Goal: Book appointment/travel/reservation

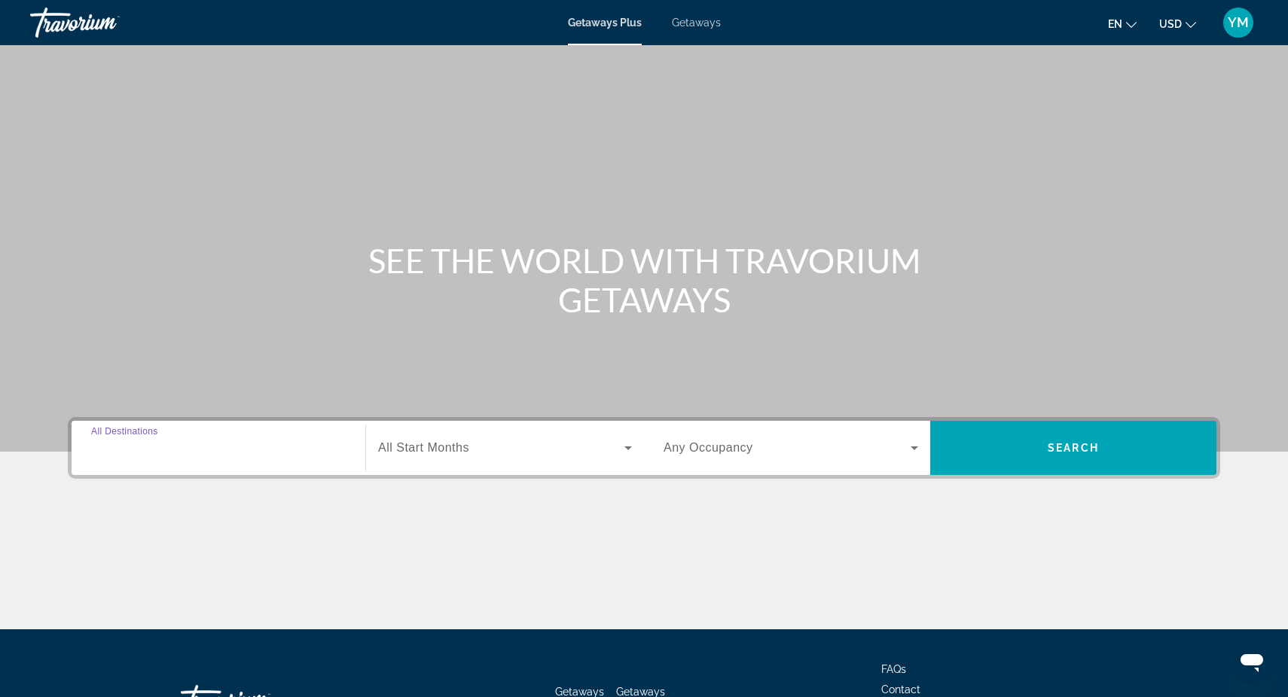
click at [175, 441] on input "Destination All Destinations" at bounding box center [218, 449] width 255 height 18
click at [220, 442] on input "Destination All Destinations" at bounding box center [218, 449] width 255 height 18
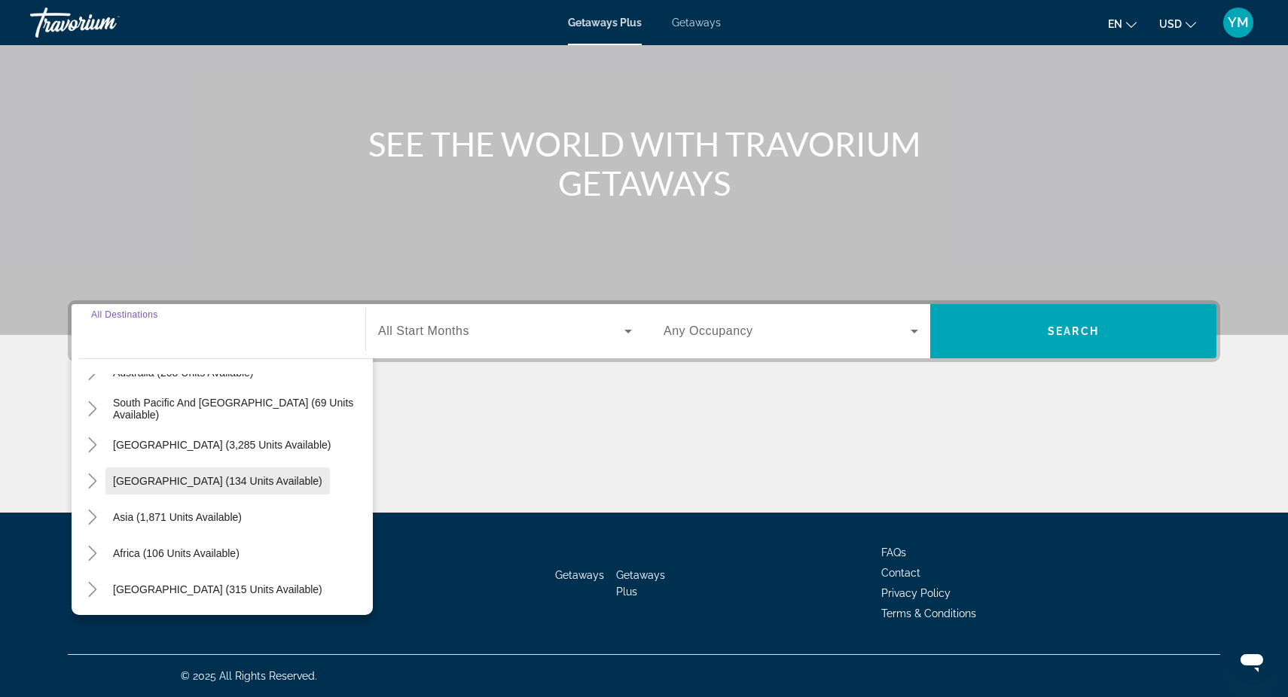
scroll to position [117, 0]
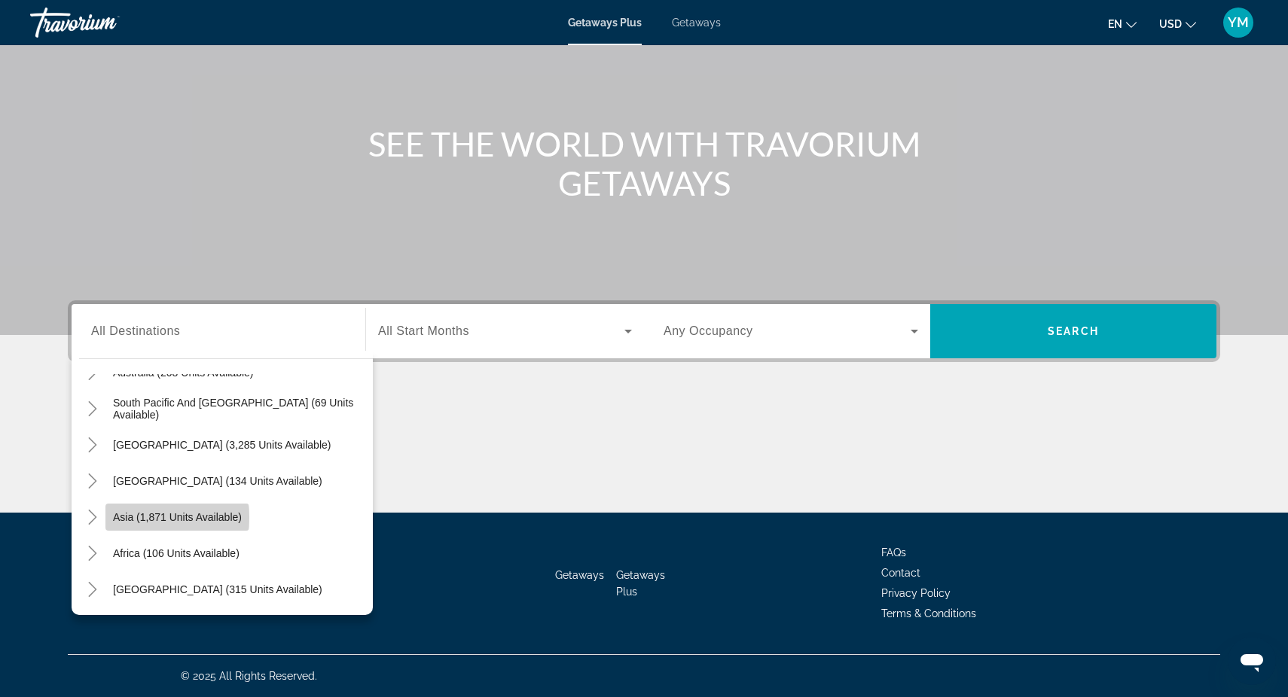
click at [163, 517] on span "Asia (1,871 units available)" at bounding box center [177, 517] width 129 height 12
type input "**********"
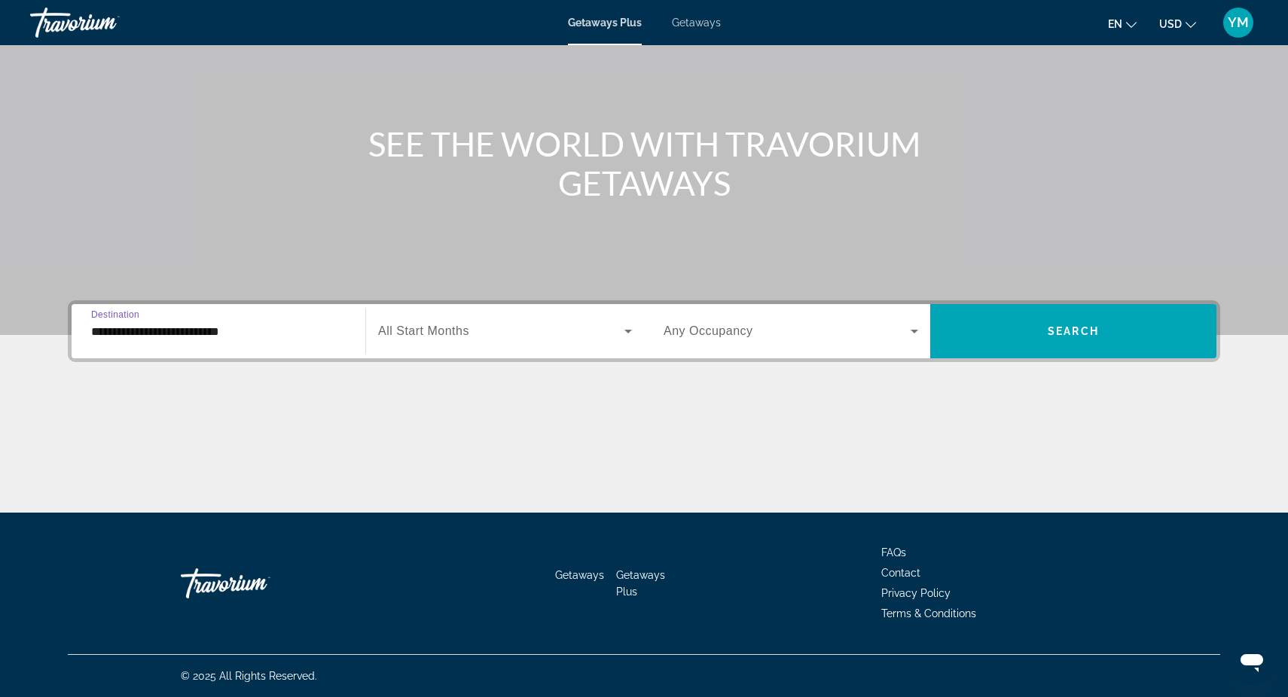
click at [625, 328] on icon "Search widget" at bounding box center [628, 331] width 18 height 18
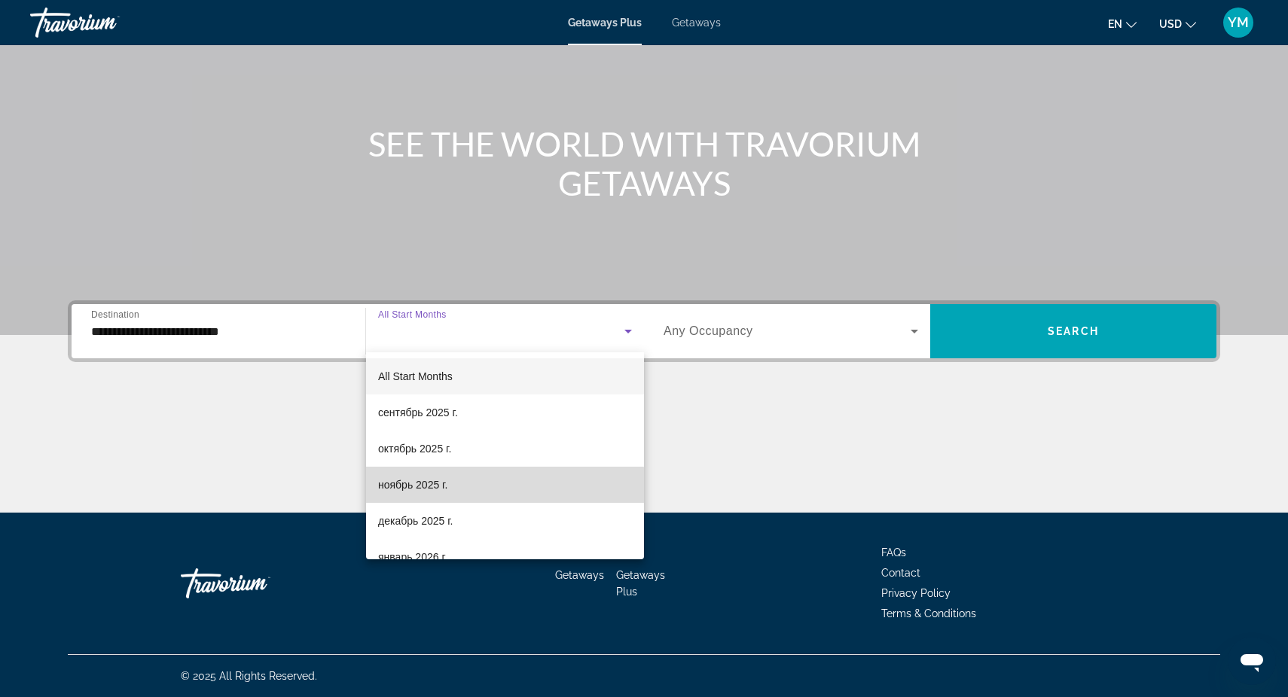
click at [493, 489] on mat-option "ноябрь 2025 г." at bounding box center [505, 485] width 278 height 36
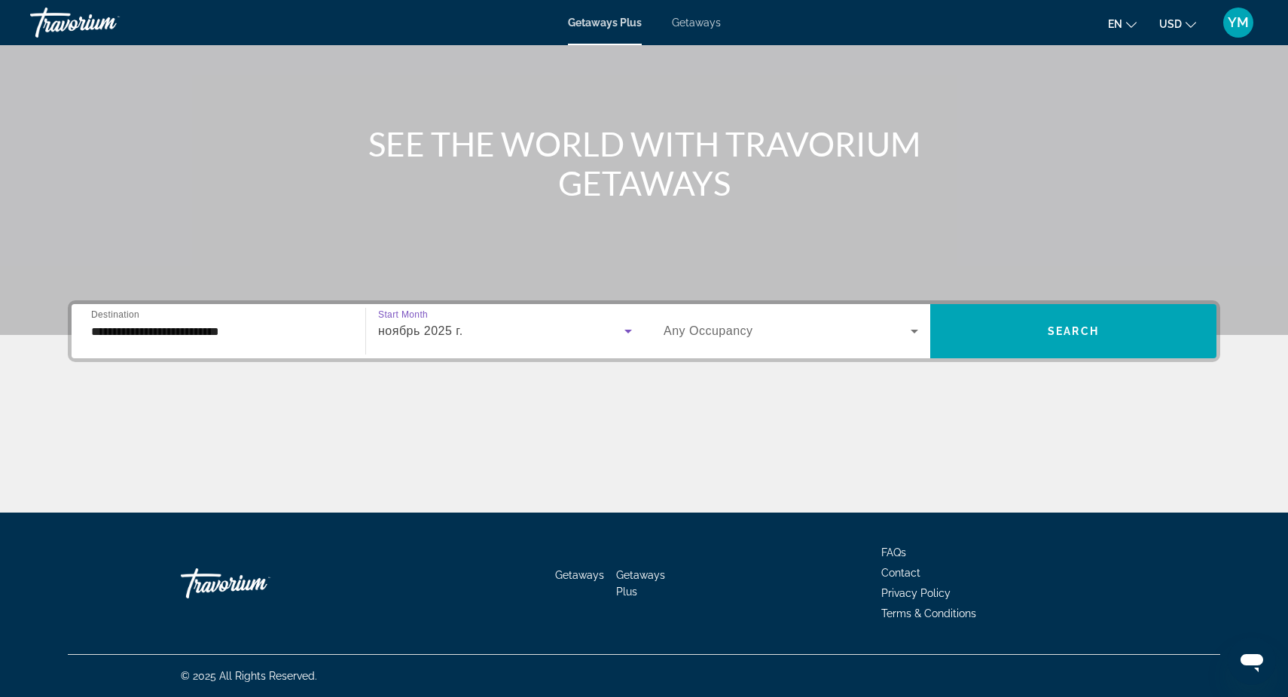
click at [911, 329] on icon "Search widget" at bounding box center [914, 331] width 18 height 18
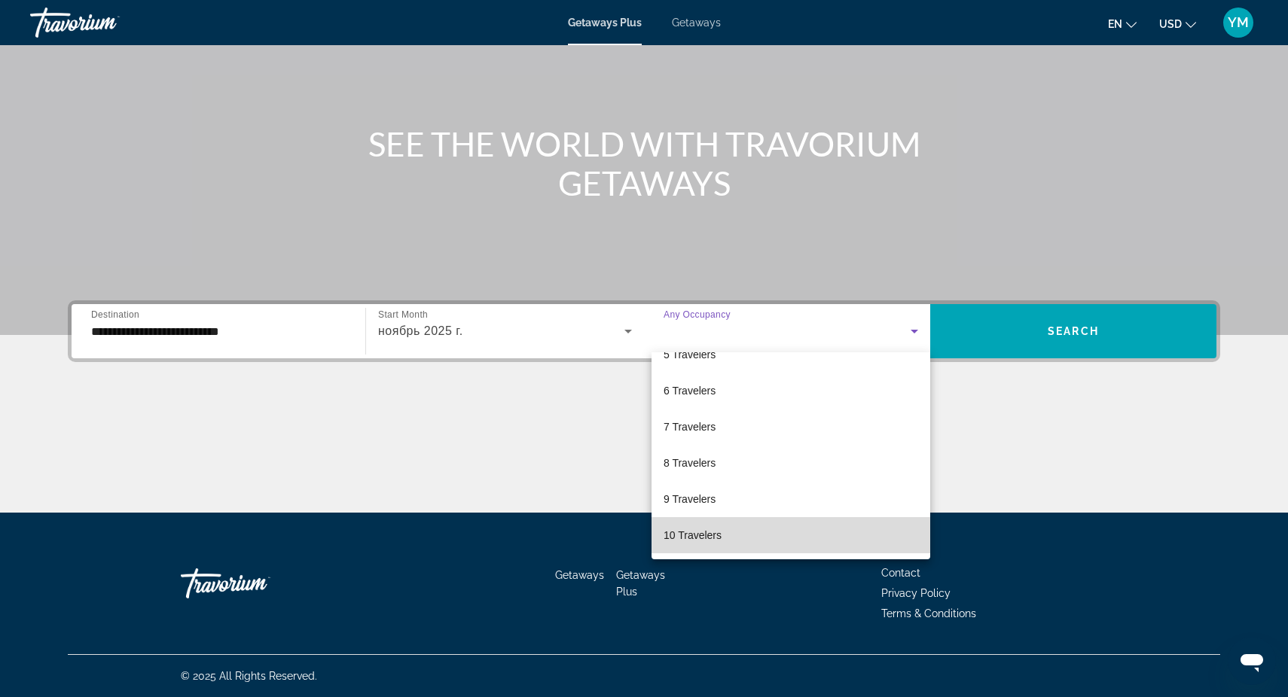
click at [766, 534] on mat-option "10 Travelers" at bounding box center [790, 535] width 279 height 36
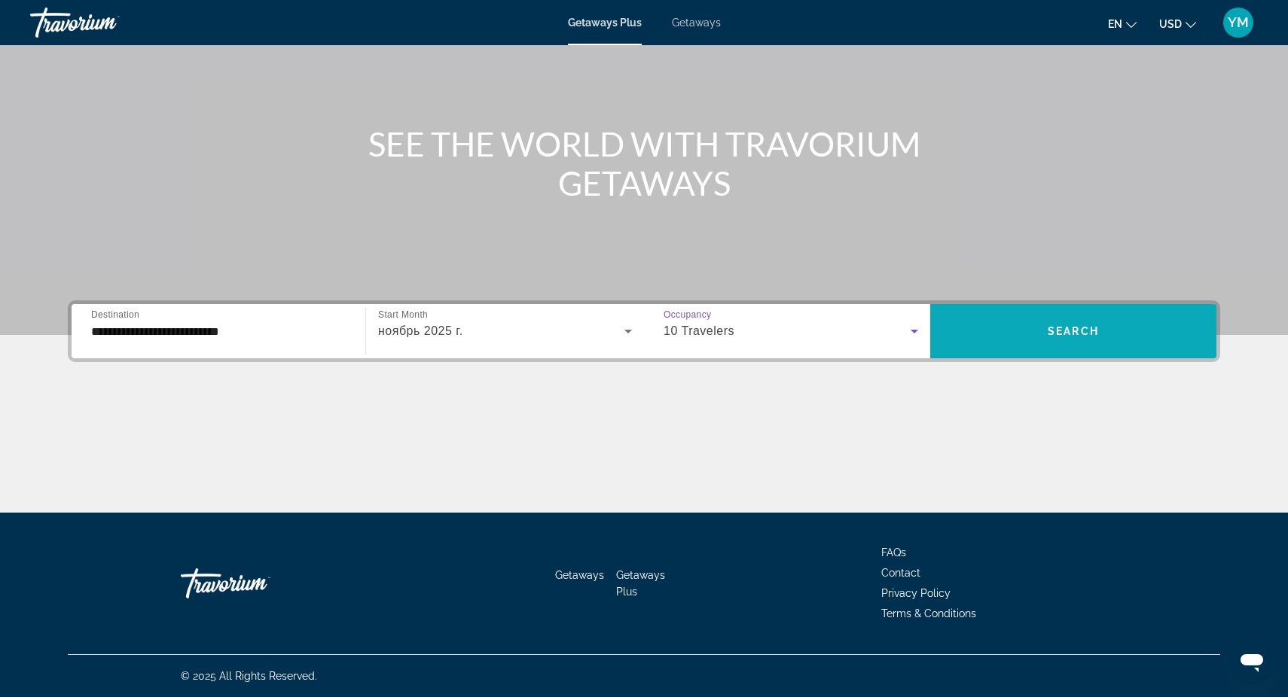
click at [1081, 328] on span "Search" at bounding box center [1072, 331] width 51 height 12
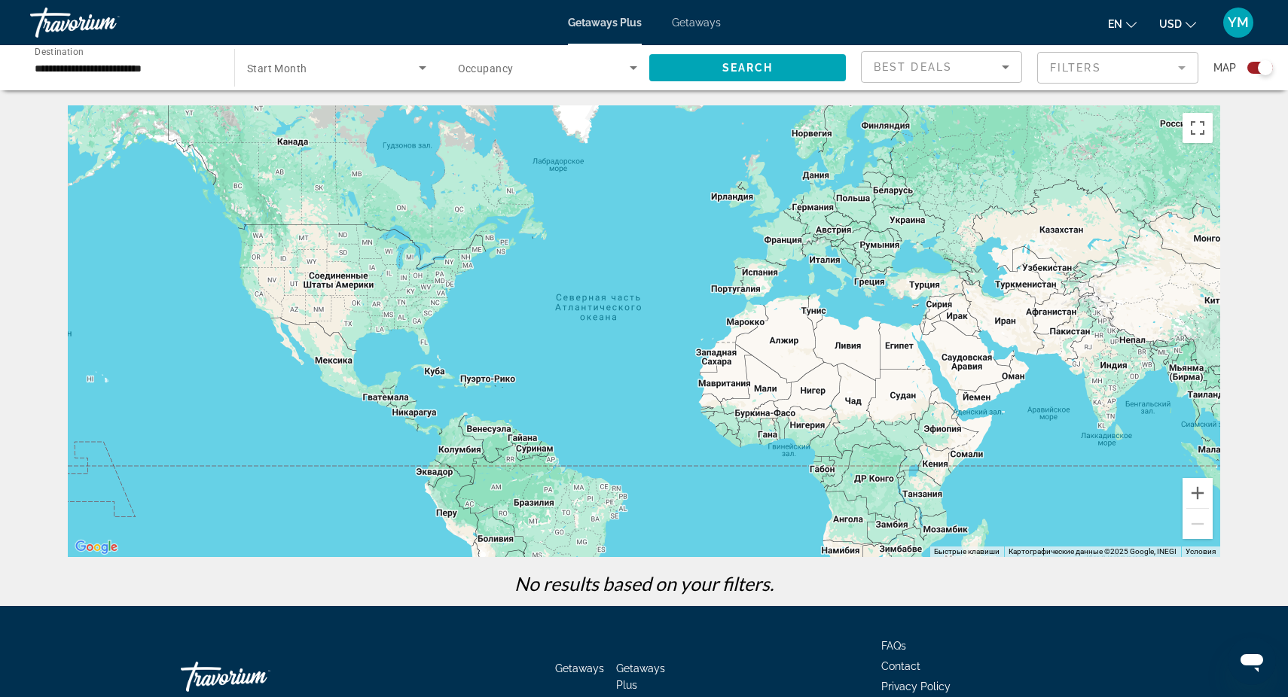
click at [414, 63] on icon "Search widget" at bounding box center [422, 68] width 18 height 18
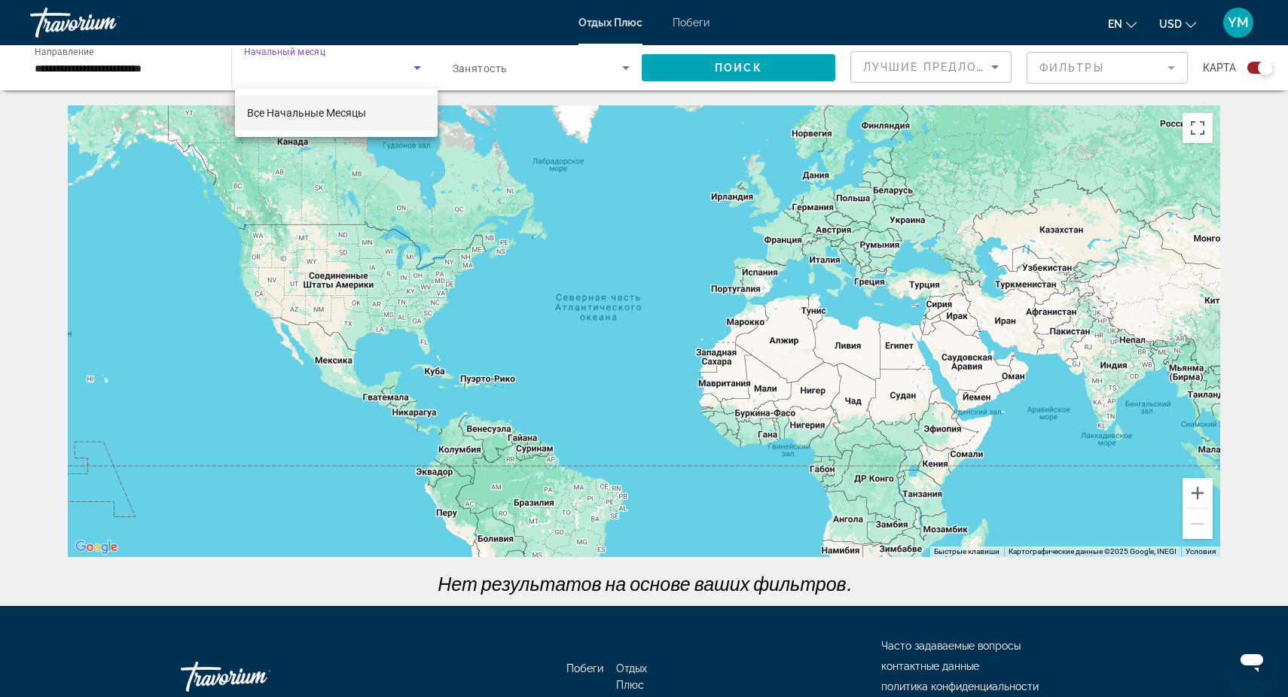
click at [414, 63] on div at bounding box center [644, 348] width 1288 height 697
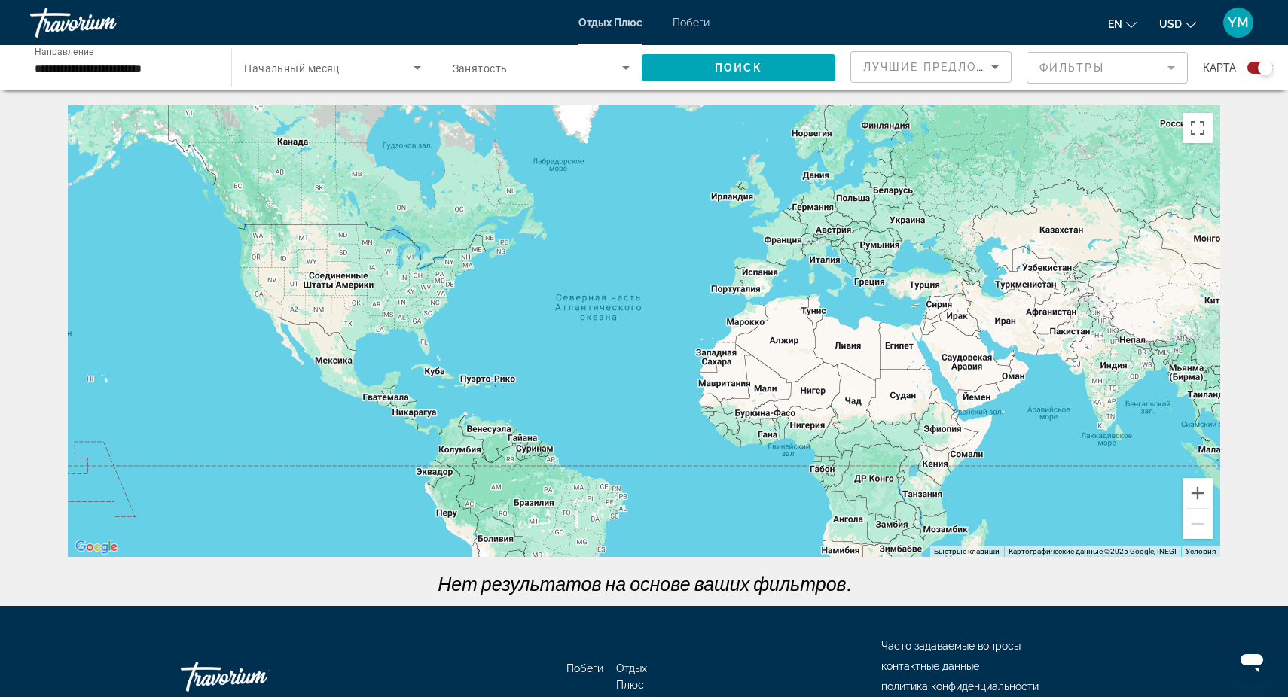
click at [413, 66] on icon "Поиск виджета" at bounding box center [417, 68] width 18 height 18
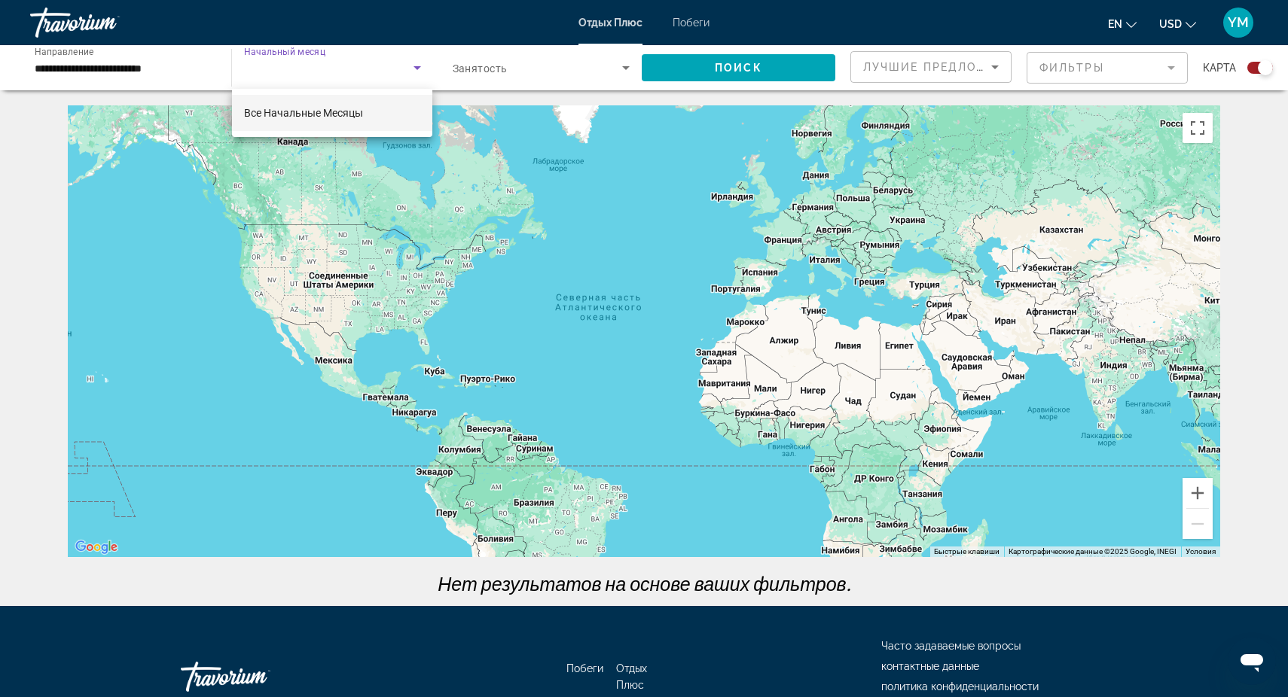
click at [337, 116] on span "Все Начальные Месяцы" at bounding box center [303, 113] width 119 height 12
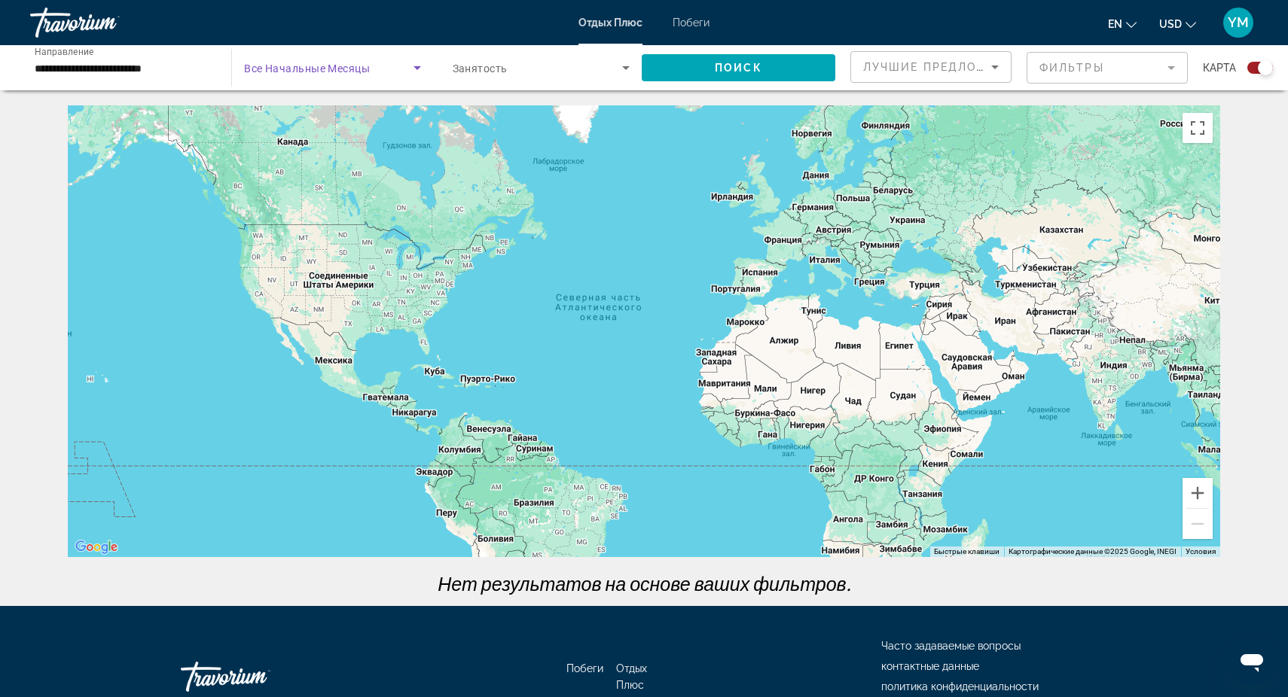
click at [624, 69] on icon "Поиск виджета" at bounding box center [626, 68] width 8 height 4
click at [523, 114] on span "Любое Заселение" at bounding box center [495, 113] width 87 height 12
click at [737, 66] on span "ПОИСК" at bounding box center [738, 68] width 47 height 12
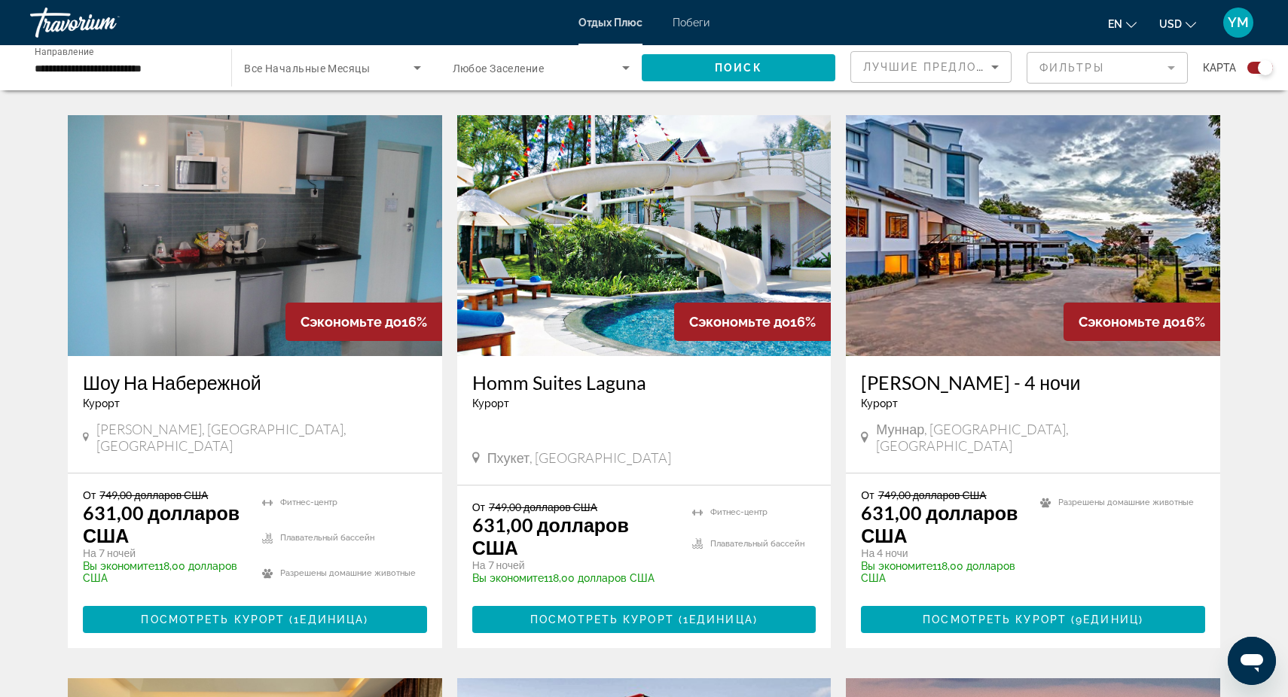
scroll to position [1605, 0]
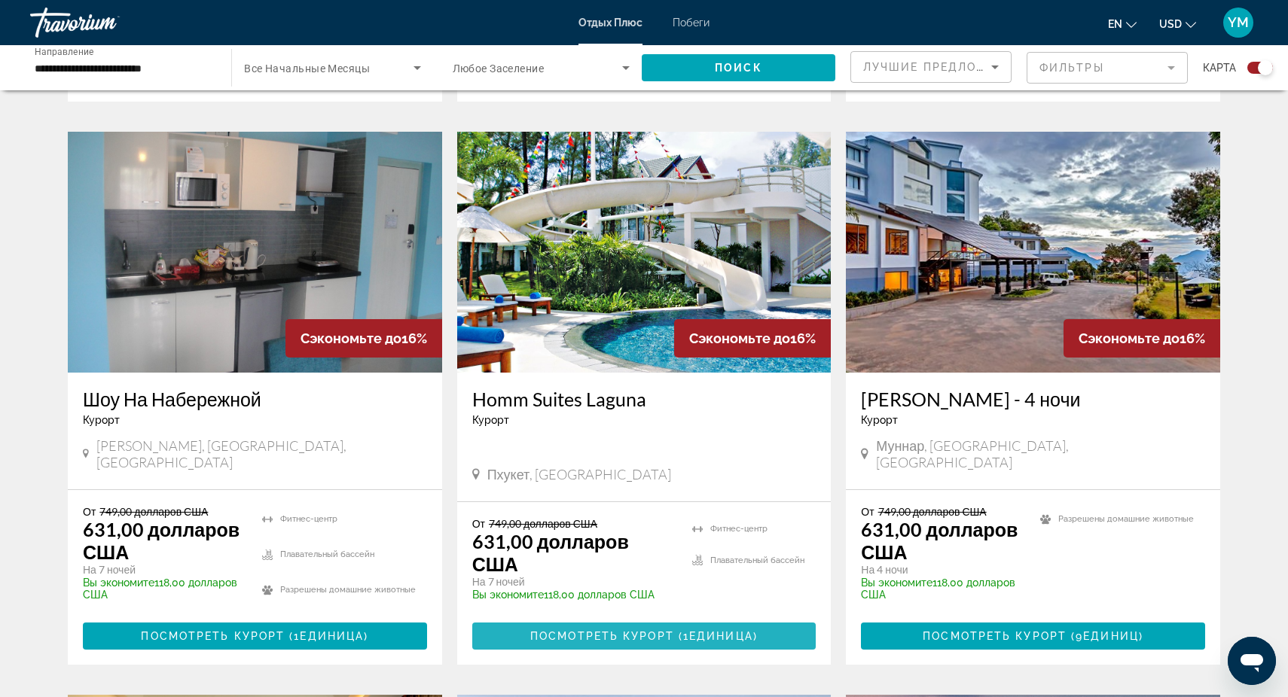
click at [661, 630] on span "ПОСМОТРЕТЬ КУРОРТ (1" at bounding box center [609, 636] width 159 height 12
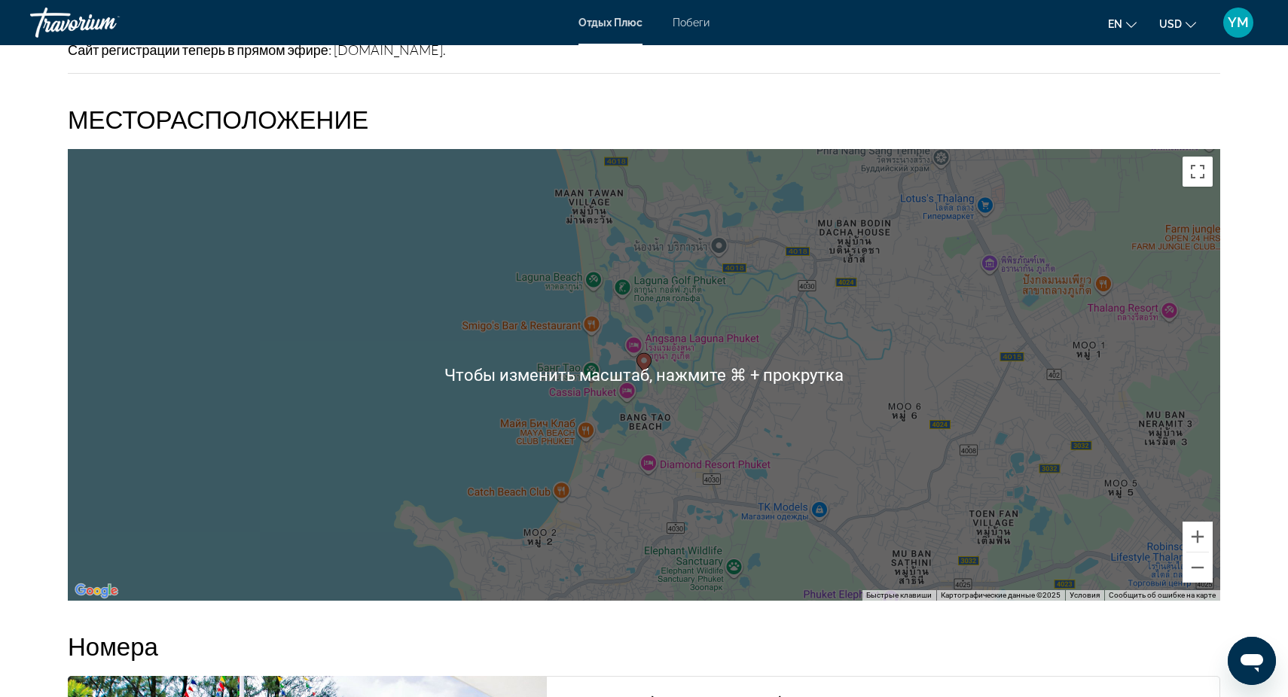
scroll to position [1904, 0]
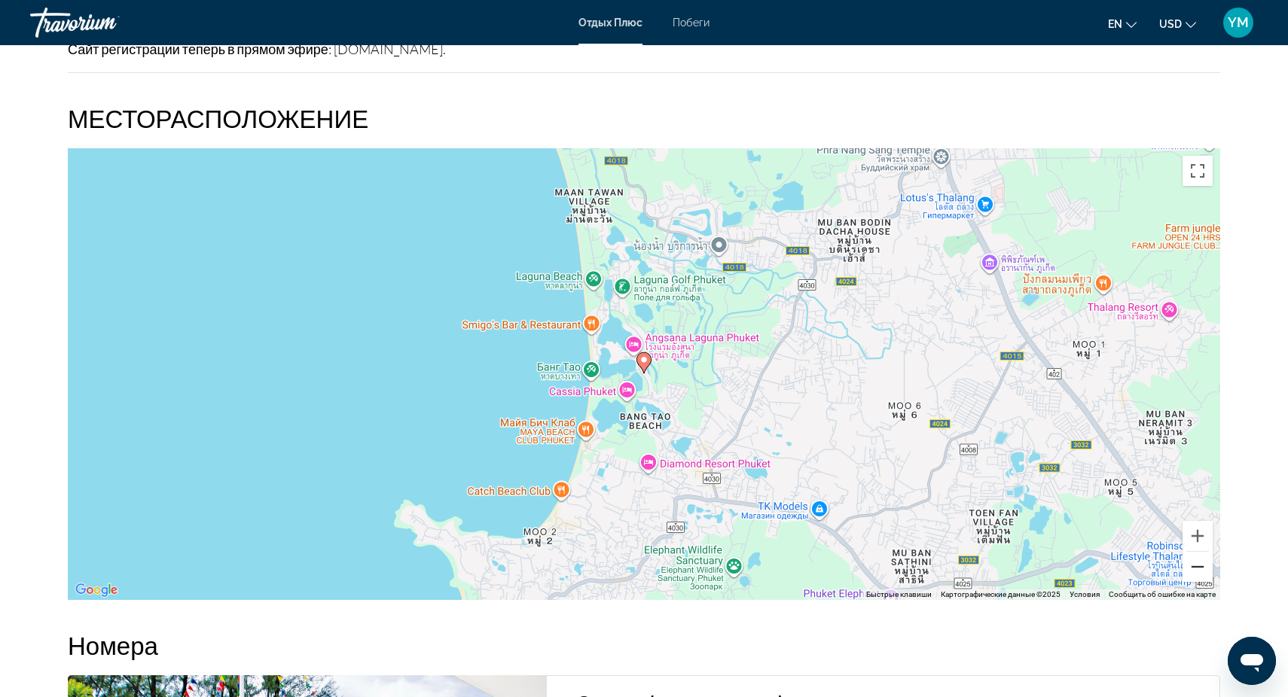
click at [1196, 552] on button "Уменьшить" at bounding box center [1197, 567] width 30 height 30
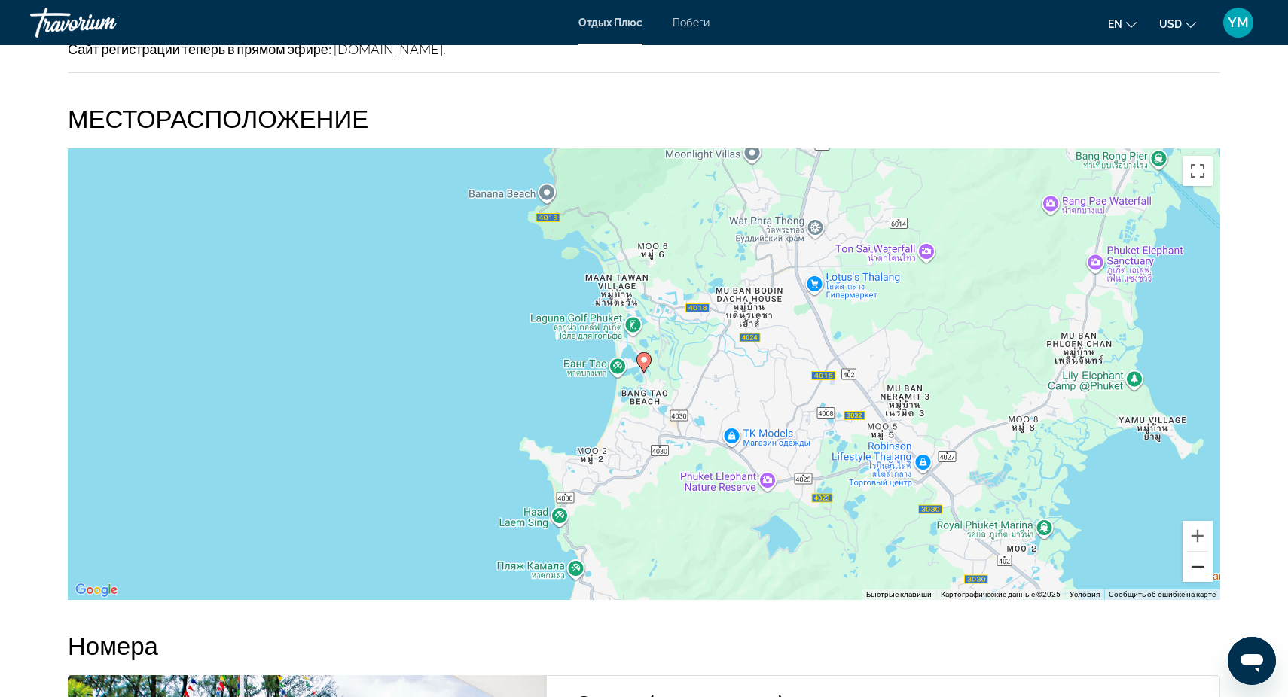
click at [1196, 552] on button "Уменьшить" at bounding box center [1197, 567] width 30 height 30
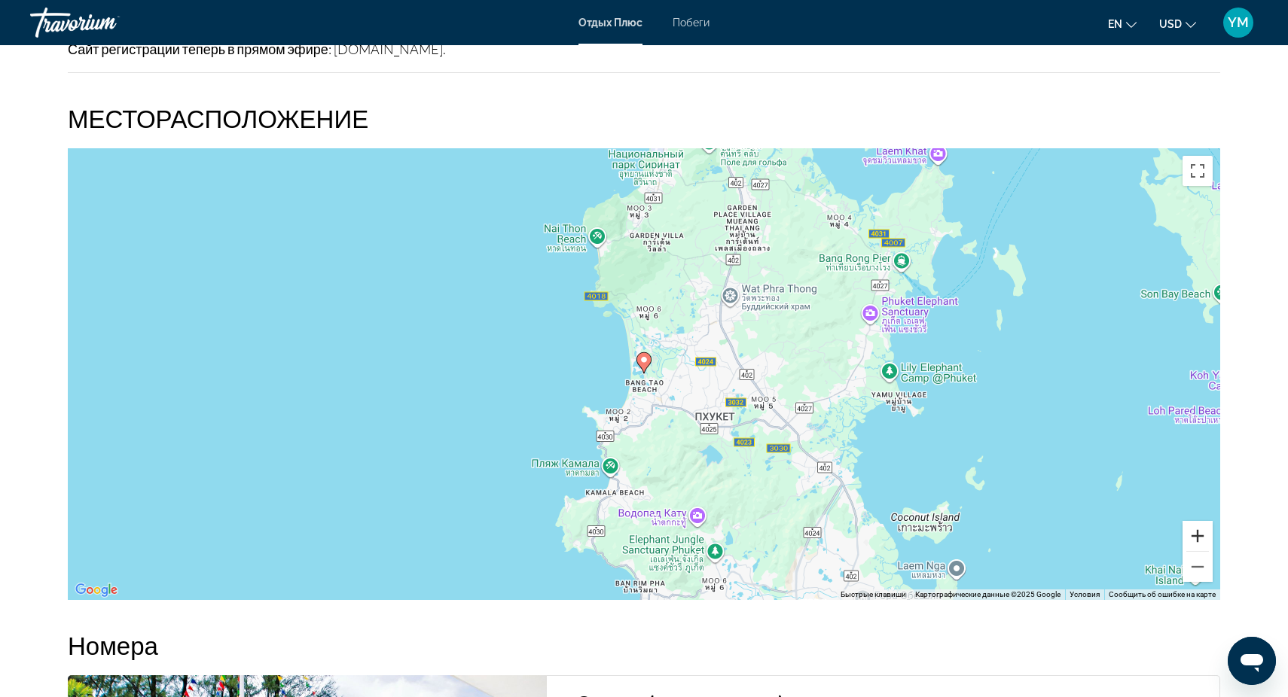
click at [1194, 521] on button "Увеличить" at bounding box center [1197, 536] width 30 height 30
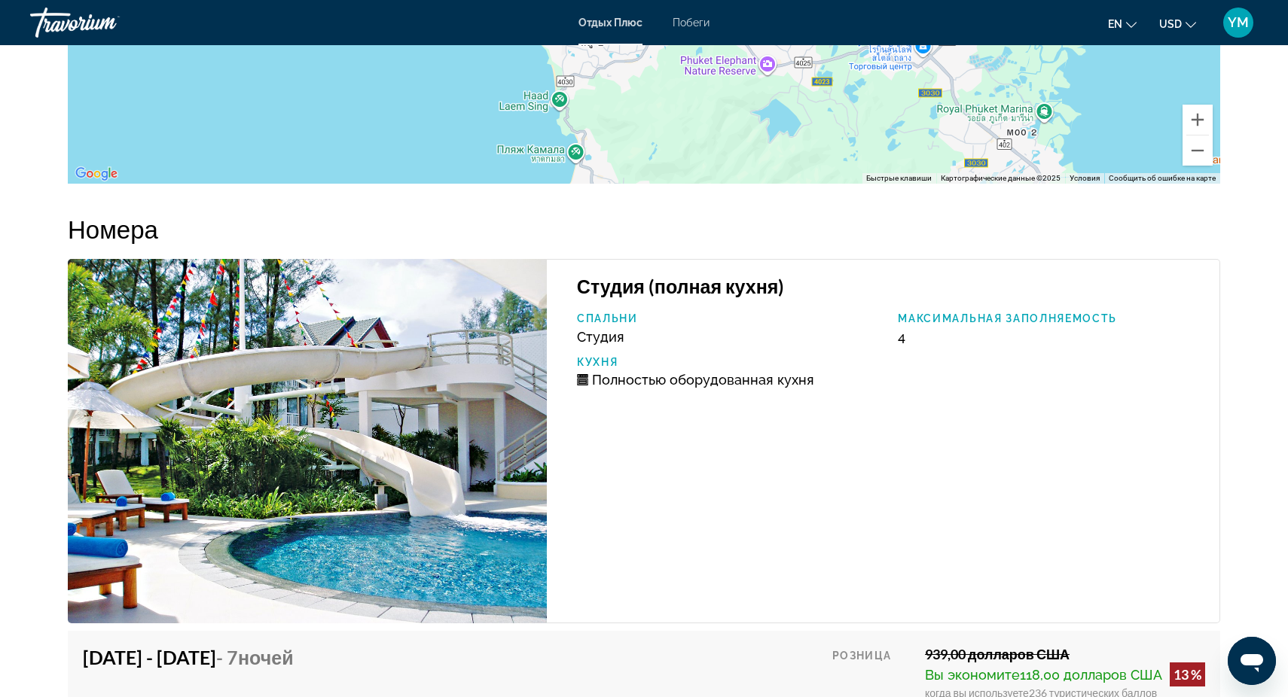
scroll to position [2301, 0]
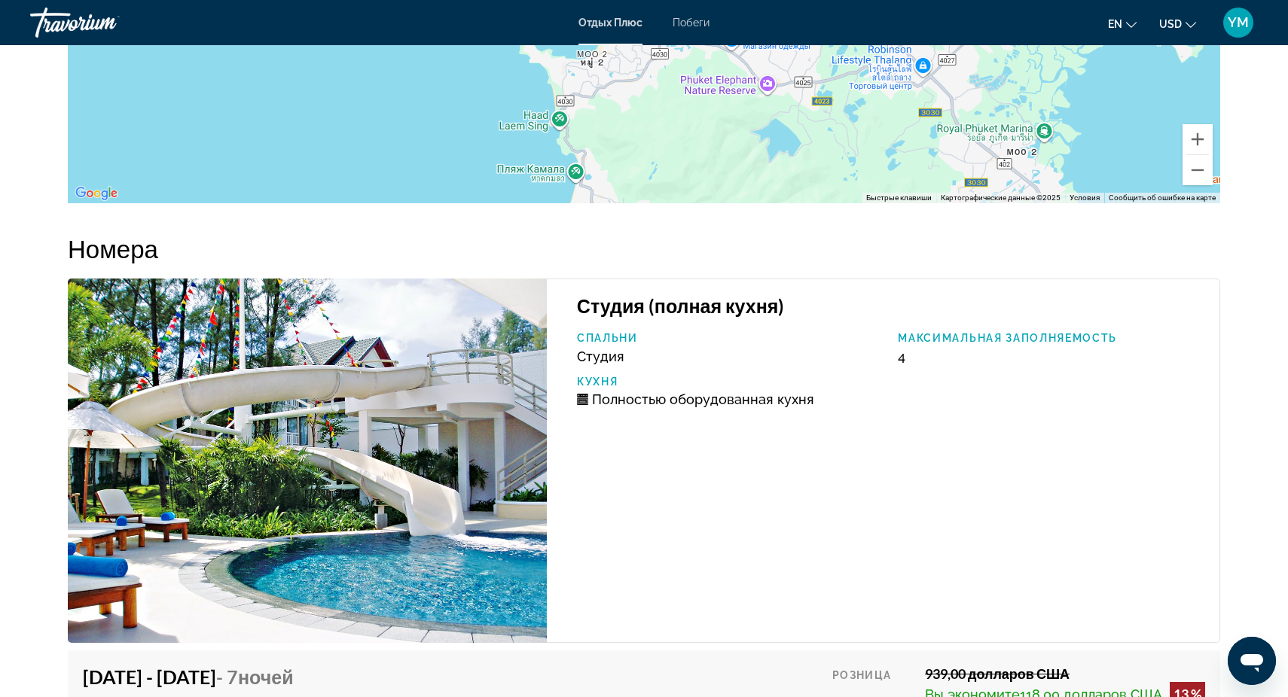
click at [260, 508] on img "Основное содержание" at bounding box center [307, 461] width 479 height 364
click at [281, 368] on img "Основное содержание" at bounding box center [307, 461] width 479 height 364
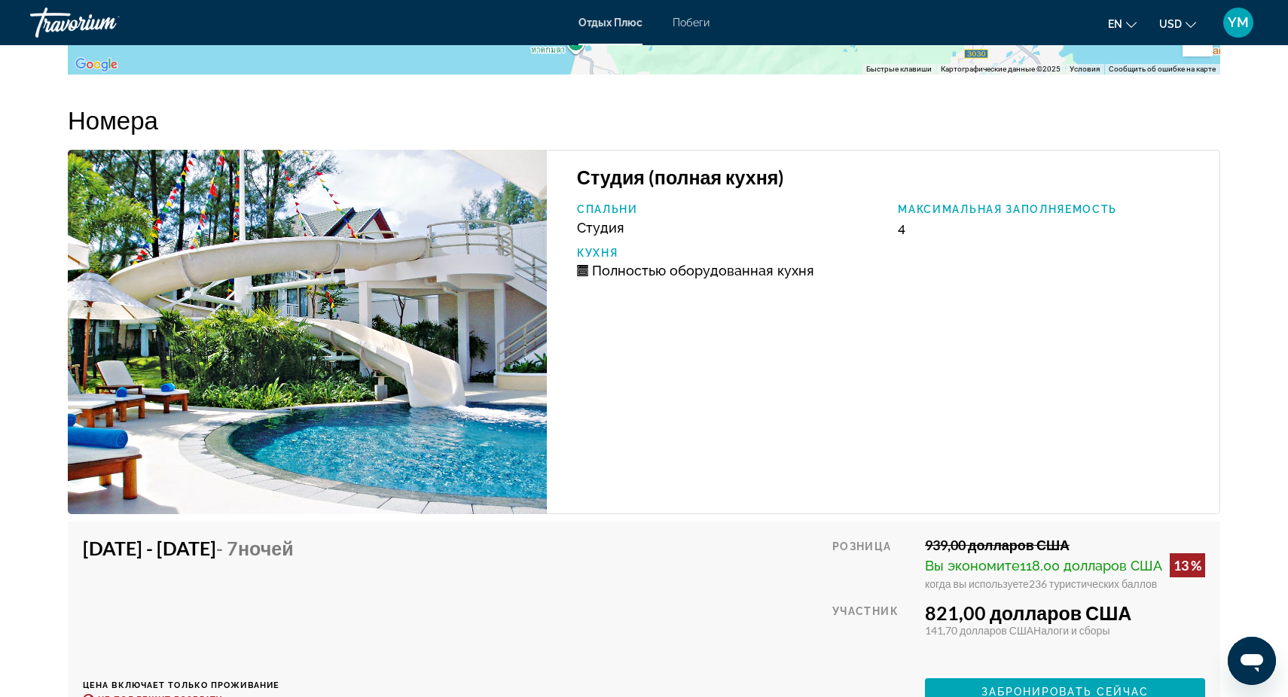
scroll to position [2438, 0]
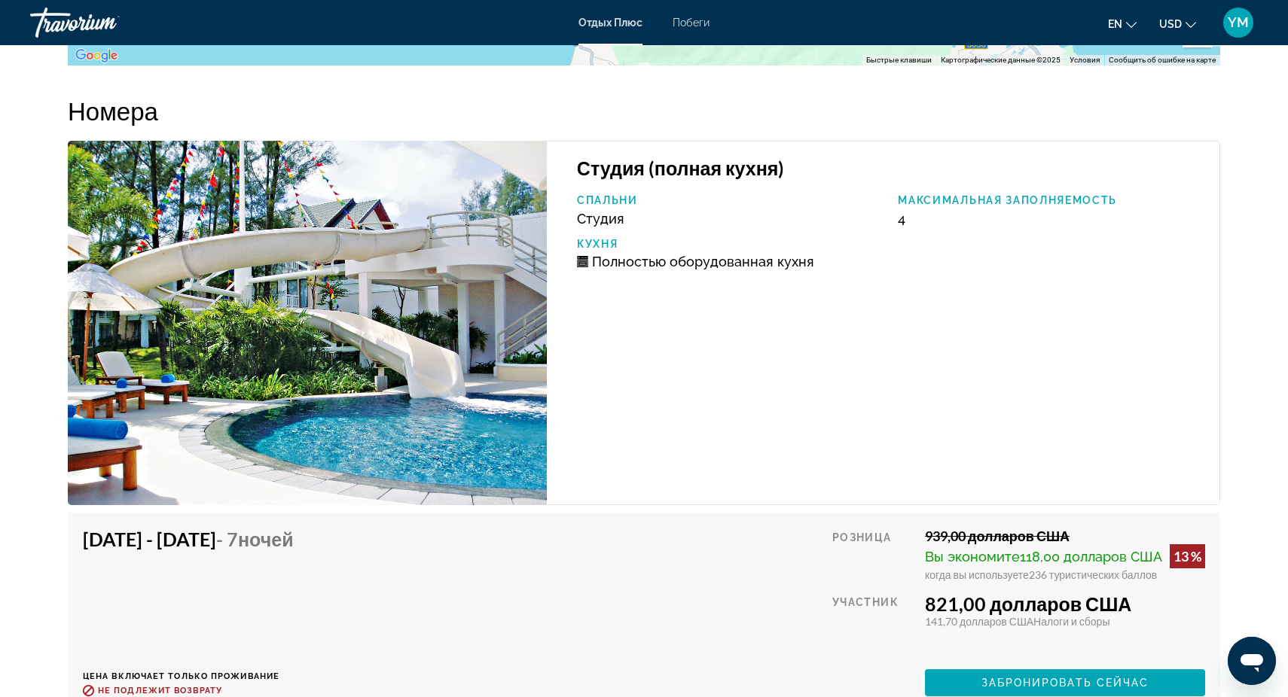
click at [448, 399] on img "Основное содержание" at bounding box center [307, 323] width 479 height 364
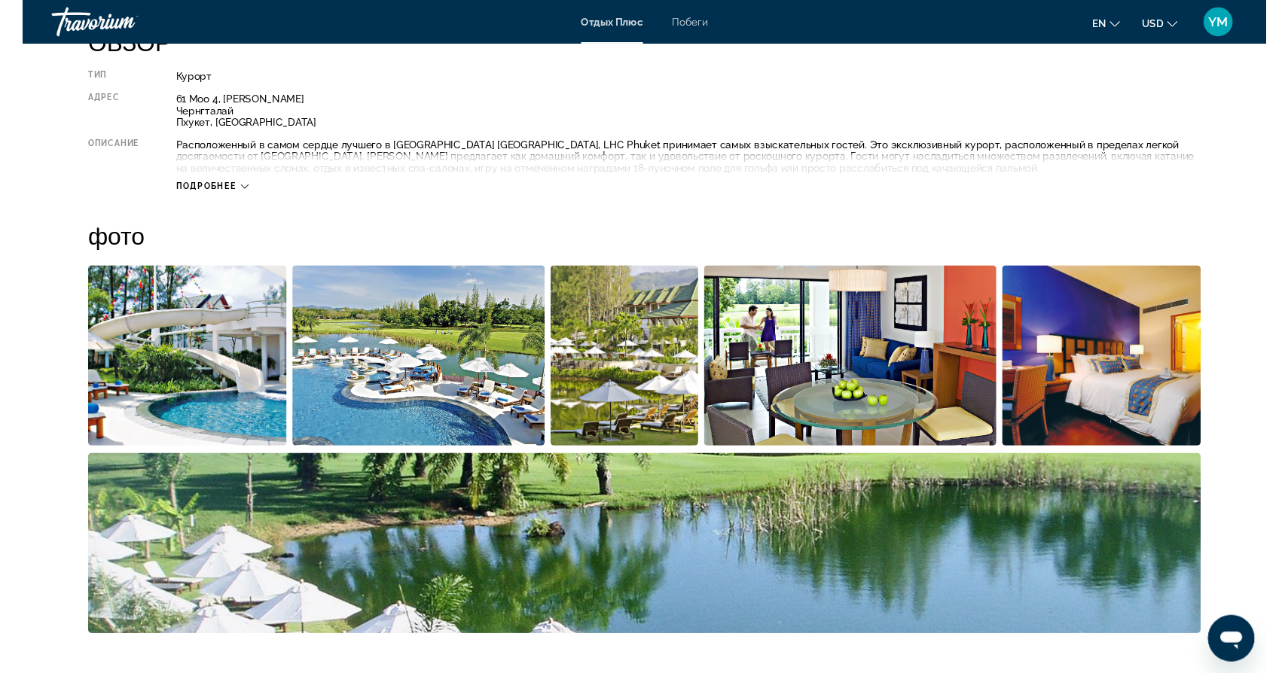
scroll to position [541, 0]
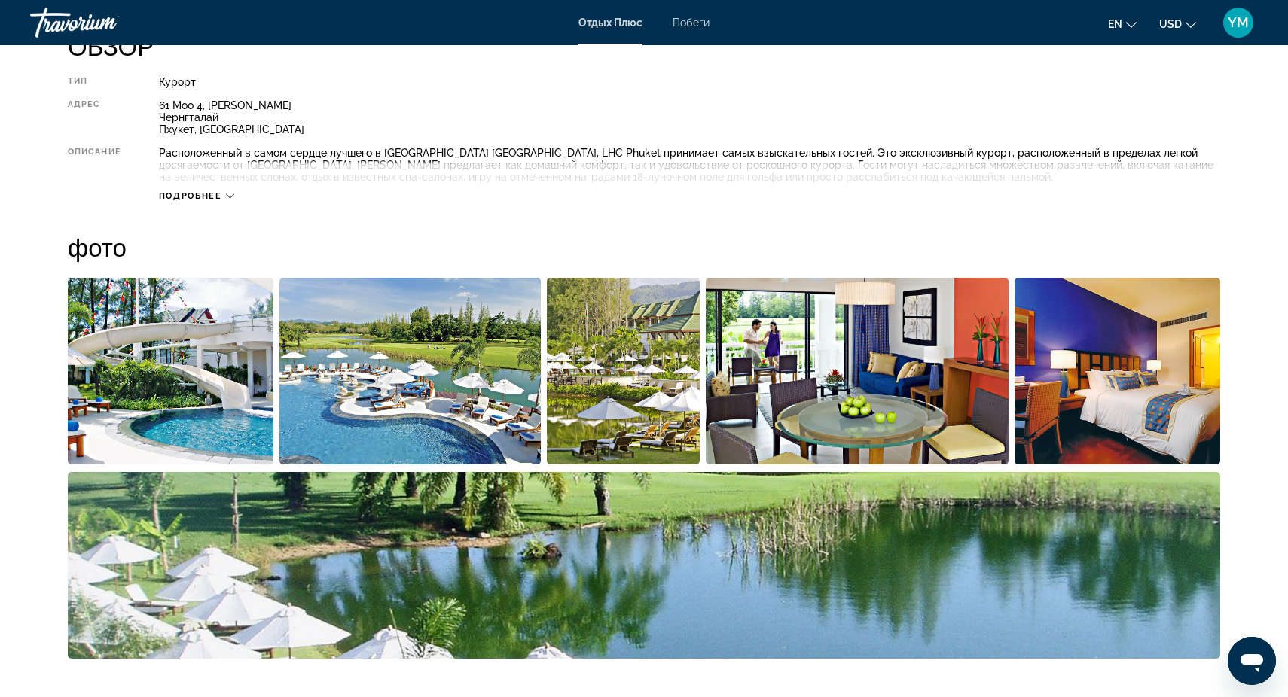
click at [108, 384] on img "Открыть полноэкранный ползунок изображения" at bounding box center [171, 371] width 206 height 187
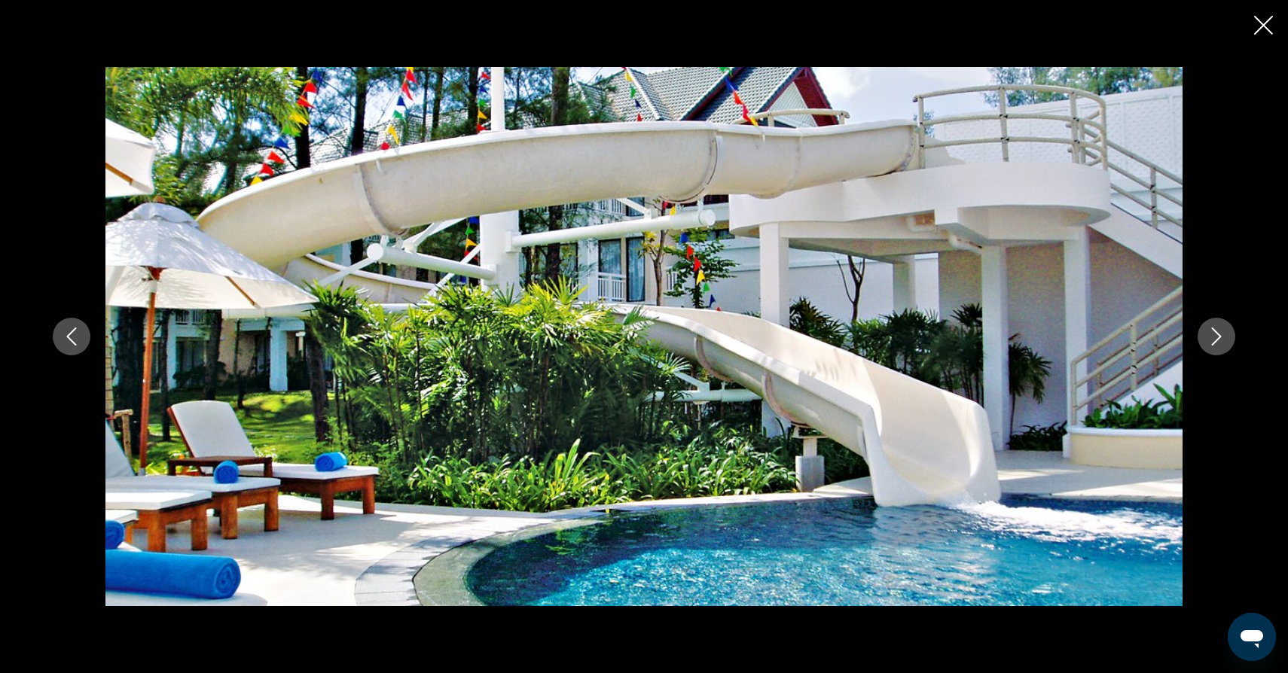
click at [1217, 335] on icon "Следующее изображение" at bounding box center [1216, 337] width 18 height 18
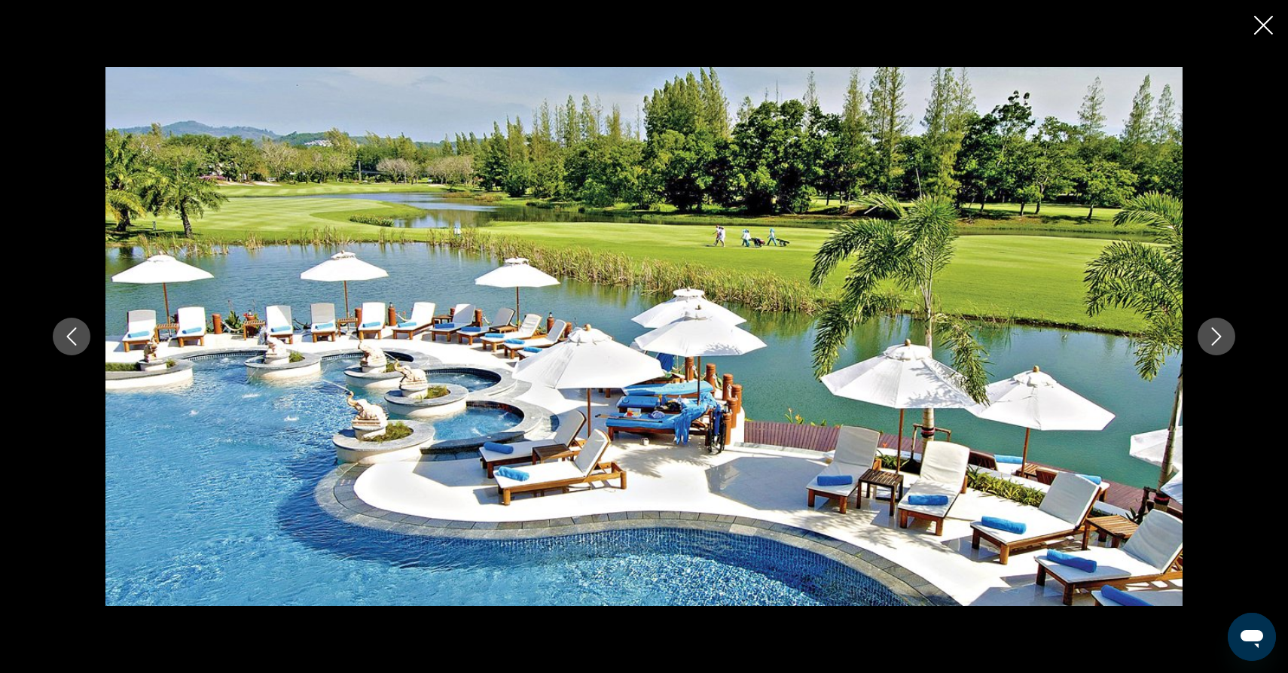
click at [1218, 334] on icon "Следующее изображение" at bounding box center [1217, 337] width 10 height 18
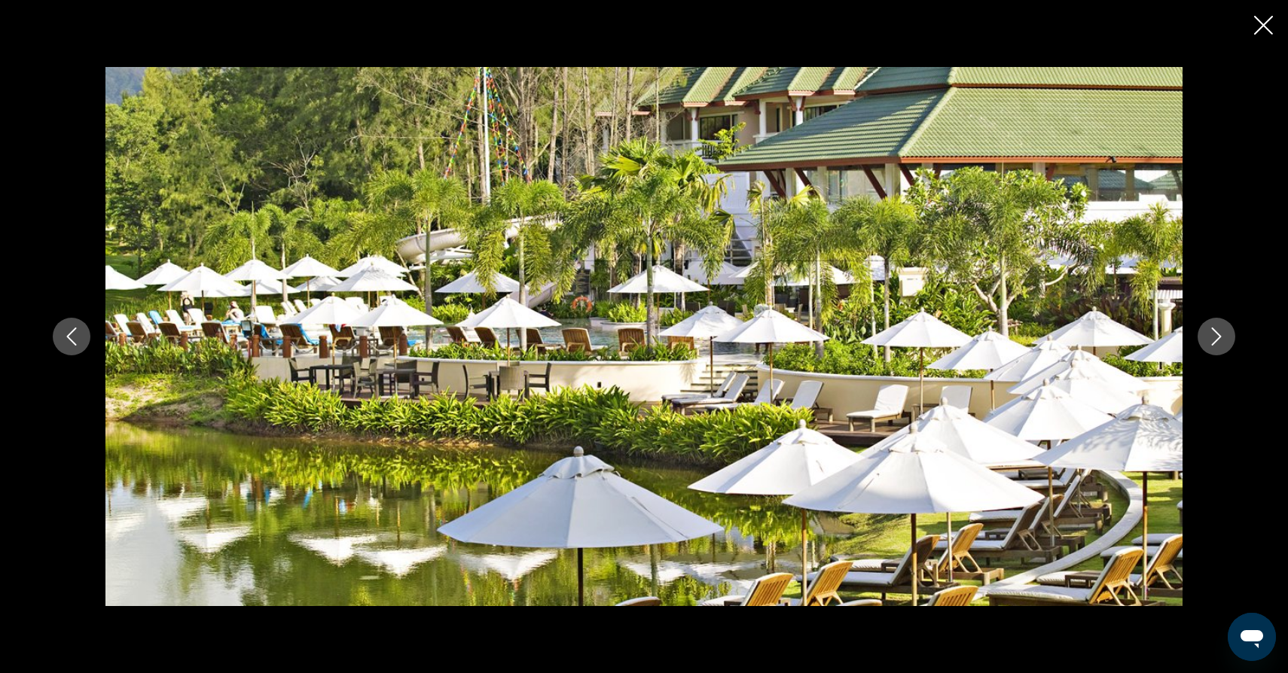
click at [1221, 337] on icon "Следующее изображение" at bounding box center [1217, 337] width 10 height 18
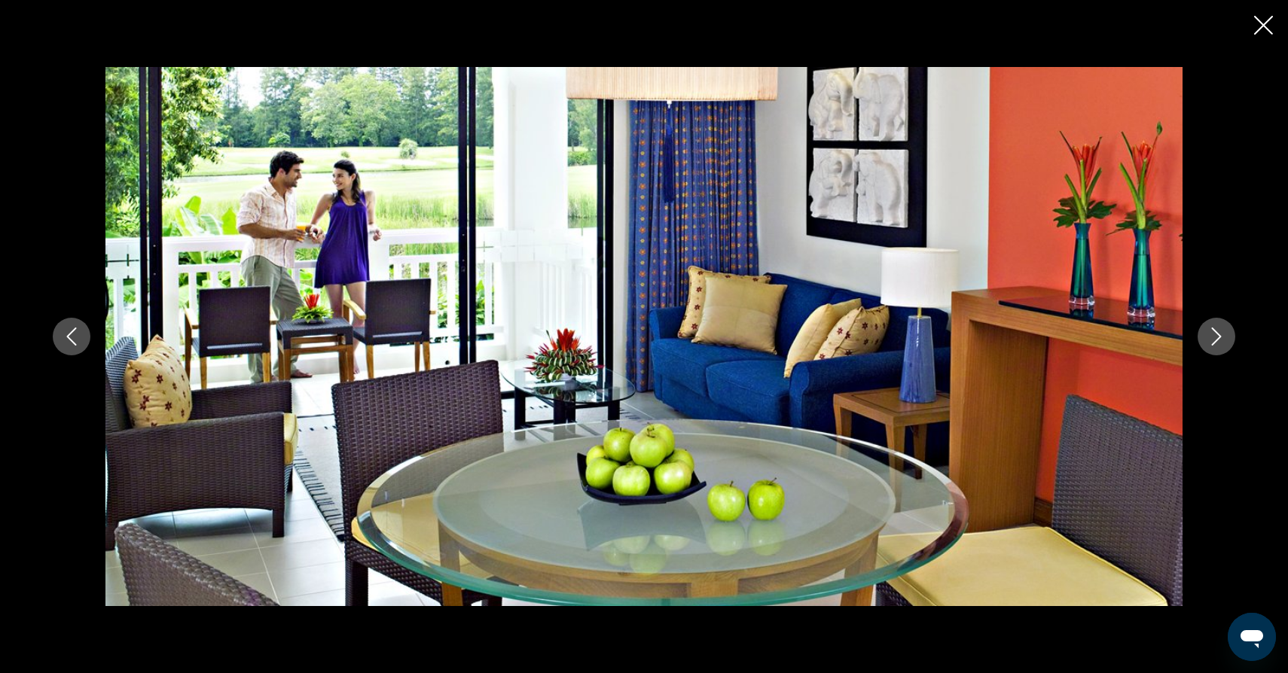
click at [1221, 337] on icon "Следующее изображение" at bounding box center [1217, 337] width 10 height 18
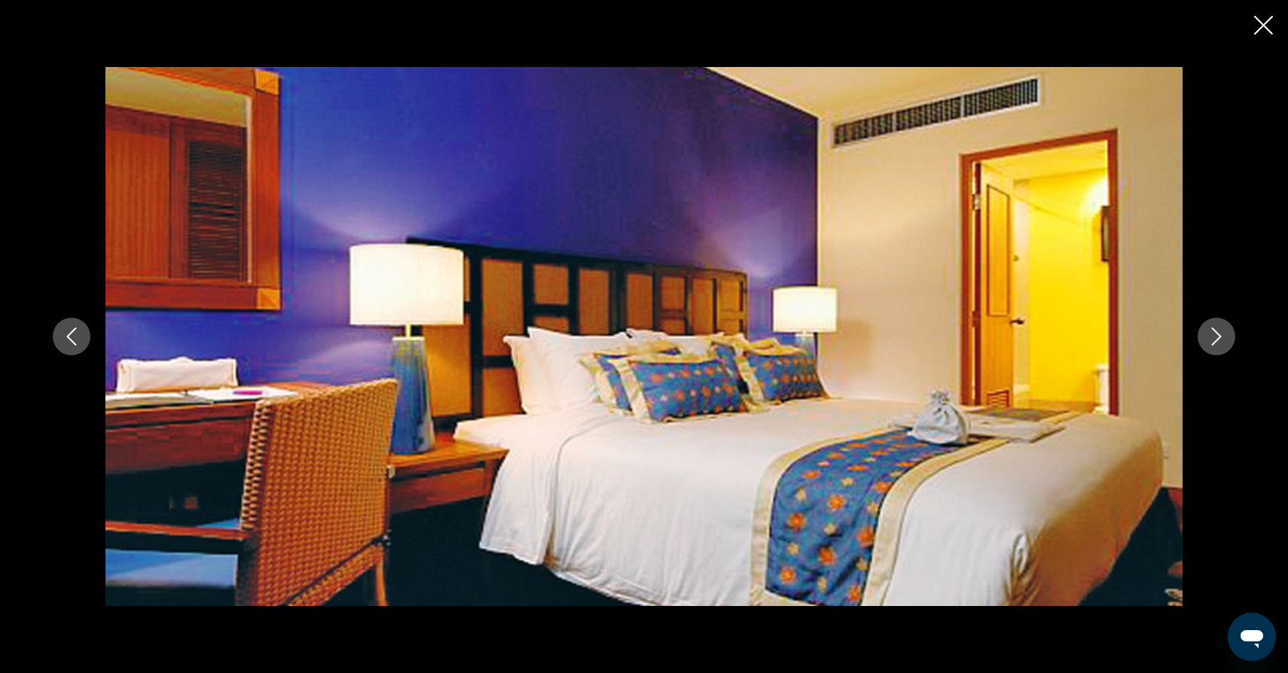
click at [1221, 337] on icon "Следующее изображение" at bounding box center [1217, 337] width 10 height 18
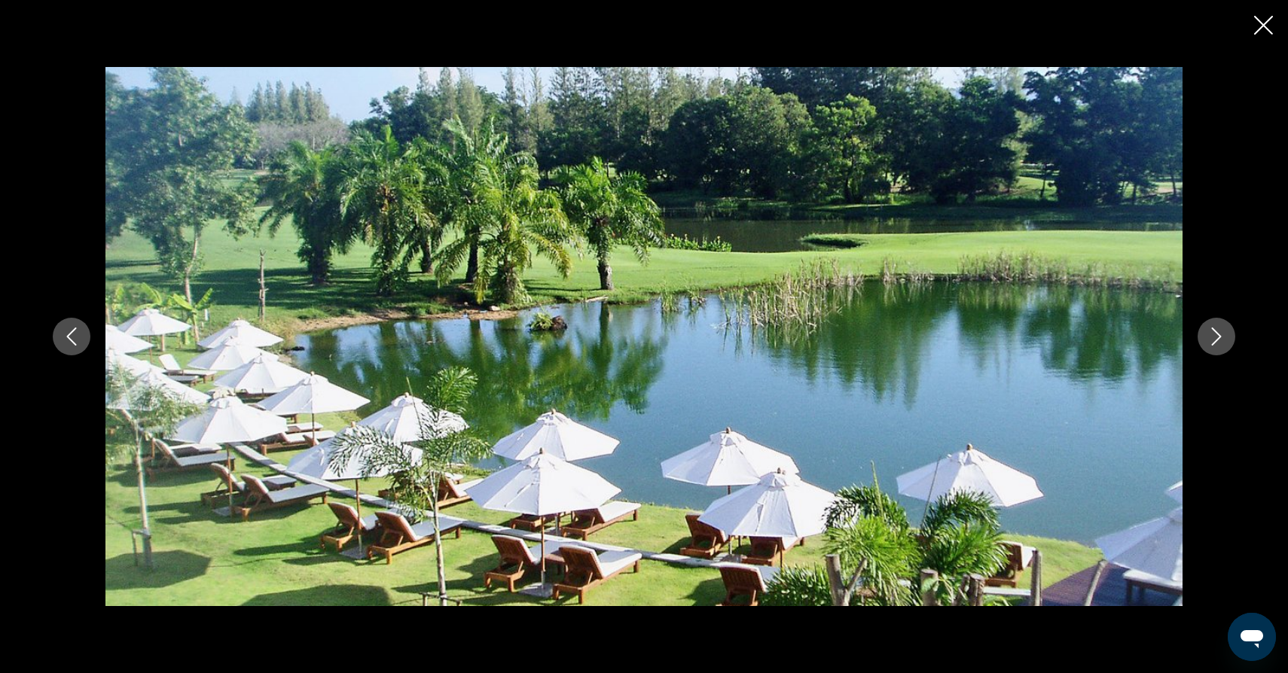
click at [1221, 337] on icon "Следующее изображение" at bounding box center [1217, 337] width 10 height 18
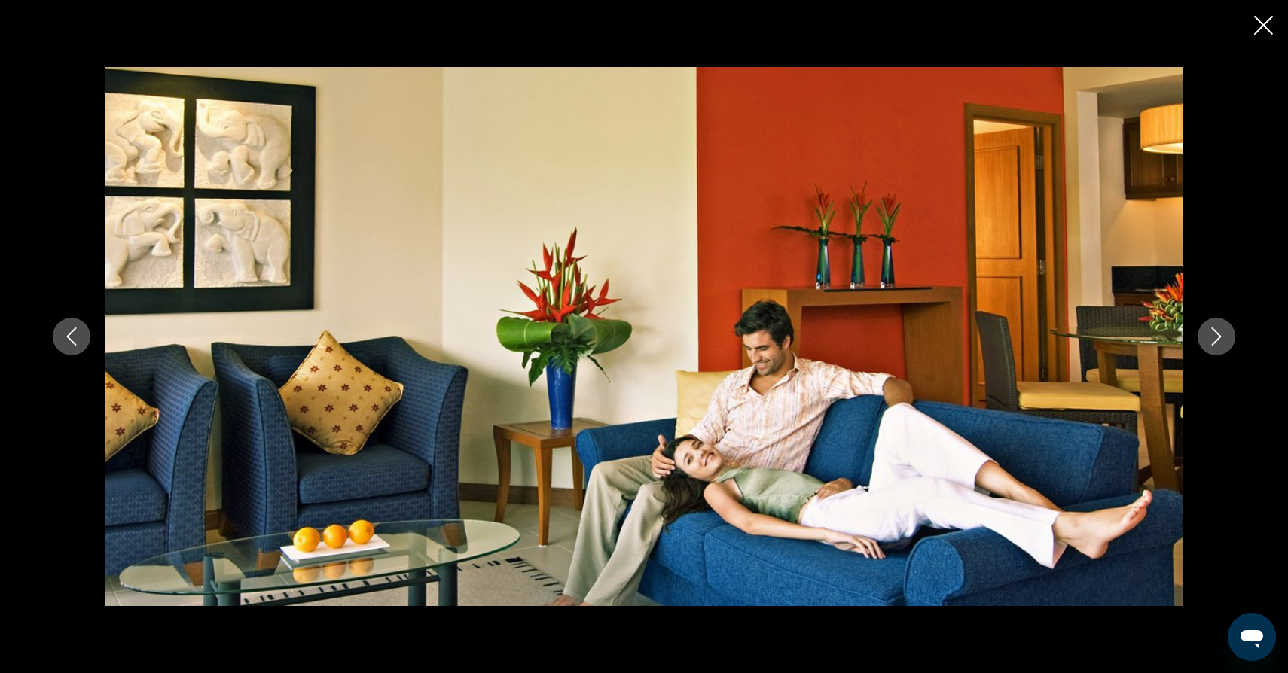
click at [1221, 337] on icon "Следующее изображение" at bounding box center [1217, 337] width 10 height 18
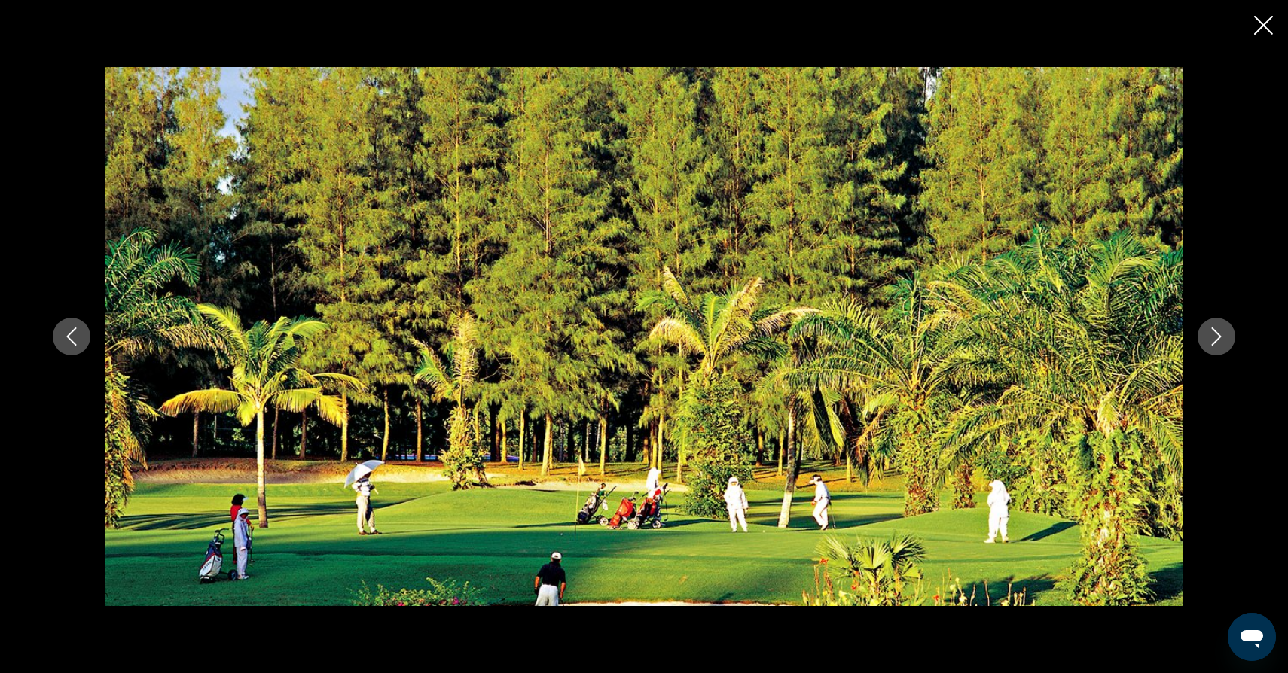
click at [1221, 337] on icon "Следующее изображение" at bounding box center [1217, 337] width 10 height 18
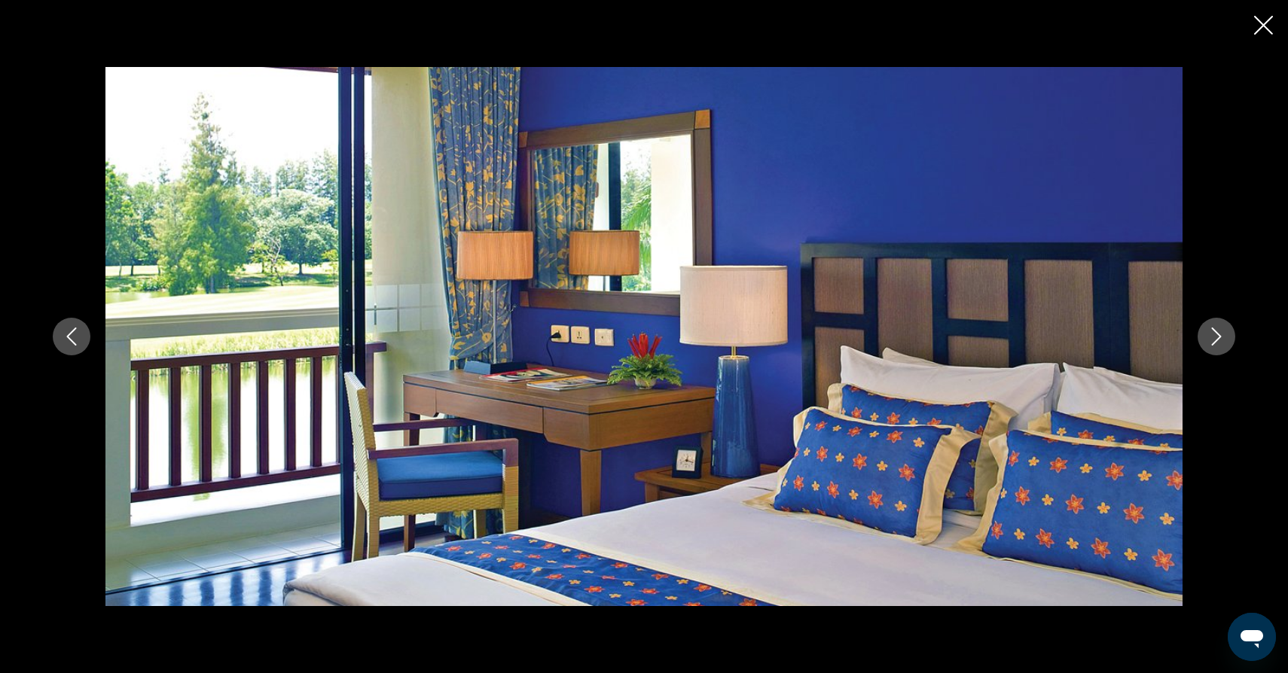
click at [1221, 337] on icon "Следующее изображение" at bounding box center [1217, 337] width 10 height 18
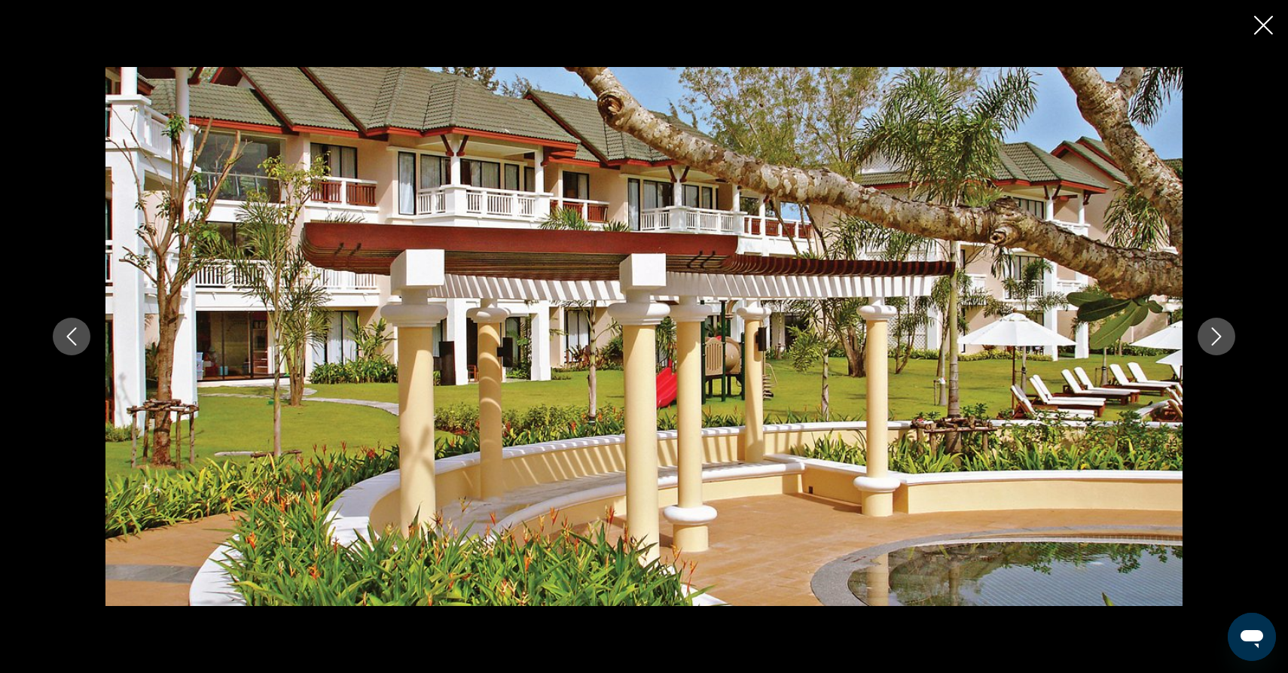
click at [1221, 338] on icon "Следующее изображение" at bounding box center [1216, 337] width 18 height 18
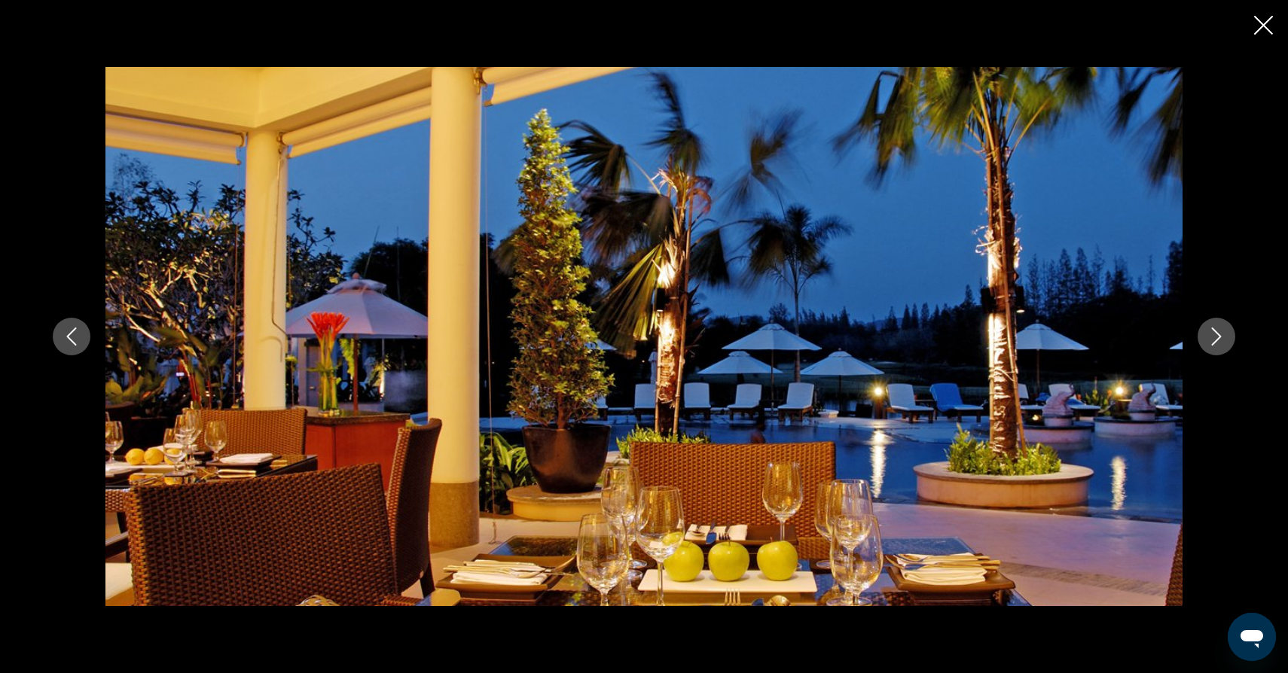
click at [1219, 337] on icon "Следующее изображение" at bounding box center [1217, 337] width 10 height 18
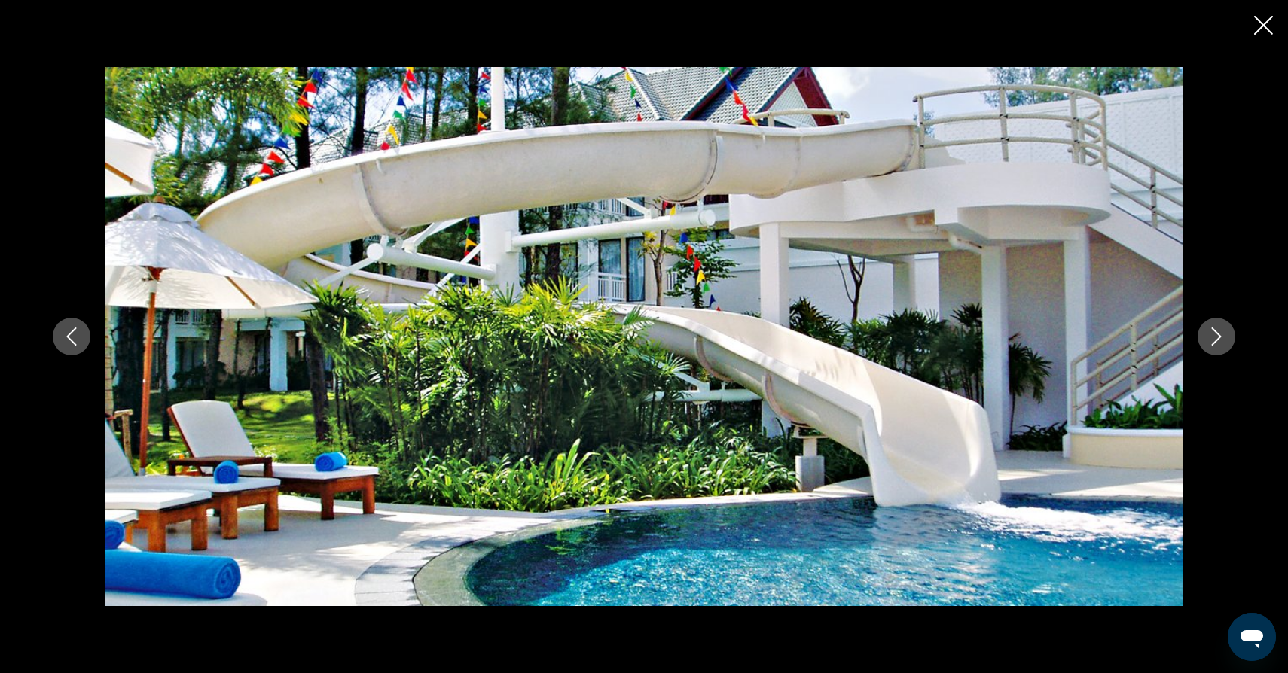
click at [1219, 338] on icon "Следующее изображение" at bounding box center [1217, 337] width 10 height 18
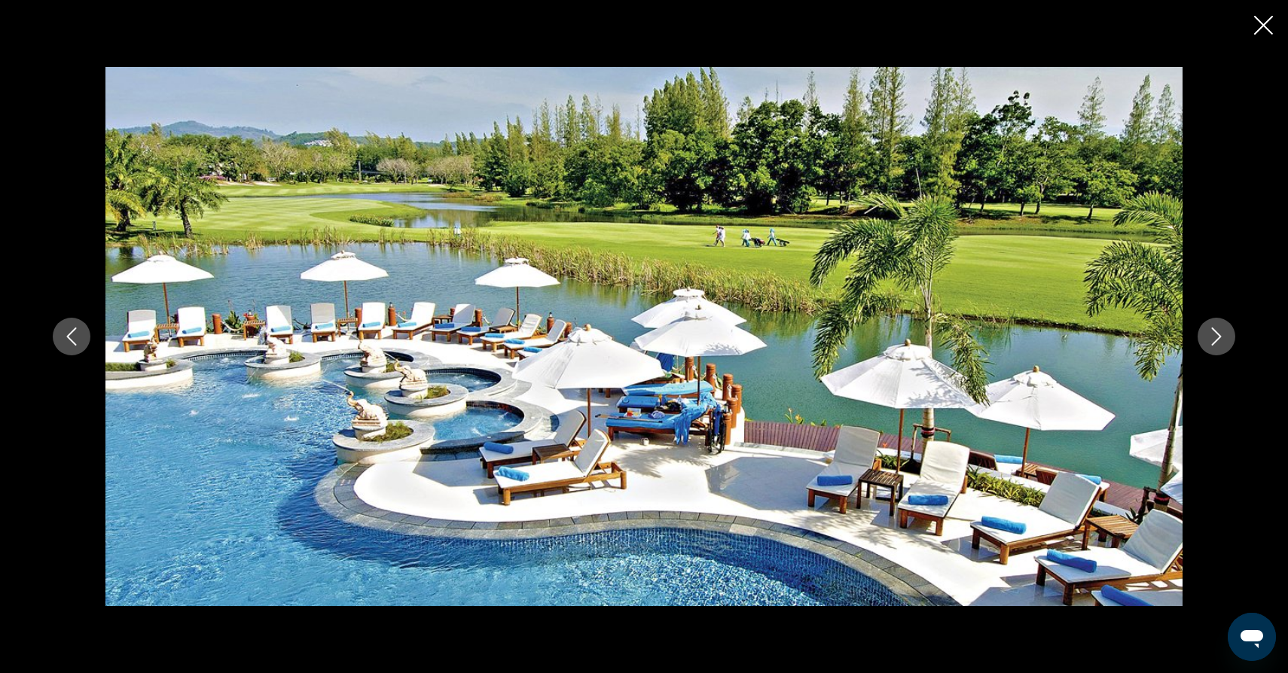
click at [1219, 338] on icon "Следующее изображение" at bounding box center [1217, 337] width 10 height 18
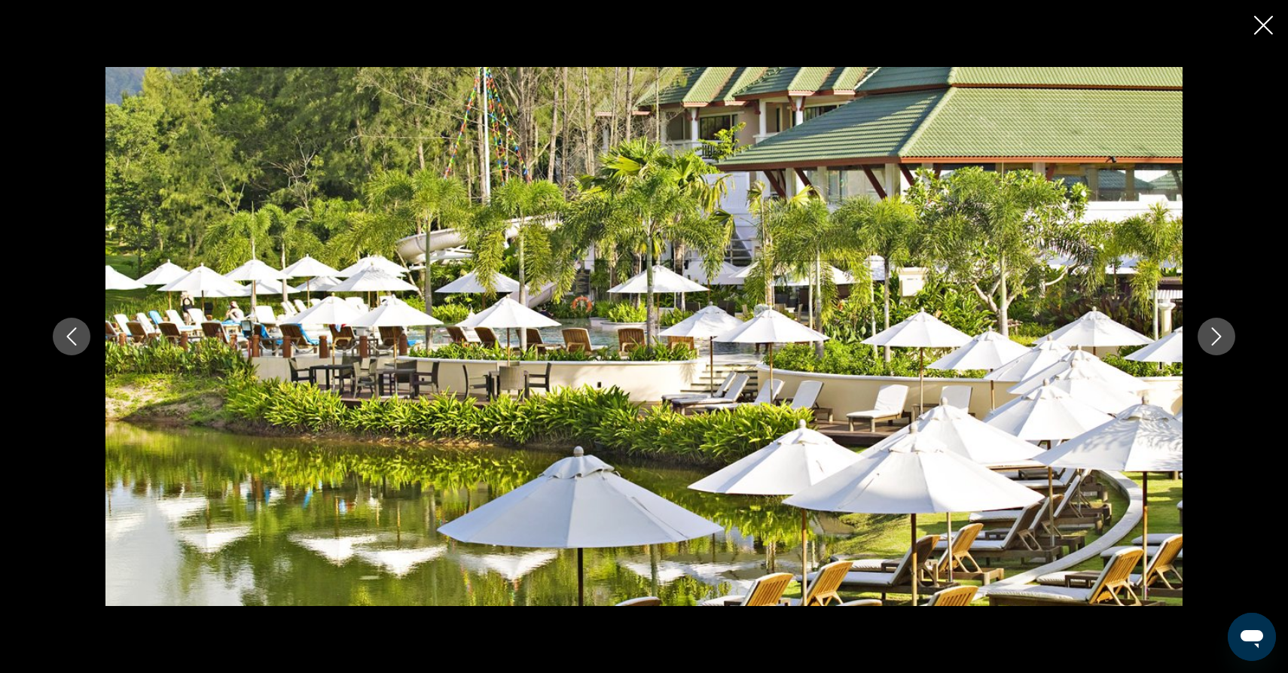
click at [1264, 22] on icon "Закрыть слайд-шоу" at bounding box center [1263, 25] width 19 height 19
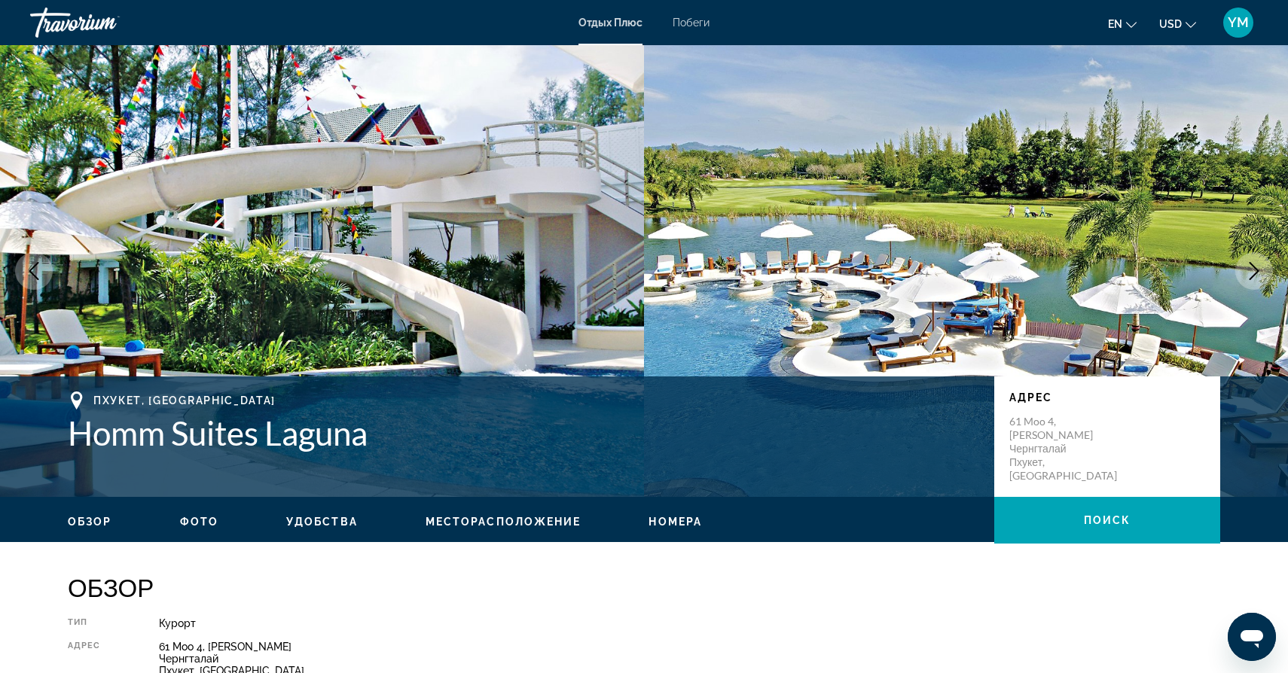
scroll to position [0, 0]
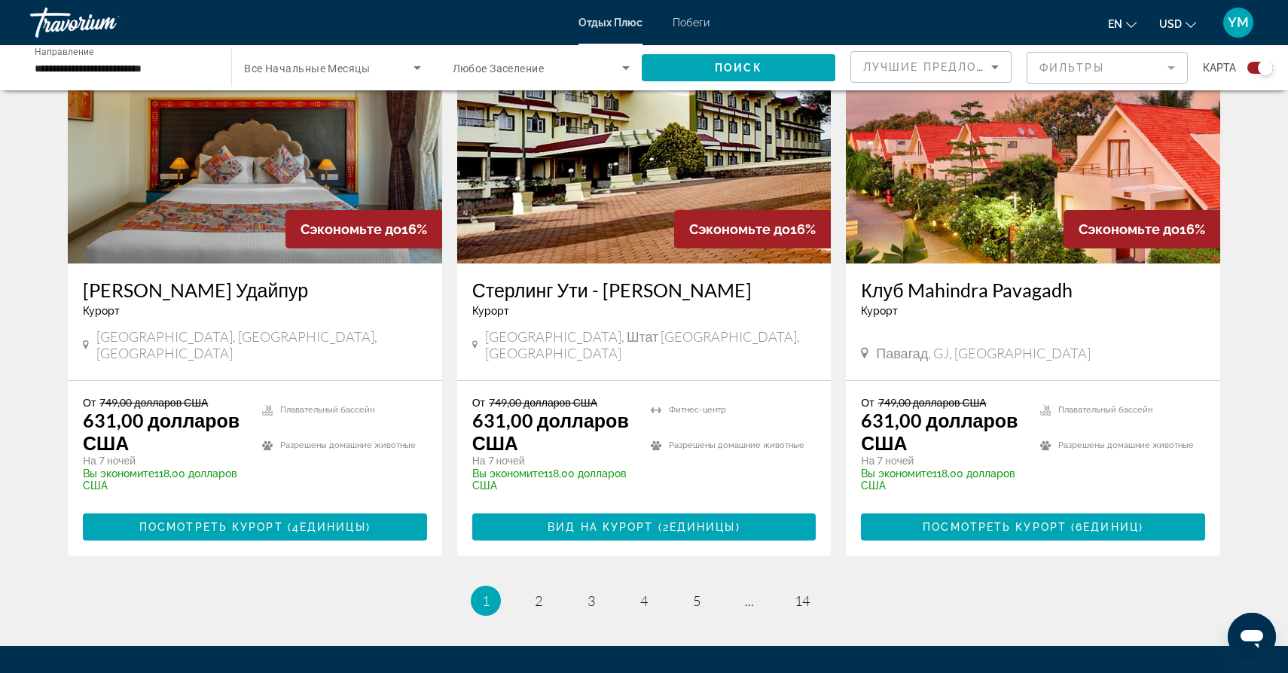
scroll to position [2281, 0]
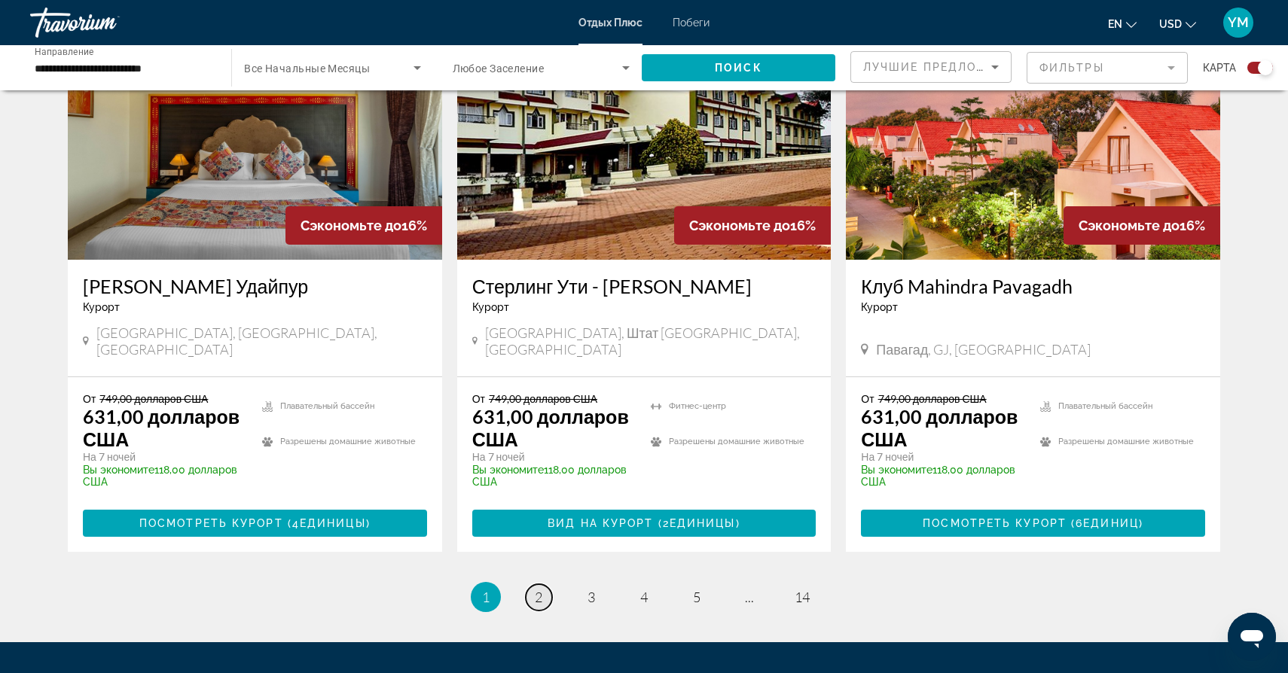
click at [536, 589] on span "2" at bounding box center [539, 597] width 8 height 17
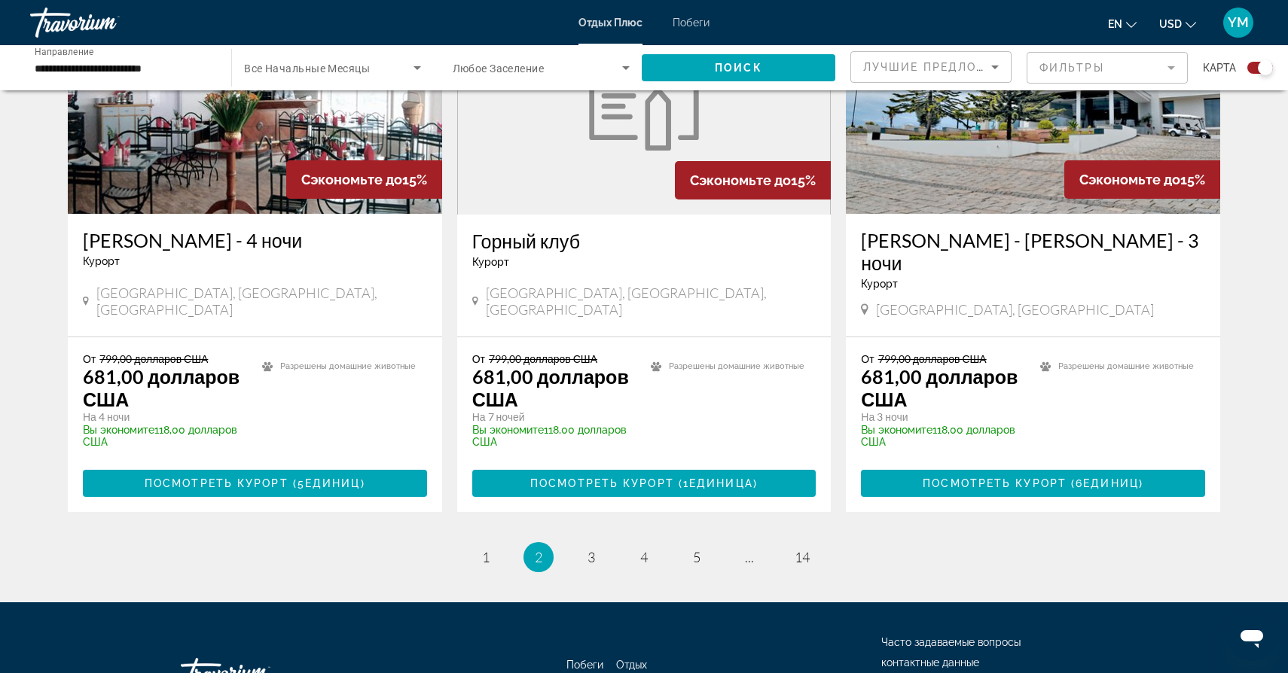
scroll to position [2311, 0]
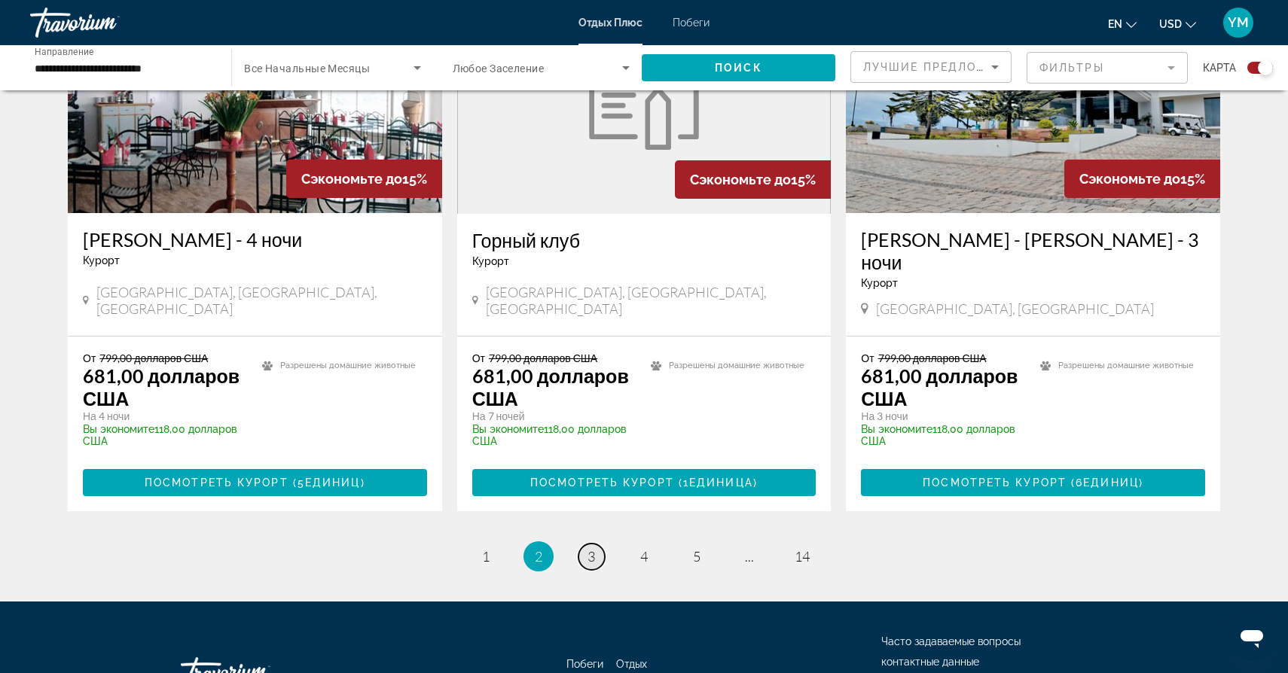
click at [595, 548] on span "3" at bounding box center [591, 556] width 8 height 17
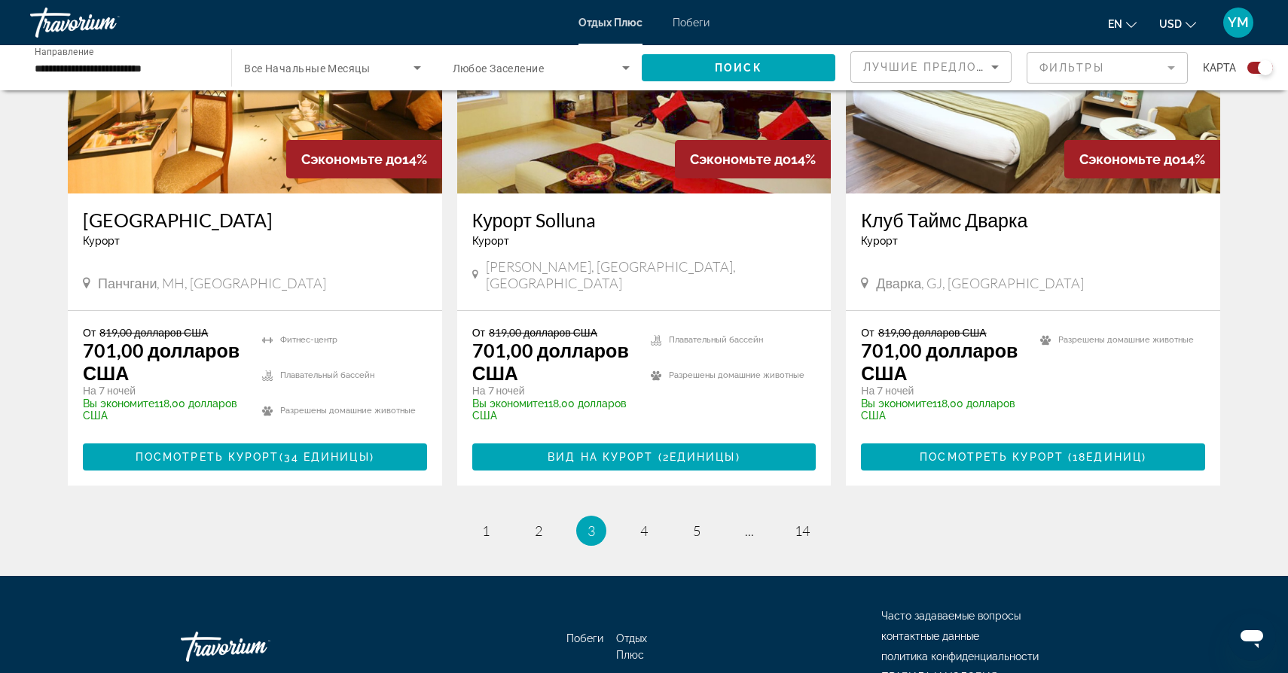
scroll to position [2392, 0]
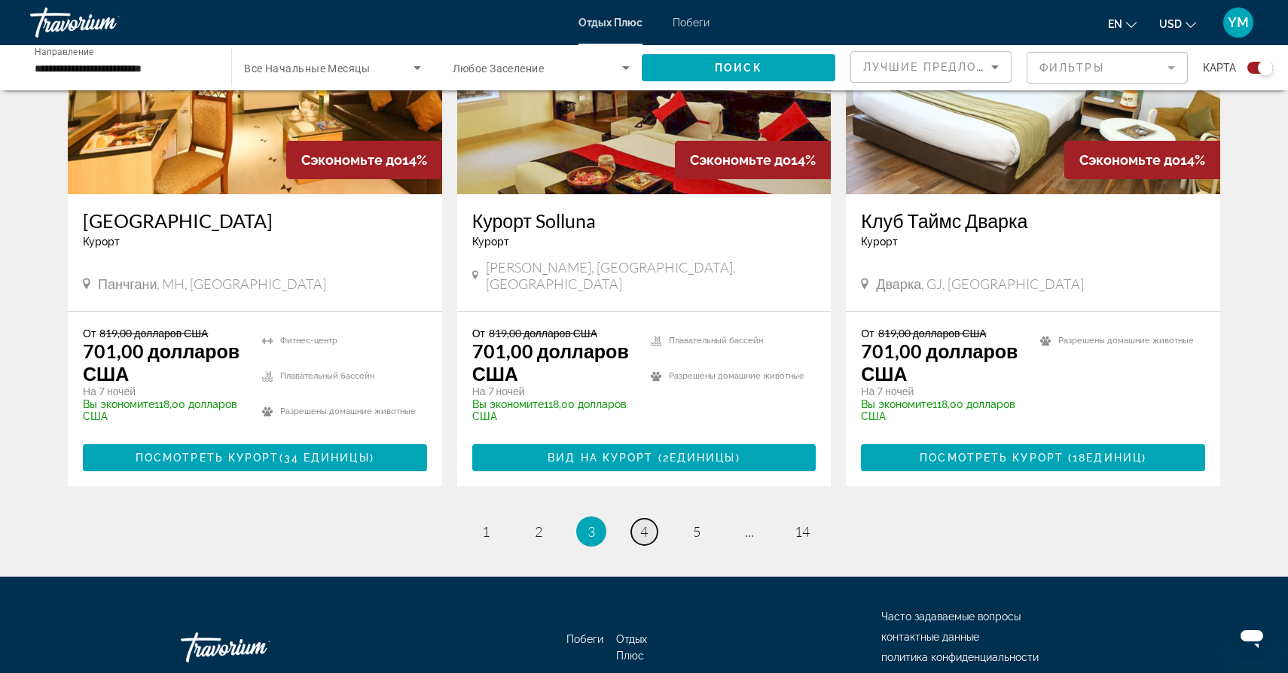
click at [643, 523] on span "4" at bounding box center [644, 531] width 8 height 17
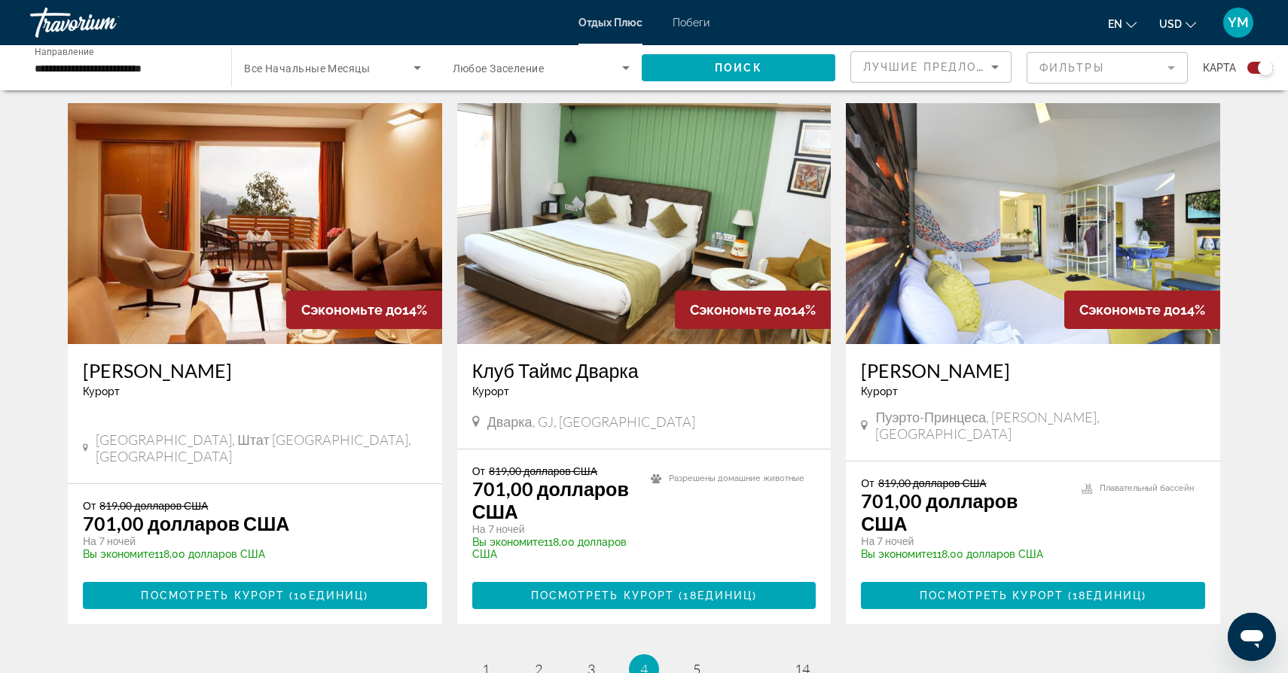
scroll to position [2252, 0]
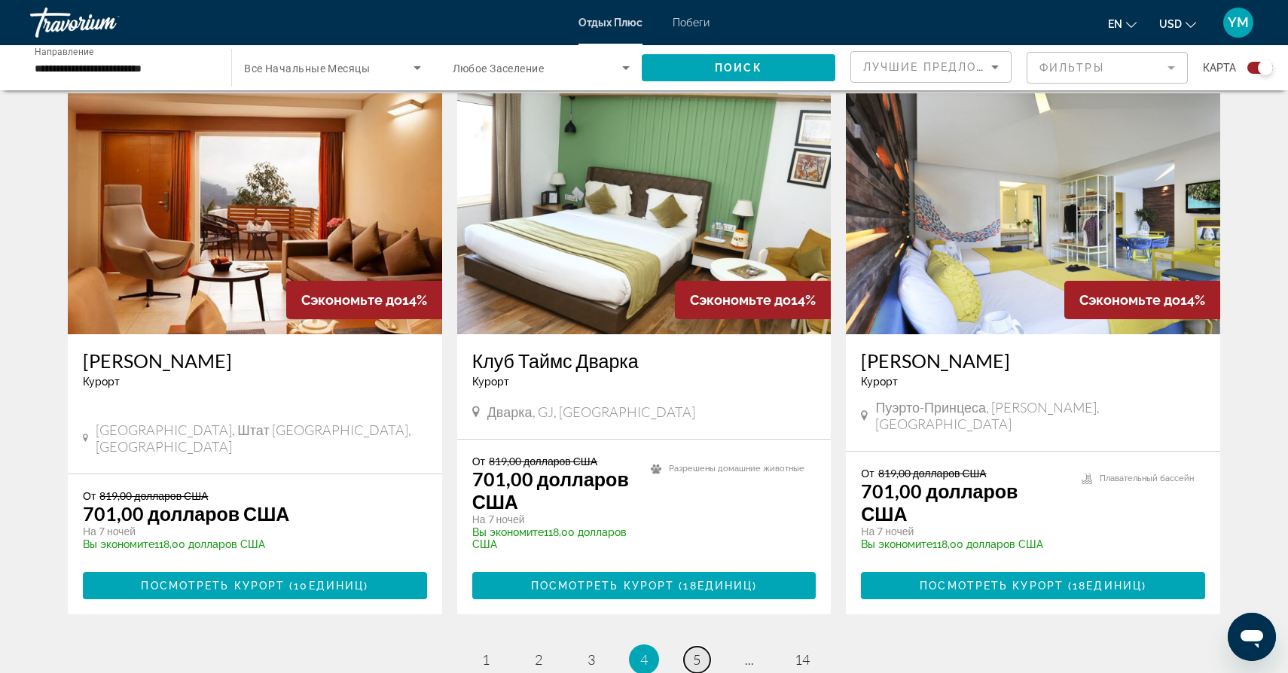
click at [697, 651] on span "5" at bounding box center [697, 659] width 8 height 17
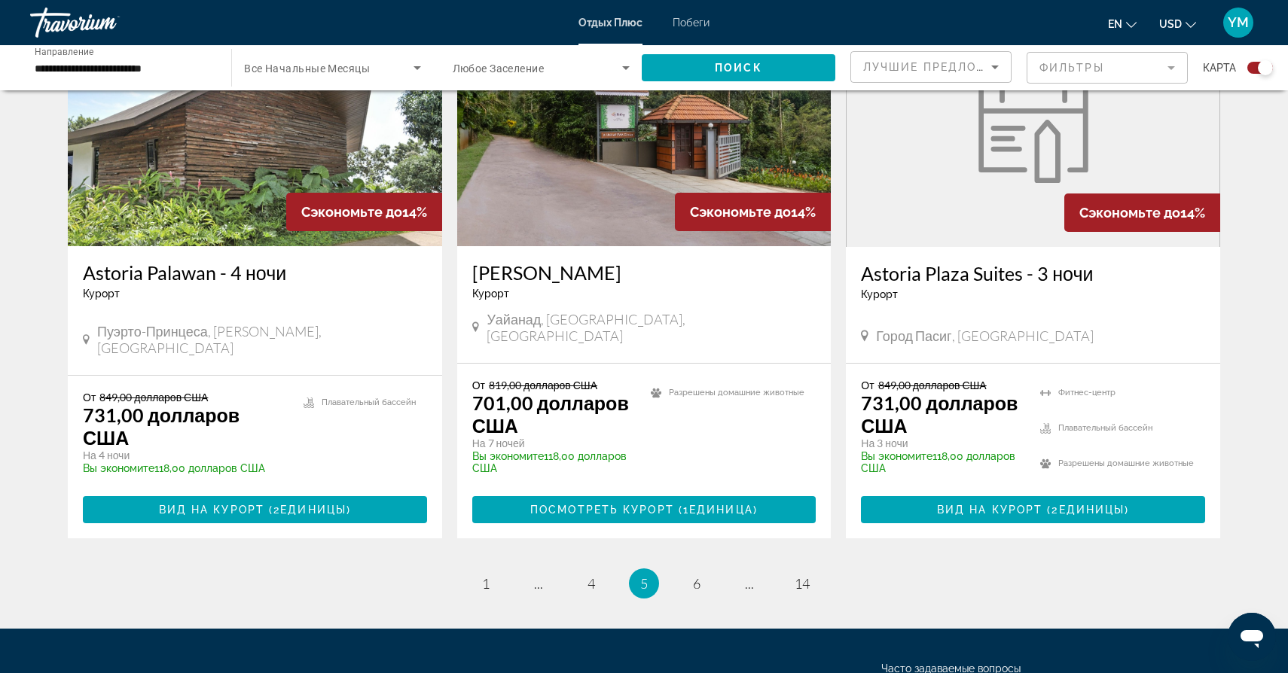
scroll to position [2296, 0]
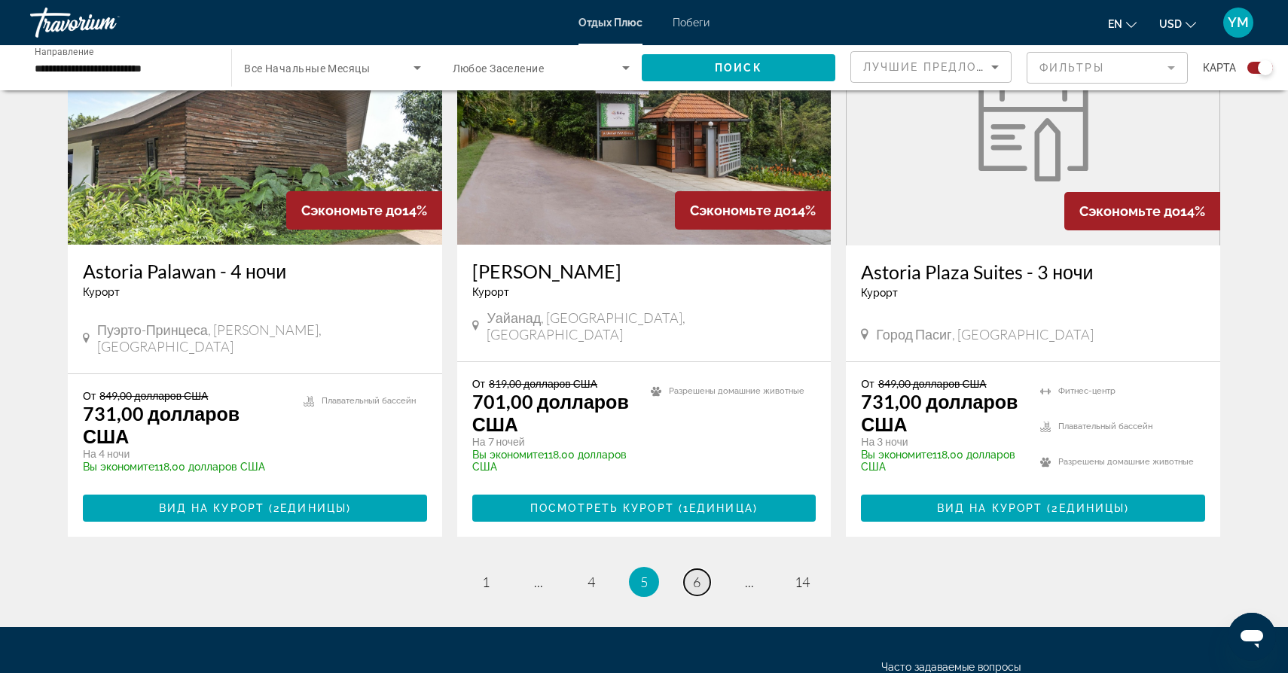
click at [693, 574] on span "6" at bounding box center [697, 582] width 8 height 17
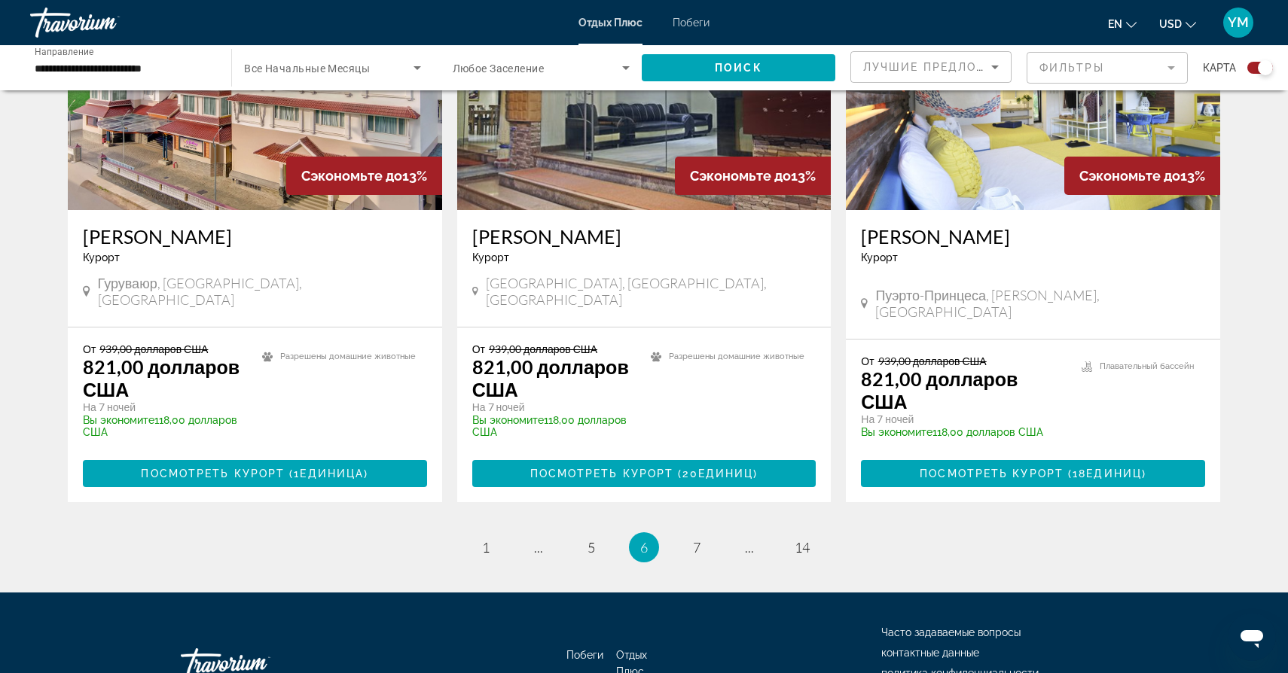
scroll to position [2333, 0]
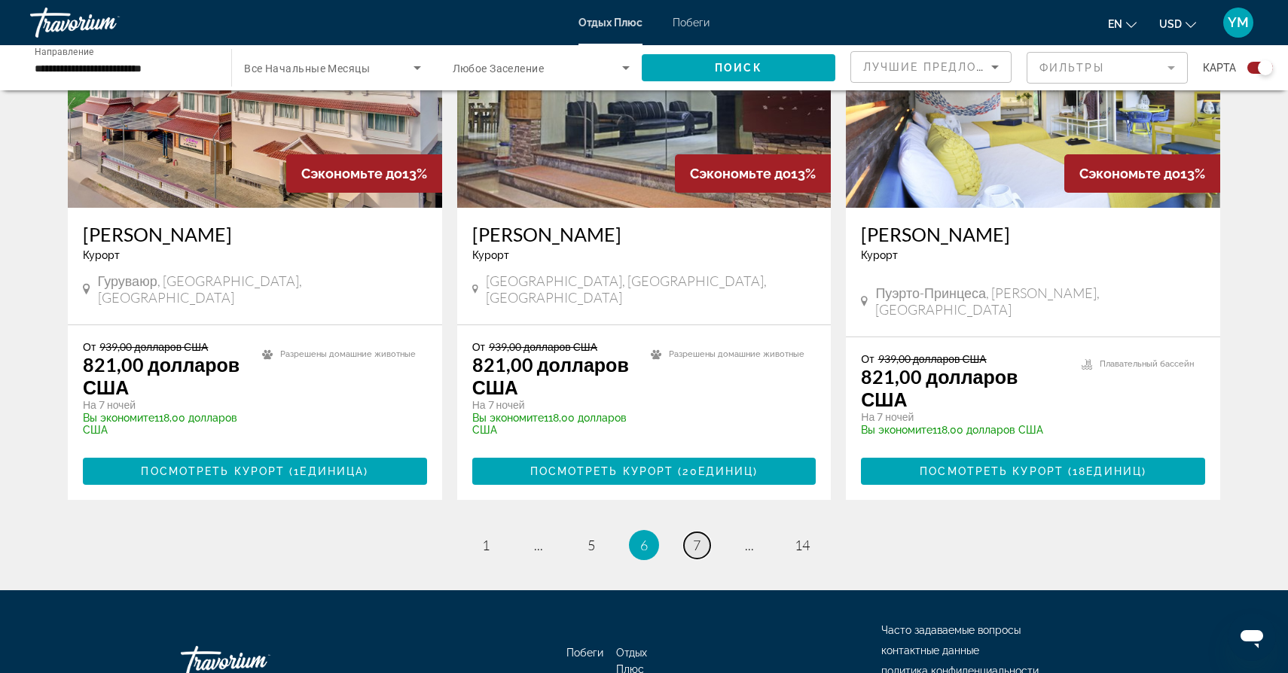
click at [700, 537] on span "7" at bounding box center [697, 545] width 8 height 17
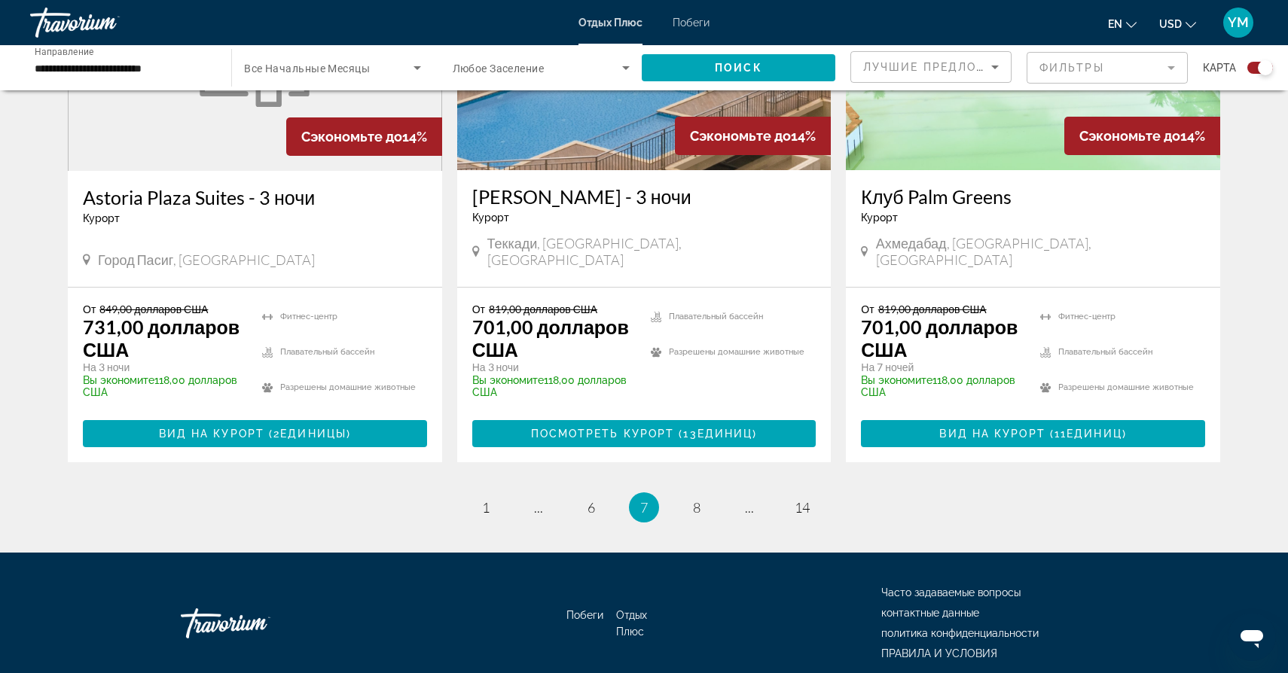
scroll to position [2370, 0]
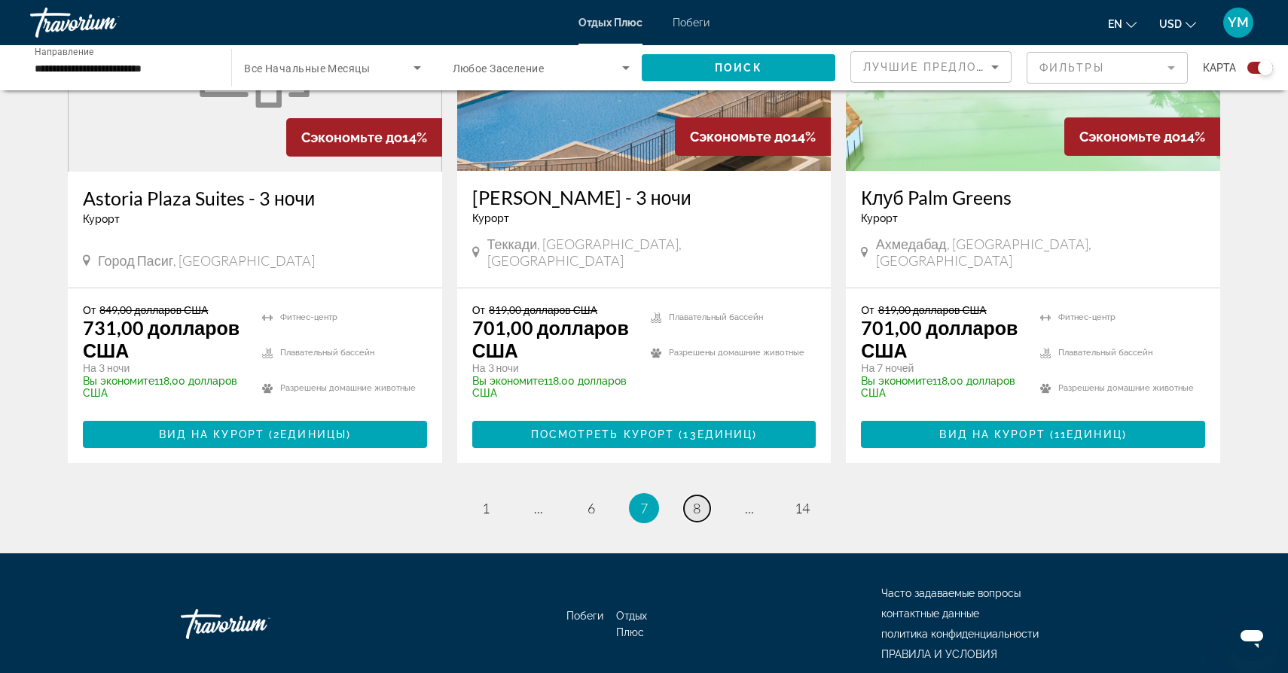
click at [697, 500] on span "8" at bounding box center [697, 508] width 8 height 17
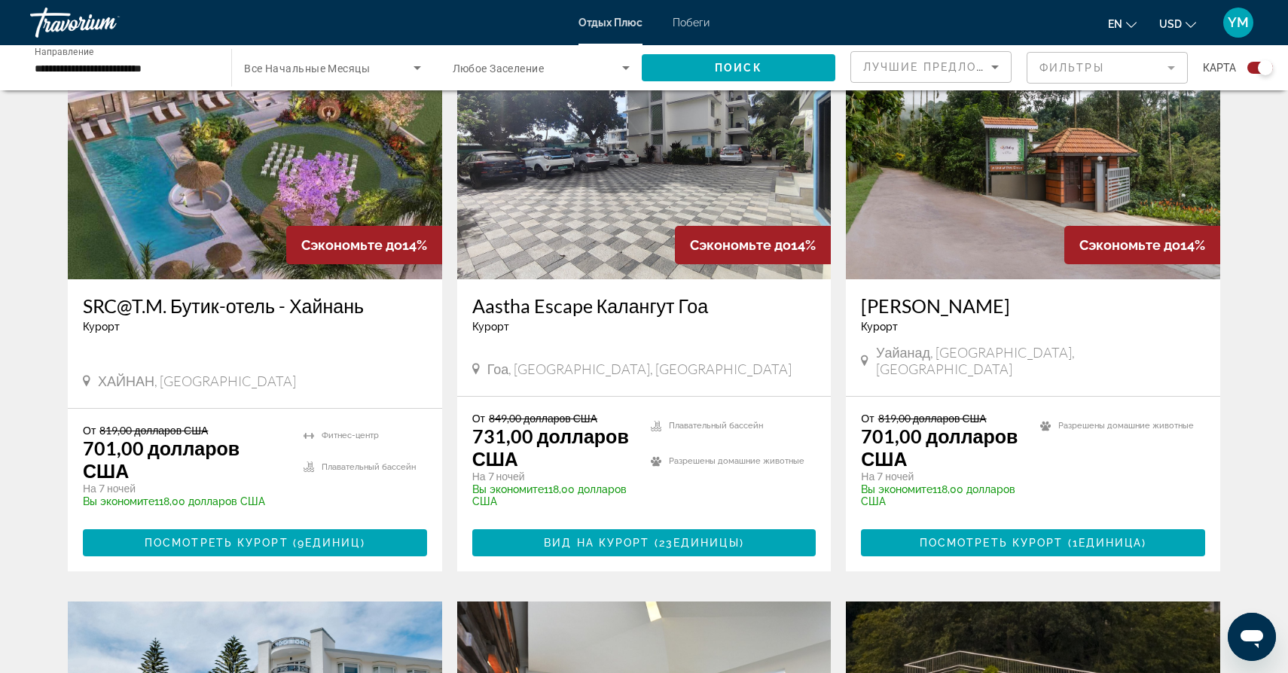
scroll to position [1120, 0]
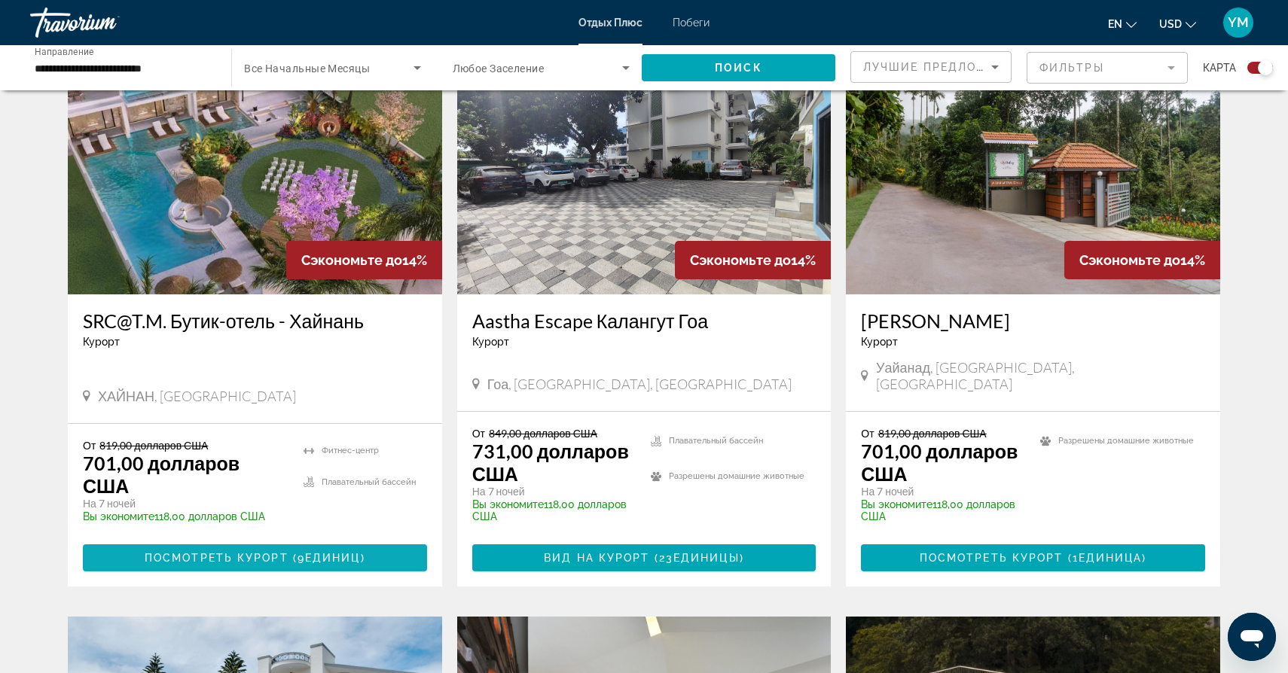
click at [258, 552] on span "ПОСМОТРЕТЬ КУРОРТ (9" at bounding box center [225, 558] width 160 height 12
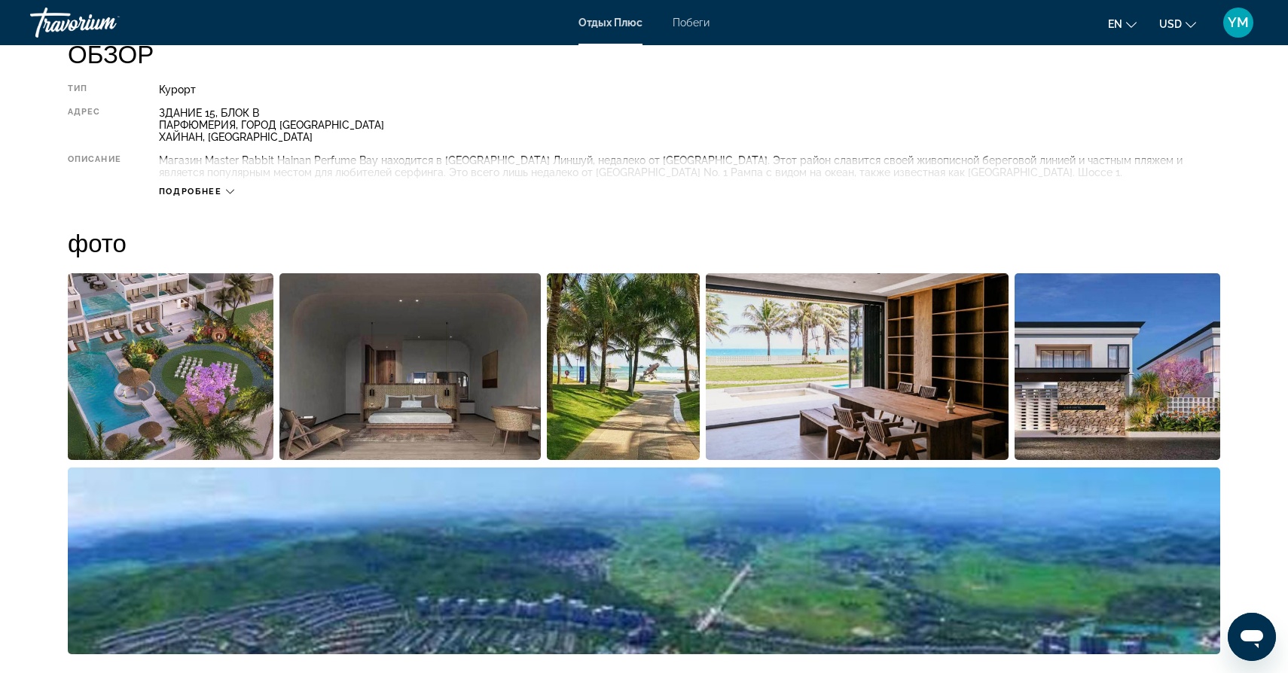
scroll to position [529, 0]
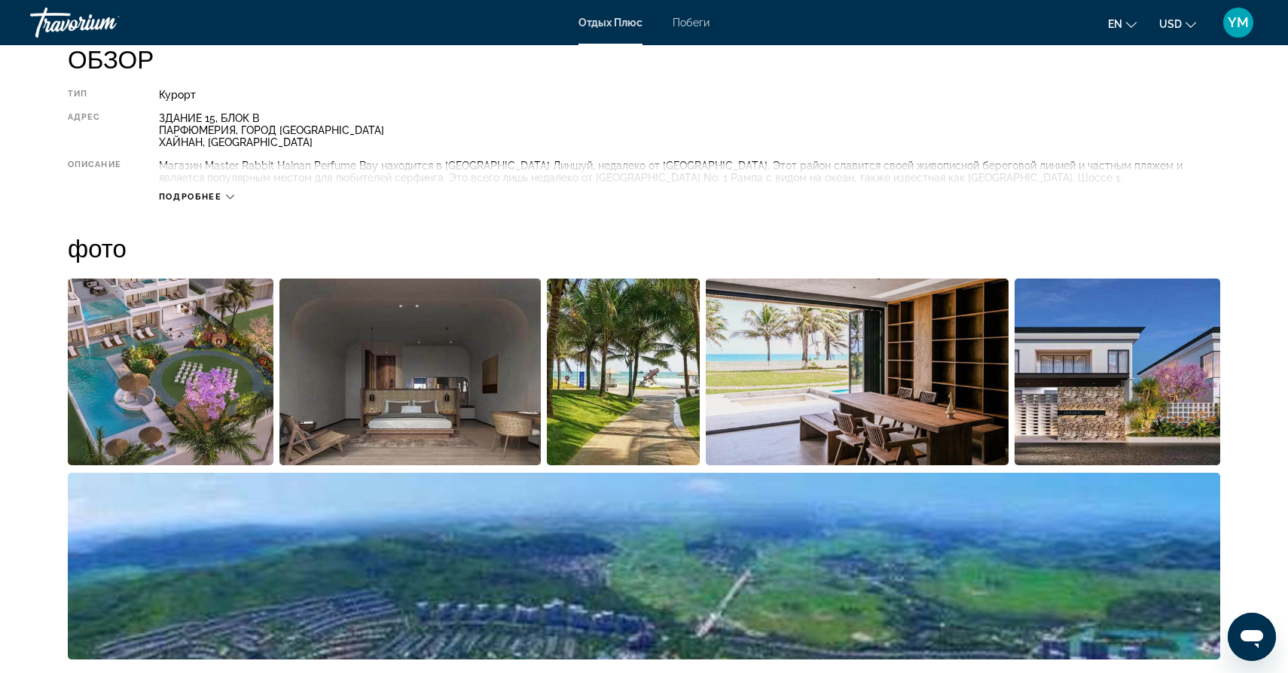
click at [194, 389] on img "Открыть полноэкранный ползунок изображения" at bounding box center [171, 372] width 206 height 187
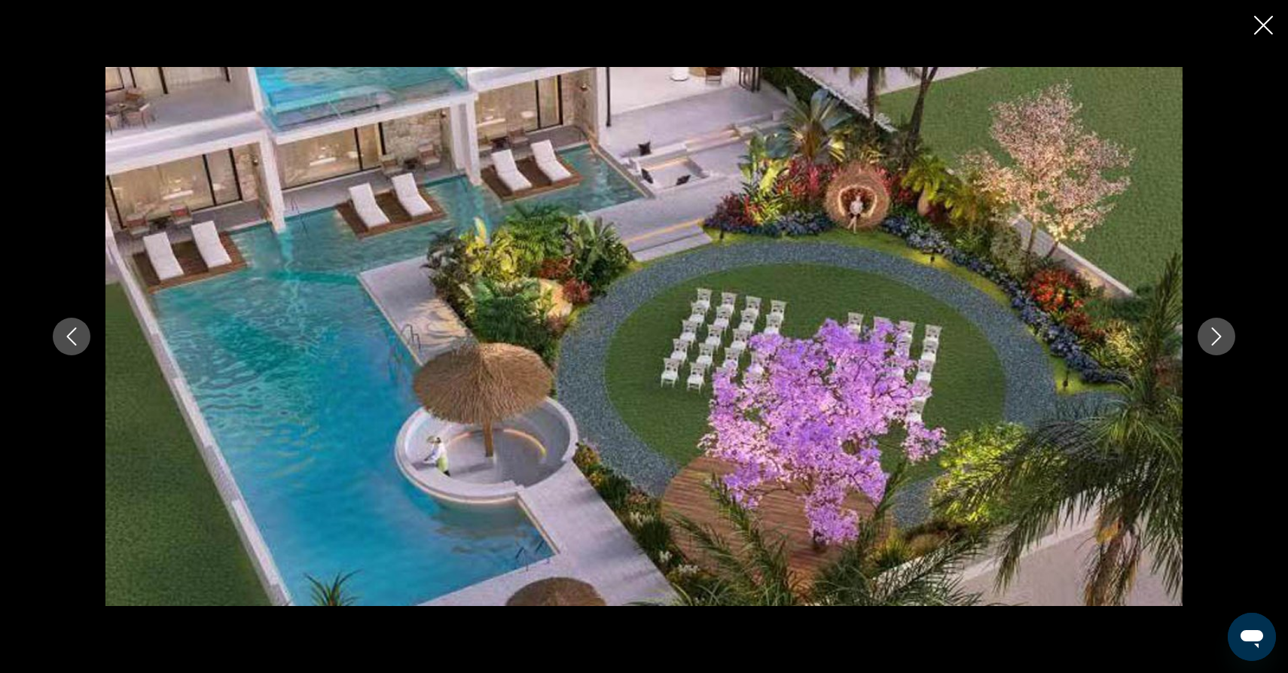
click at [1217, 332] on icon "Следующее изображение" at bounding box center [1217, 337] width 10 height 18
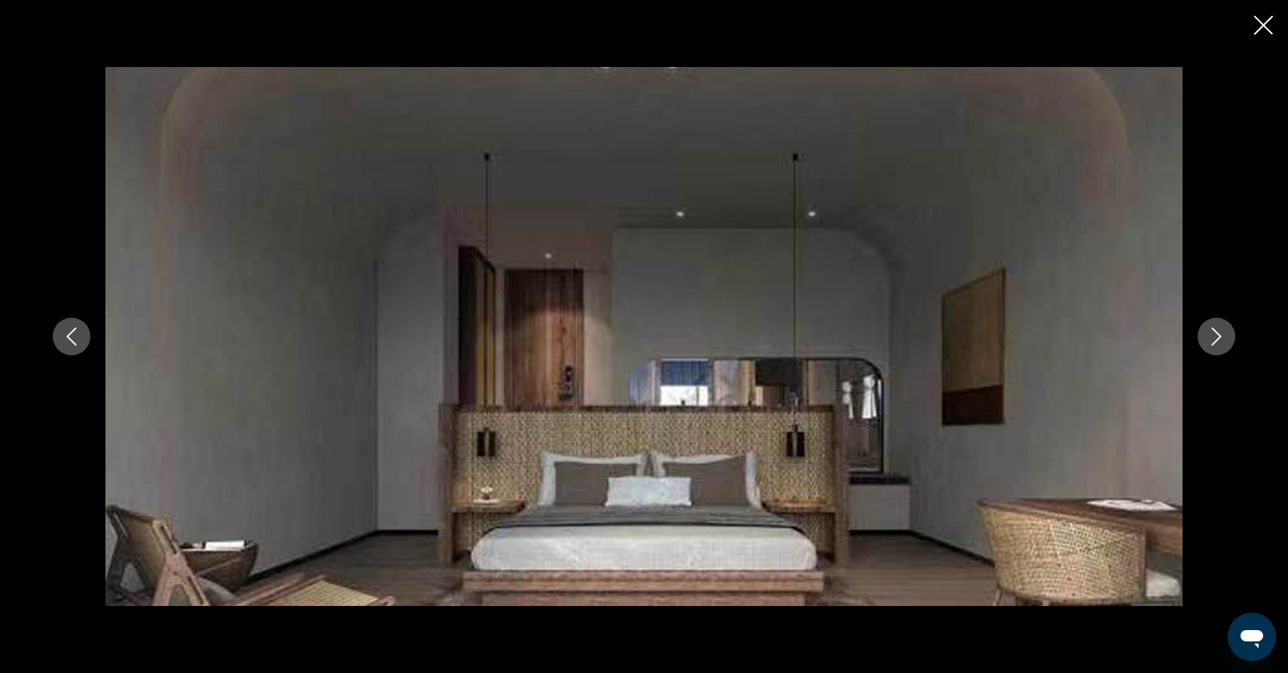
click at [1215, 336] on icon "Следующее изображение" at bounding box center [1216, 337] width 18 height 18
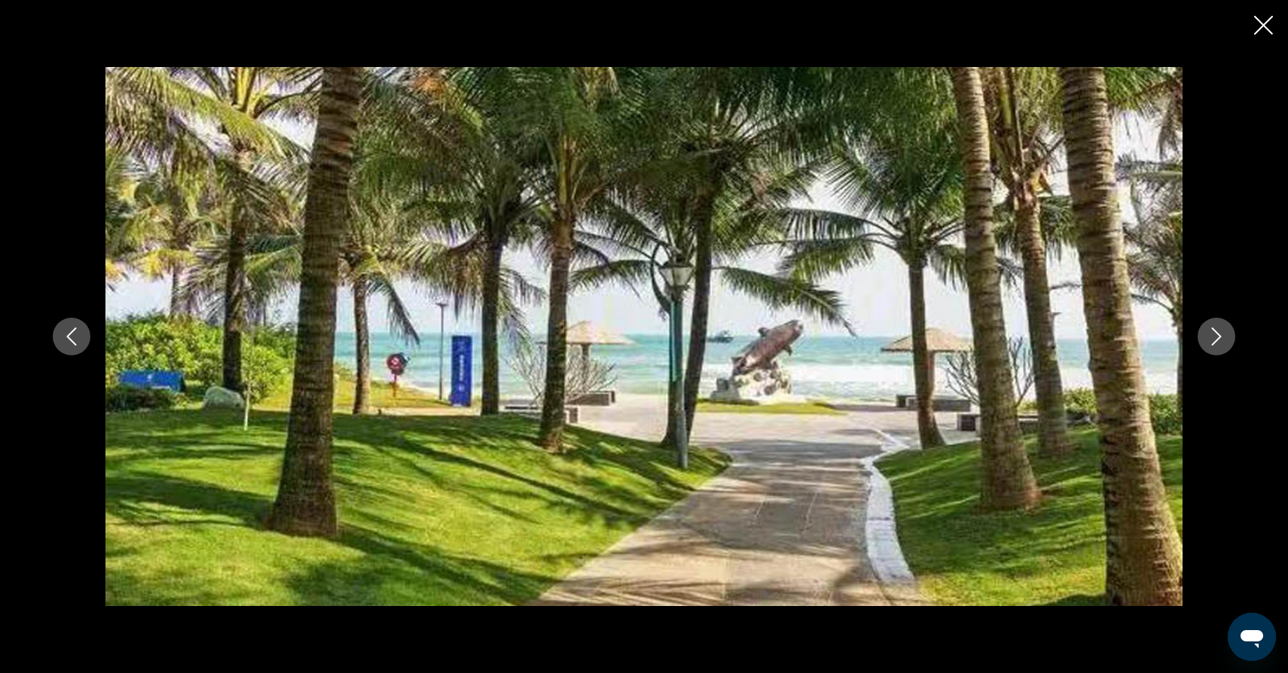
click at [1216, 336] on icon "Следующее изображение" at bounding box center [1216, 337] width 18 height 18
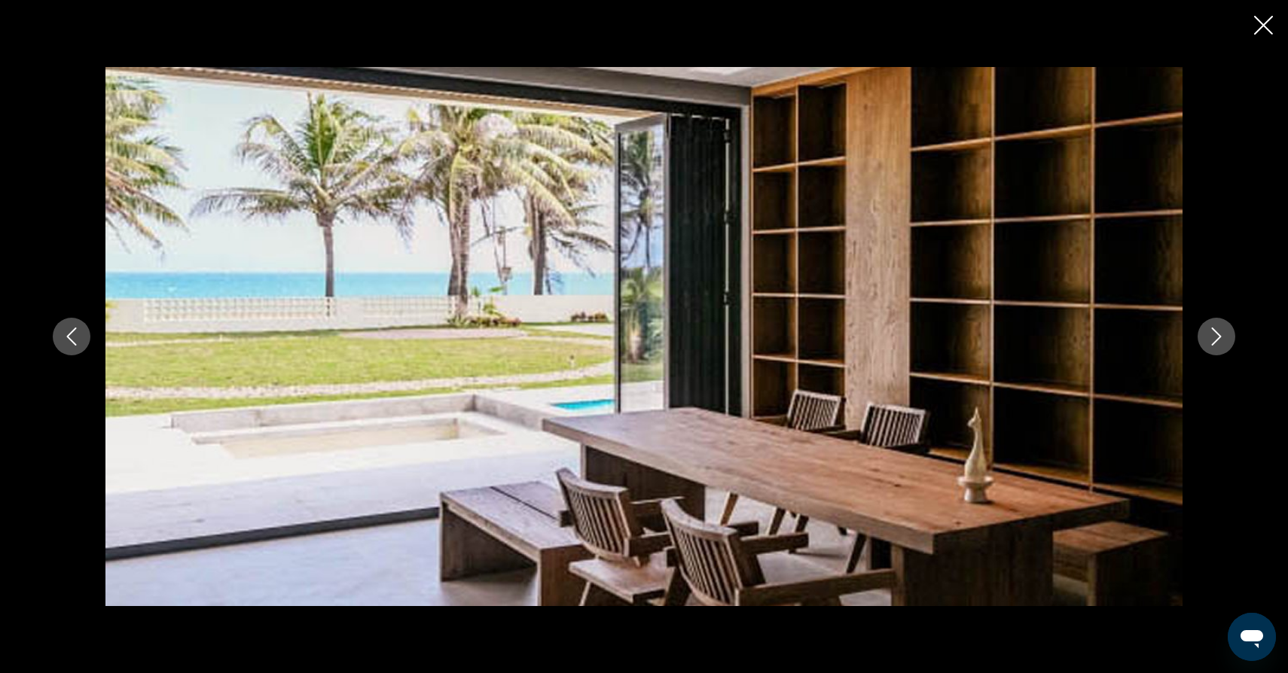
click at [1216, 336] on icon "Следующее изображение" at bounding box center [1216, 337] width 18 height 18
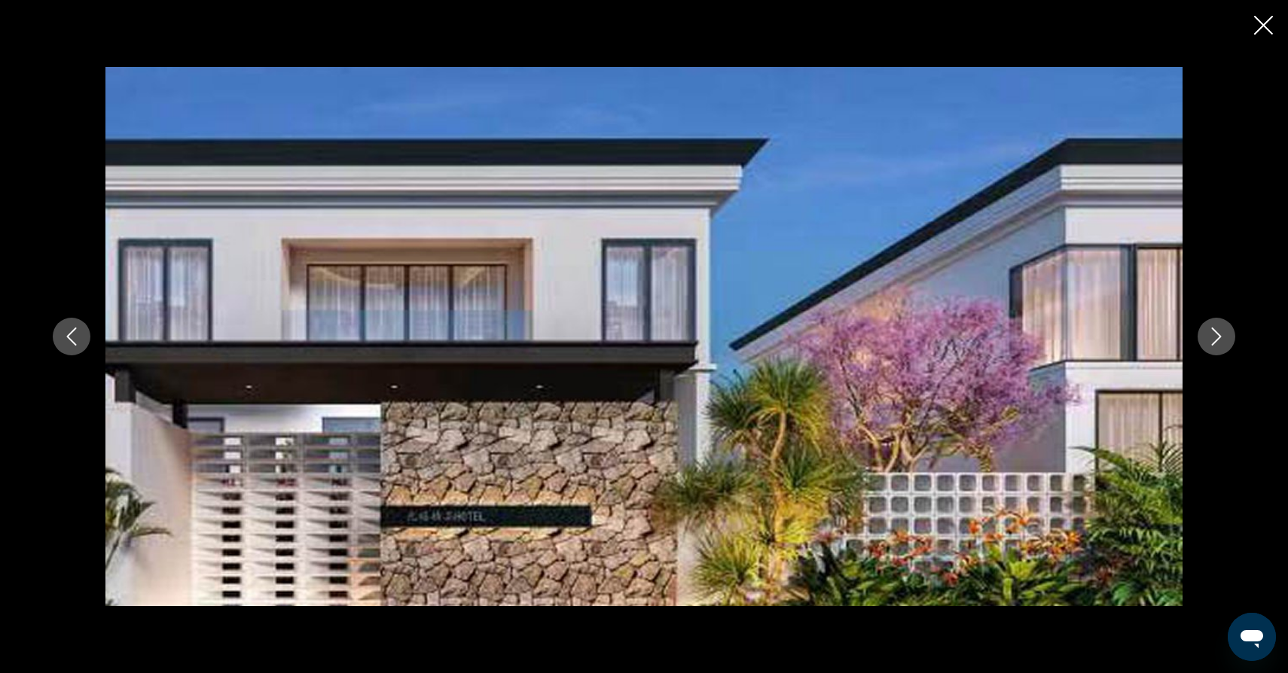
click at [1216, 336] on icon "Следующее изображение" at bounding box center [1216, 337] width 18 height 18
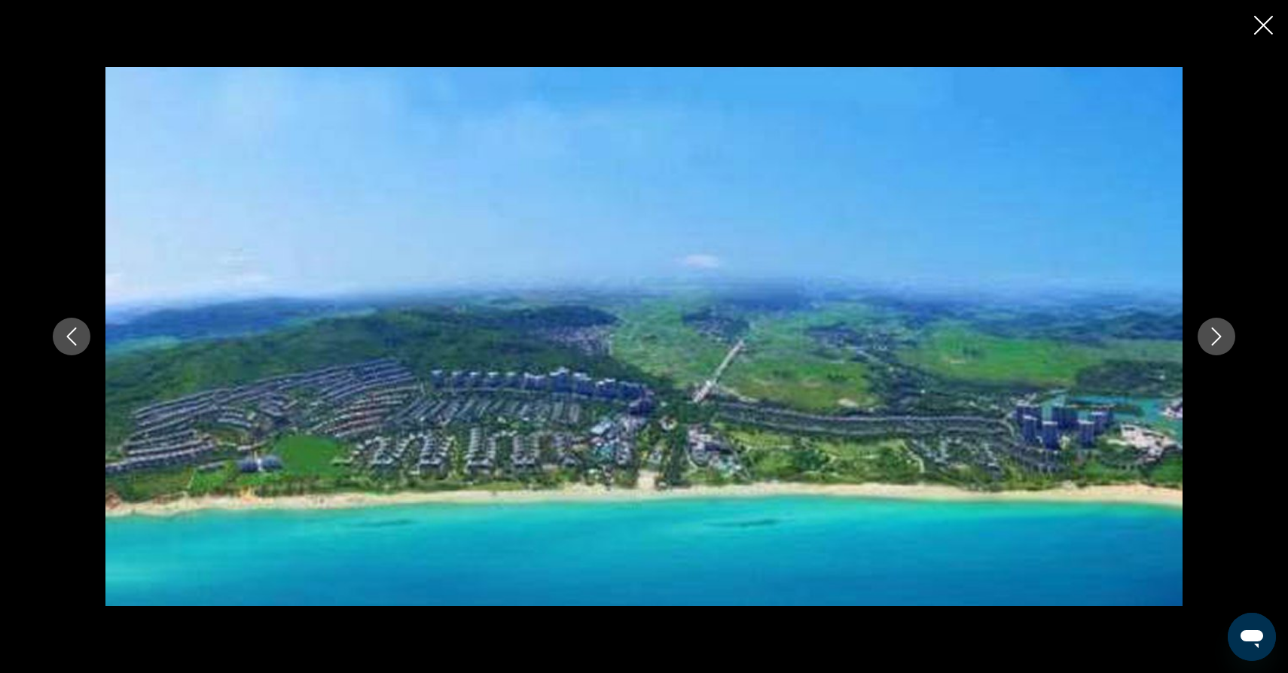
click at [1216, 336] on icon "Следующее изображение" at bounding box center [1216, 337] width 18 height 18
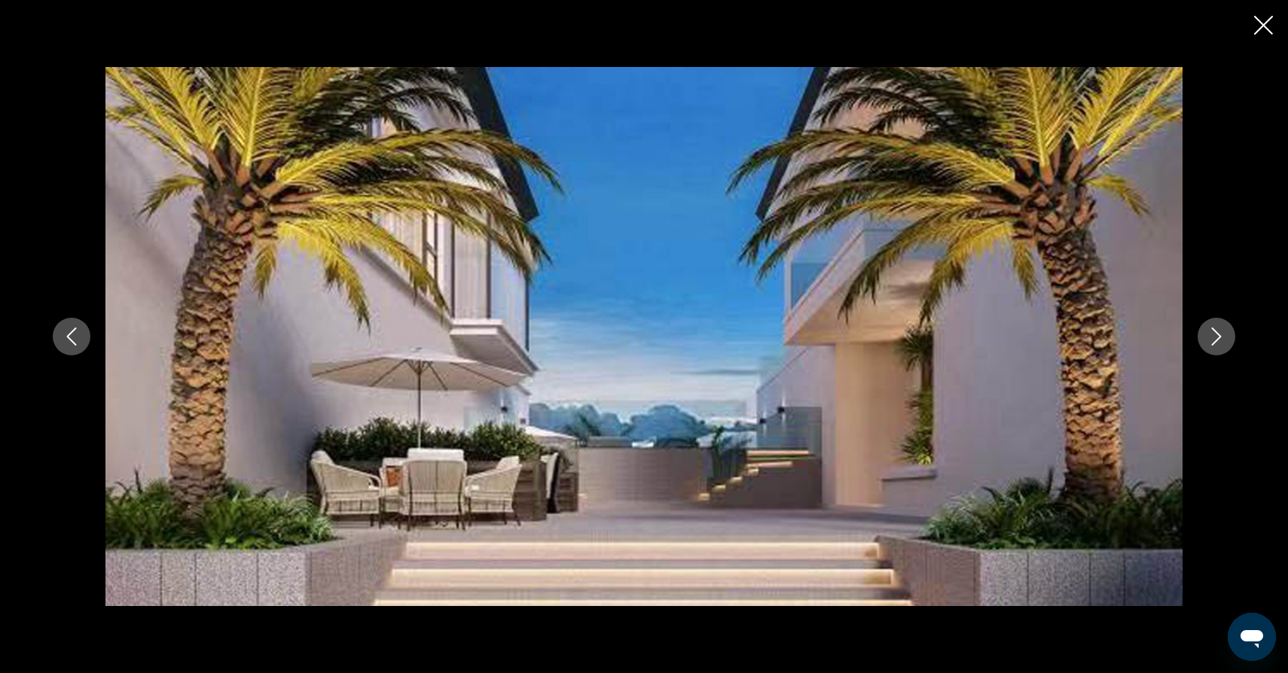
click at [1216, 336] on icon "Следующее изображение" at bounding box center [1216, 337] width 18 height 18
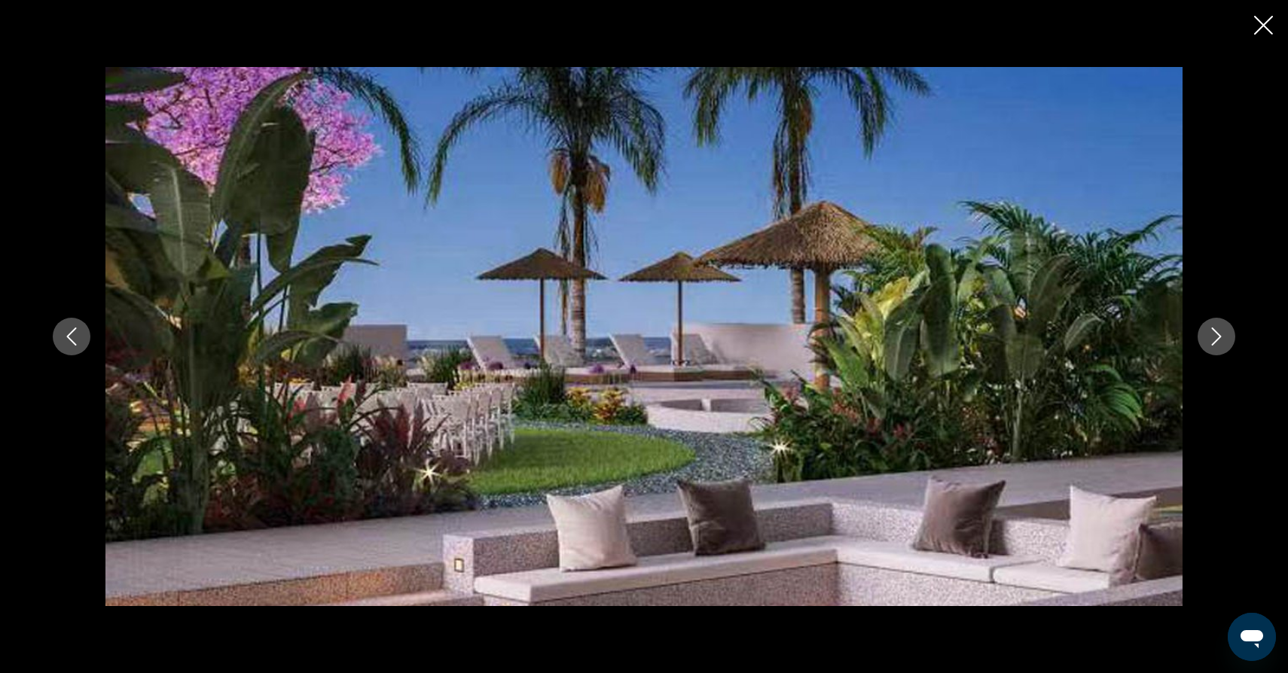
click at [1216, 336] on icon "Следующее изображение" at bounding box center [1216, 337] width 18 height 18
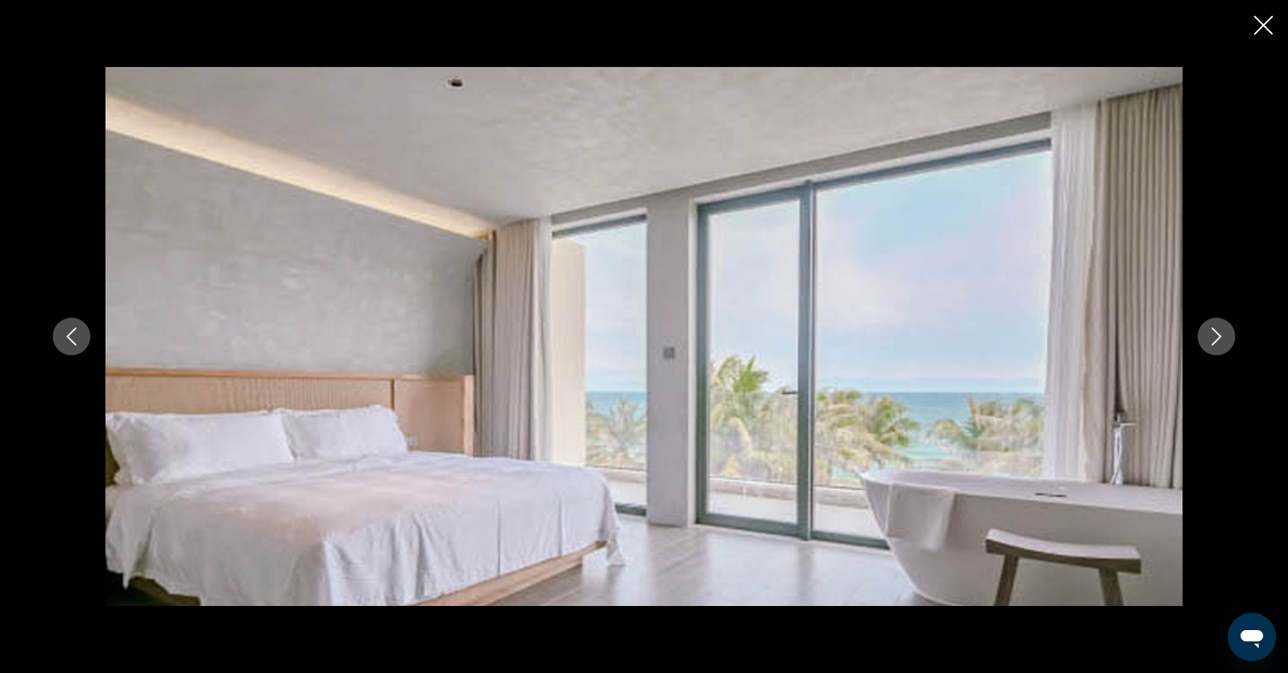
click at [1216, 336] on icon "Следующее изображение" at bounding box center [1216, 337] width 18 height 18
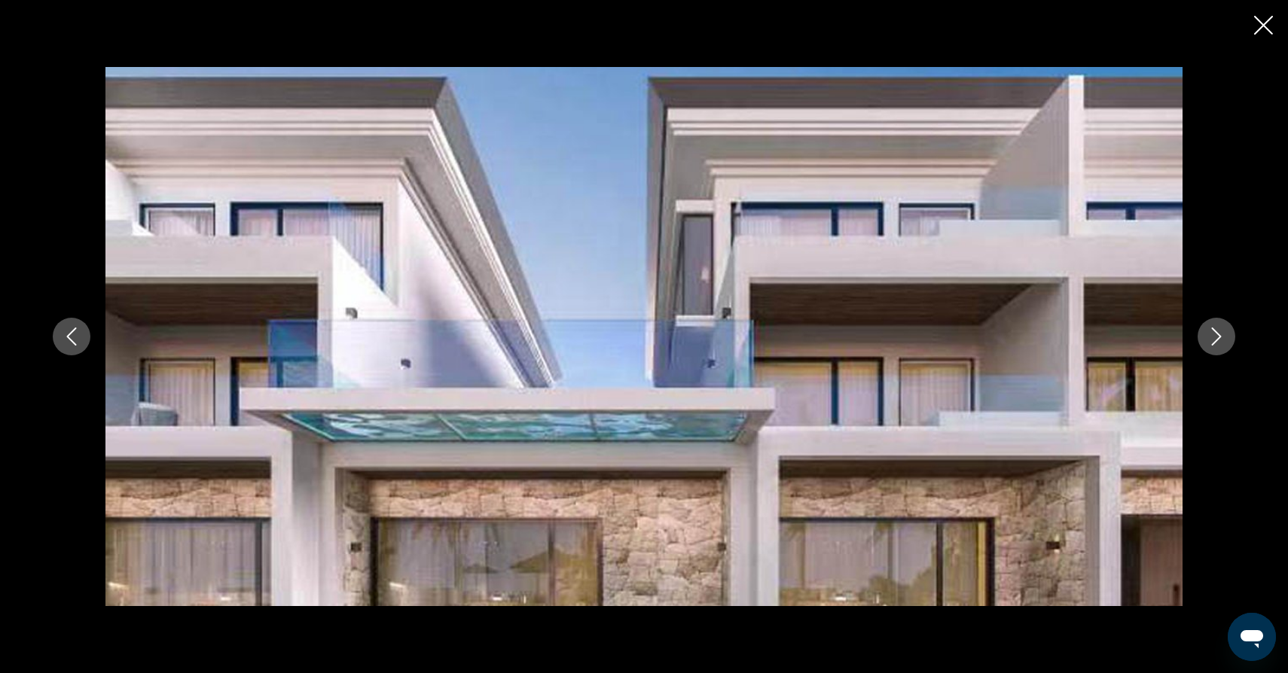
click at [1216, 336] on icon "Следующее изображение" at bounding box center [1216, 337] width 18 height 18
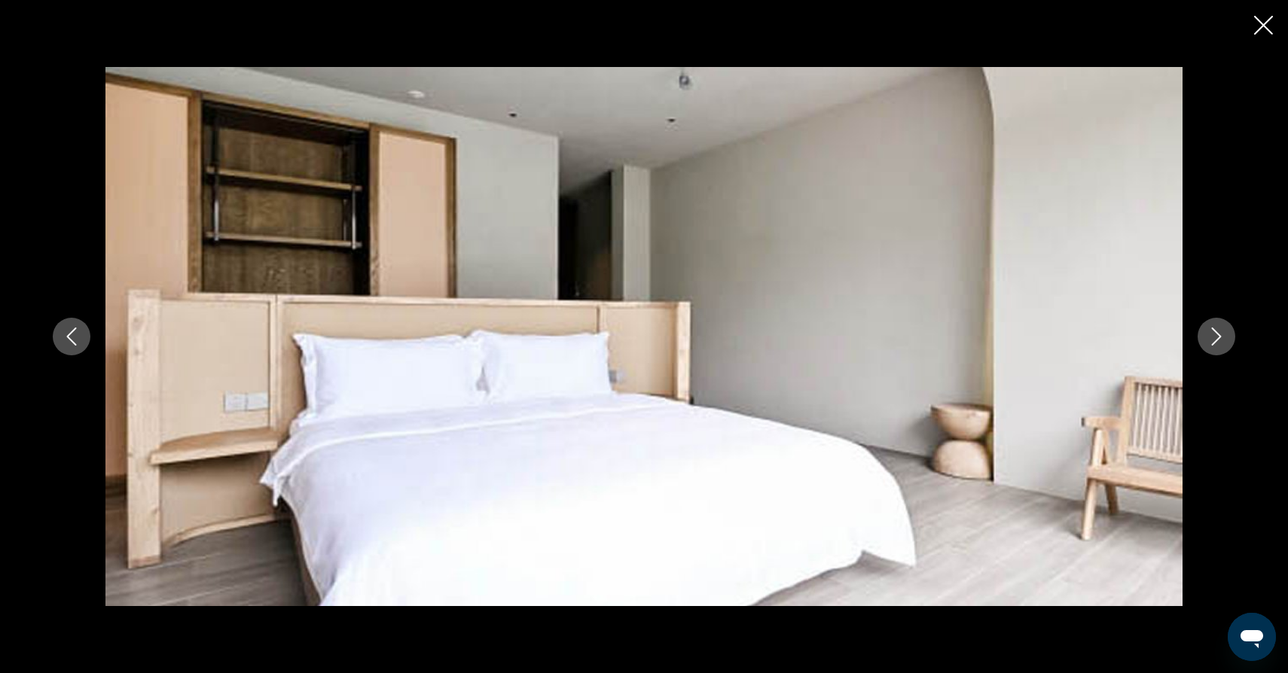
click at [1216, 336] on icon "Следующее изображение" at bounding box center [1216, 337] width 18 height 18
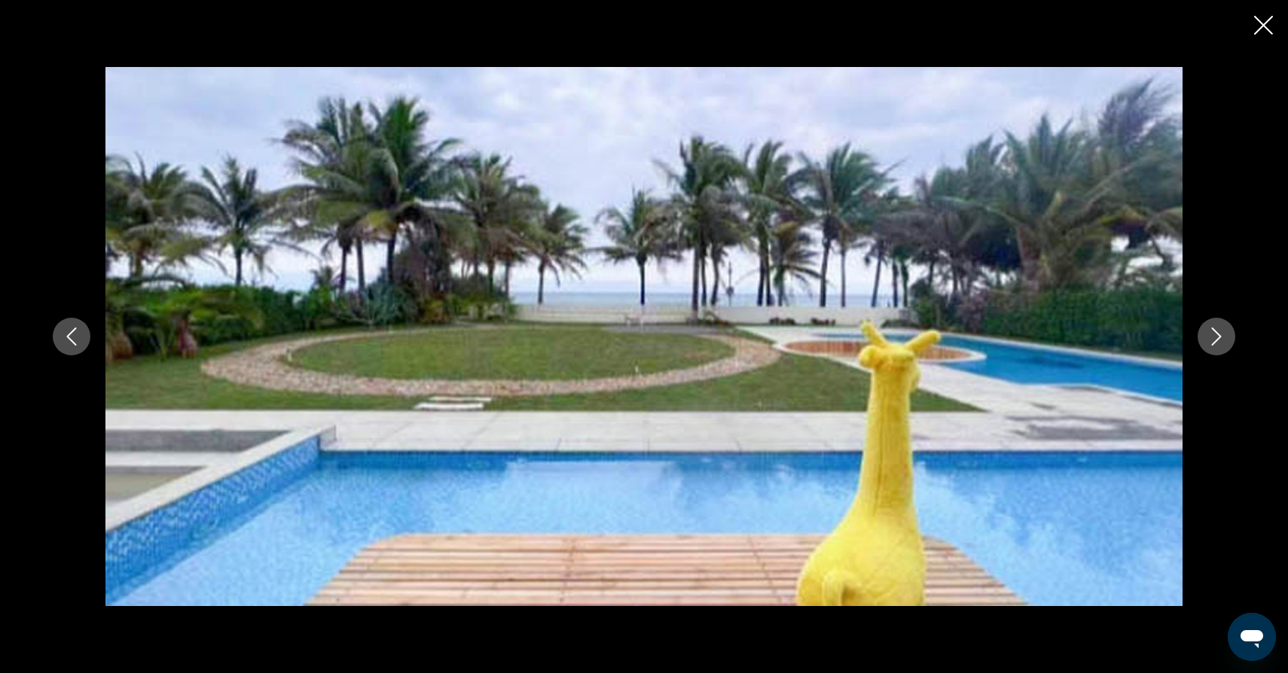
click at [1216, 336] on icon "Следующее изображение" at bounding box center [1216, 337] width 18 height 18
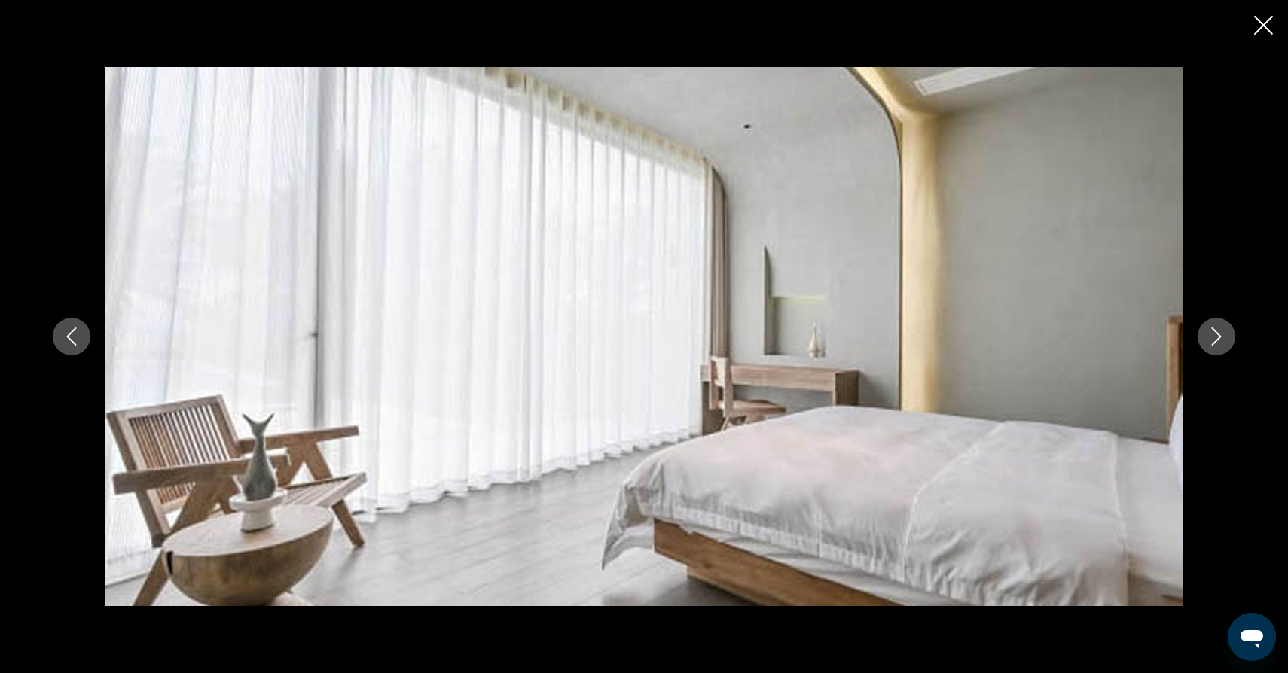
click at [1216, 336] on icon "Следующее изображение" at bounding box center [1216, 337] width 18 height 18
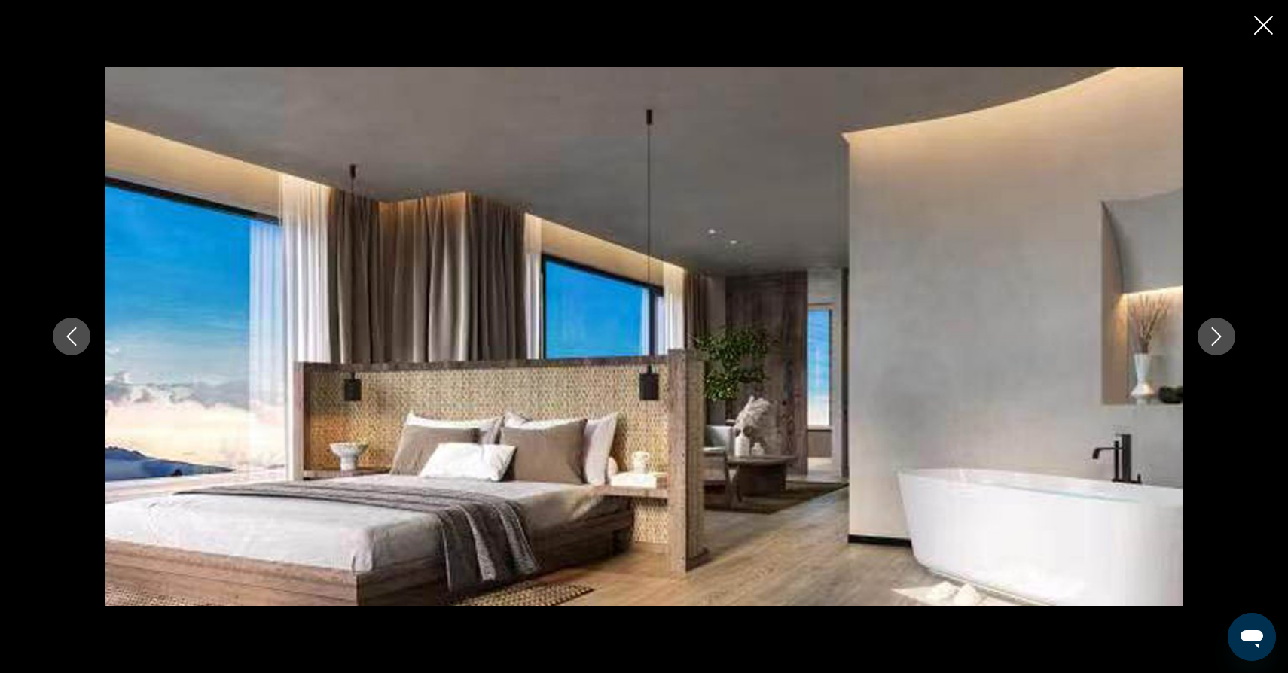
click at [1216, 336] on icon "Следующее изображение" at bounding box center [1216, 337] width 18 height 18
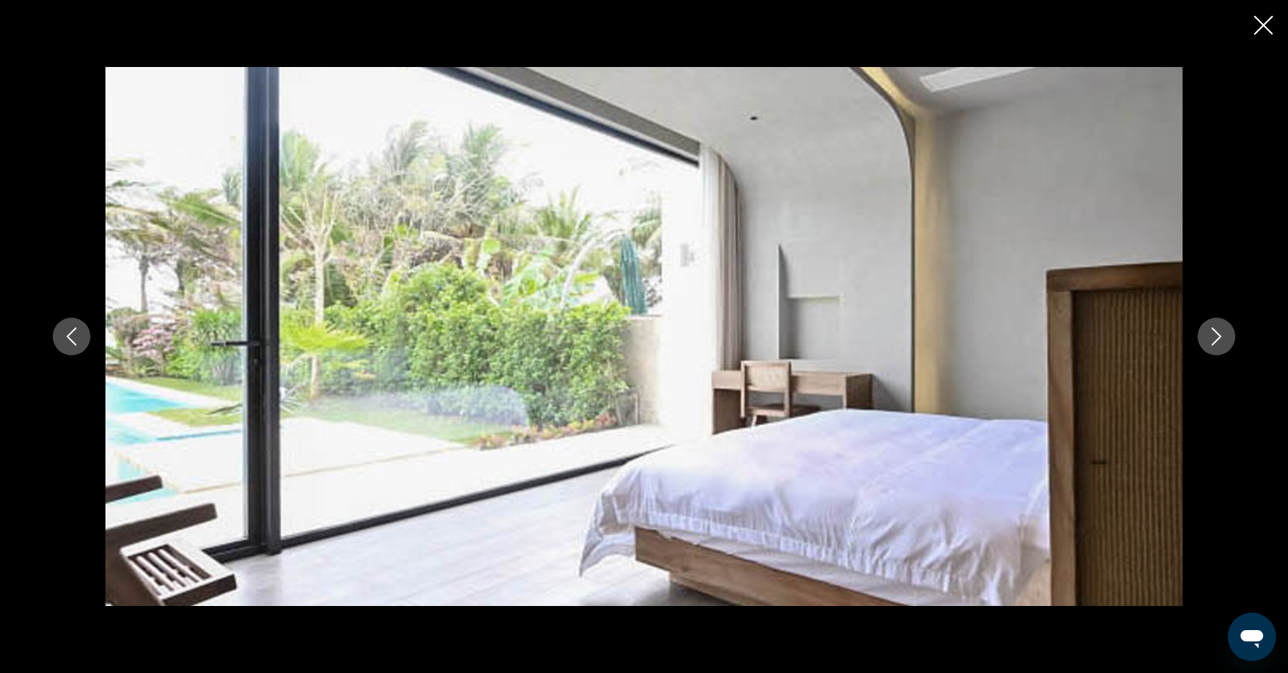
click at [1216, 336] on icon "Следующее изображение" at bounding box center [1216, 337] width 18 height 18
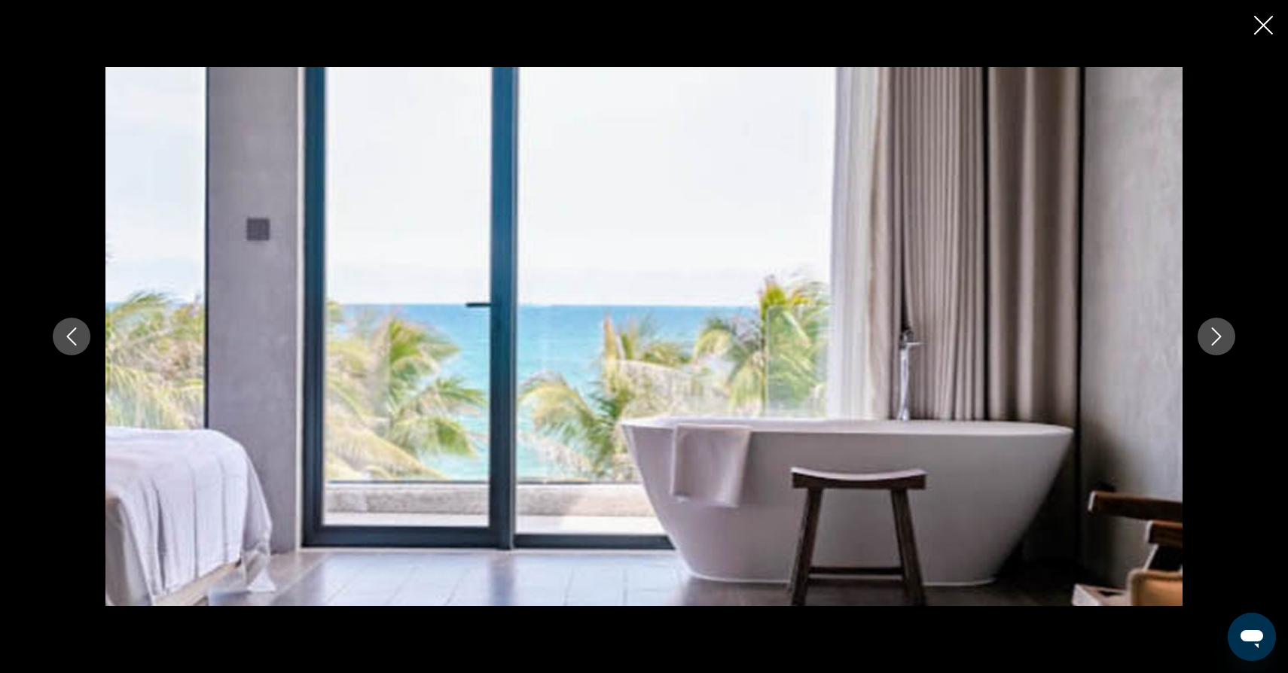
click at [1216, 336] on icon "Следующее изображение" at bounding box center [1216, 337] width 18 height 18
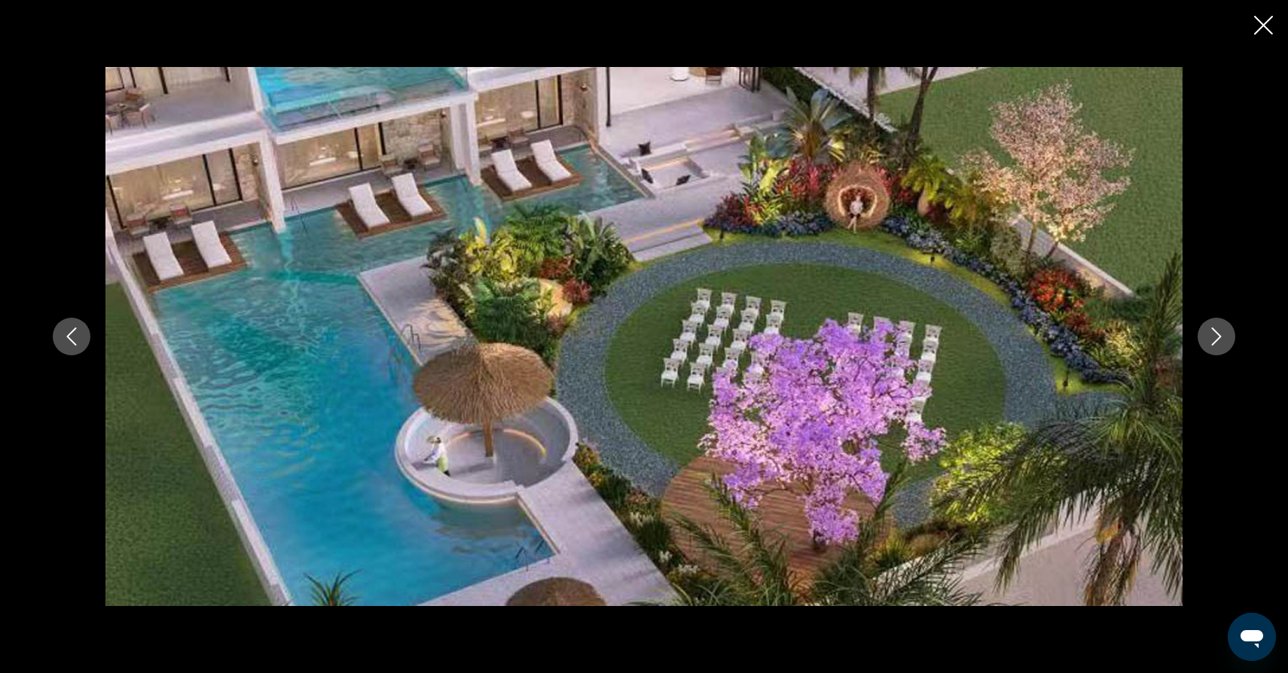
click at [1216, 336] on icon "Следующее изображение" at bounding box center [1216, 337] width 18 height 18
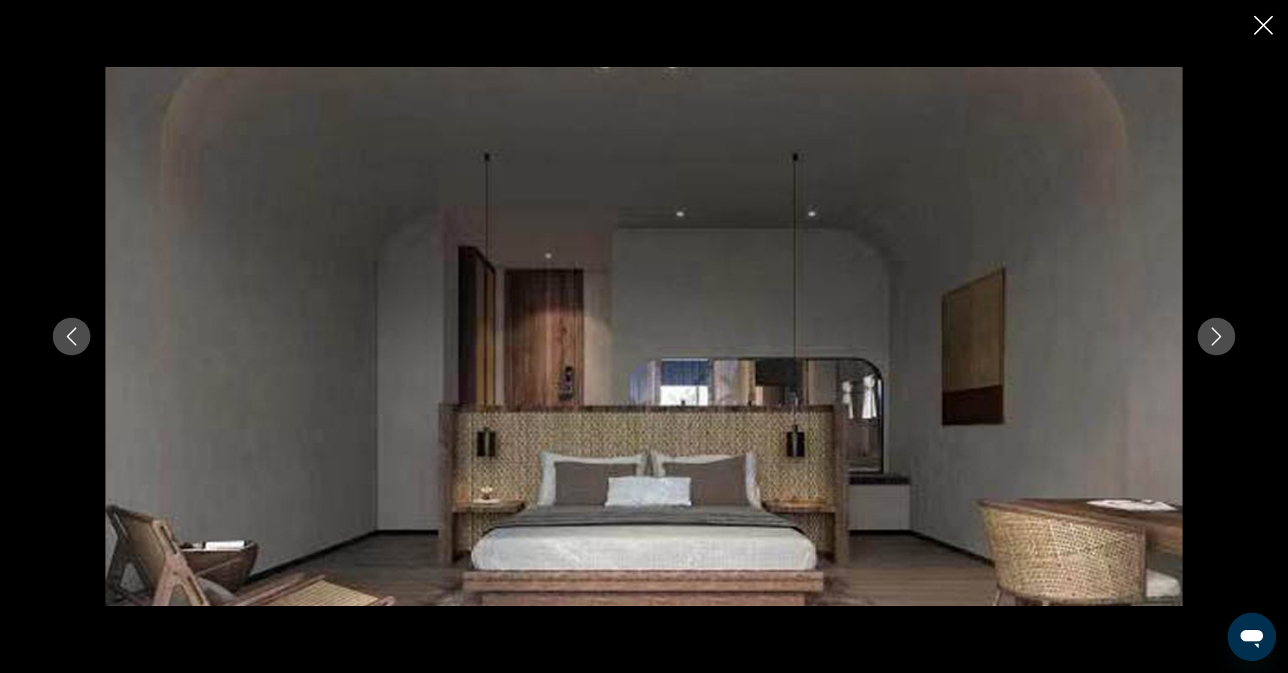
click at [1268, 23] on icon "Закрыть слайд-шоу" at bounding box center [1263, 25] width 19 height 19
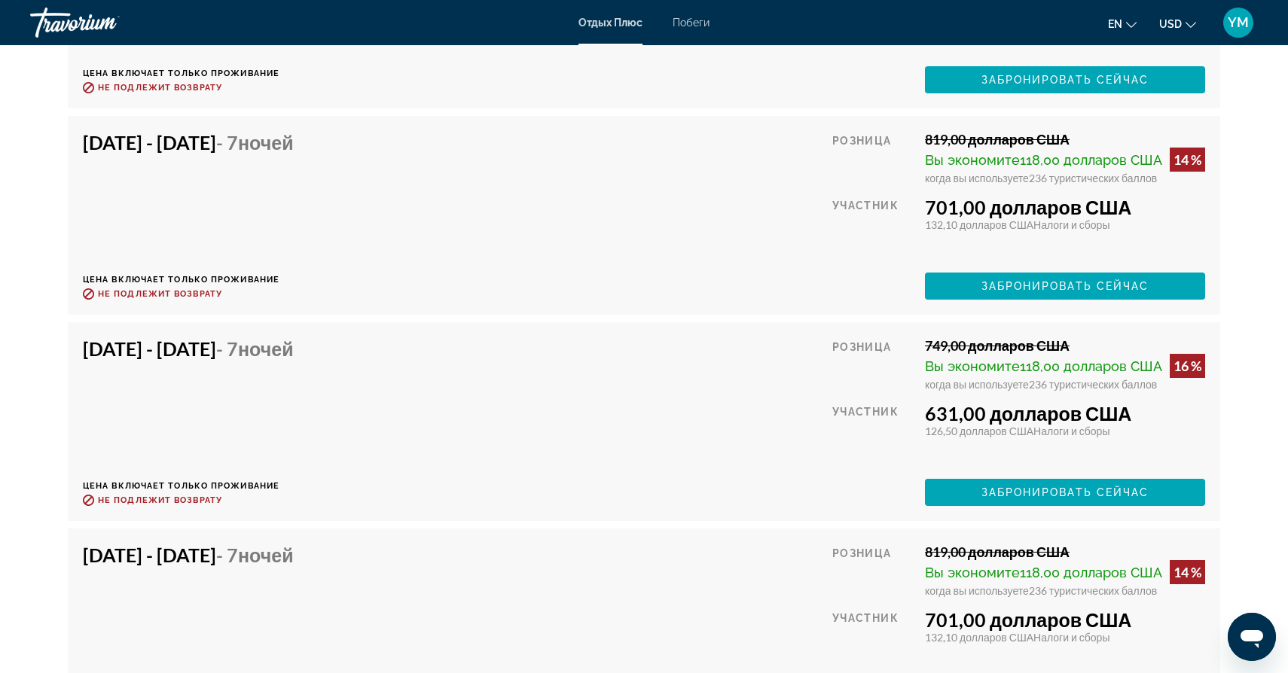
scroll to position [2651, 0]
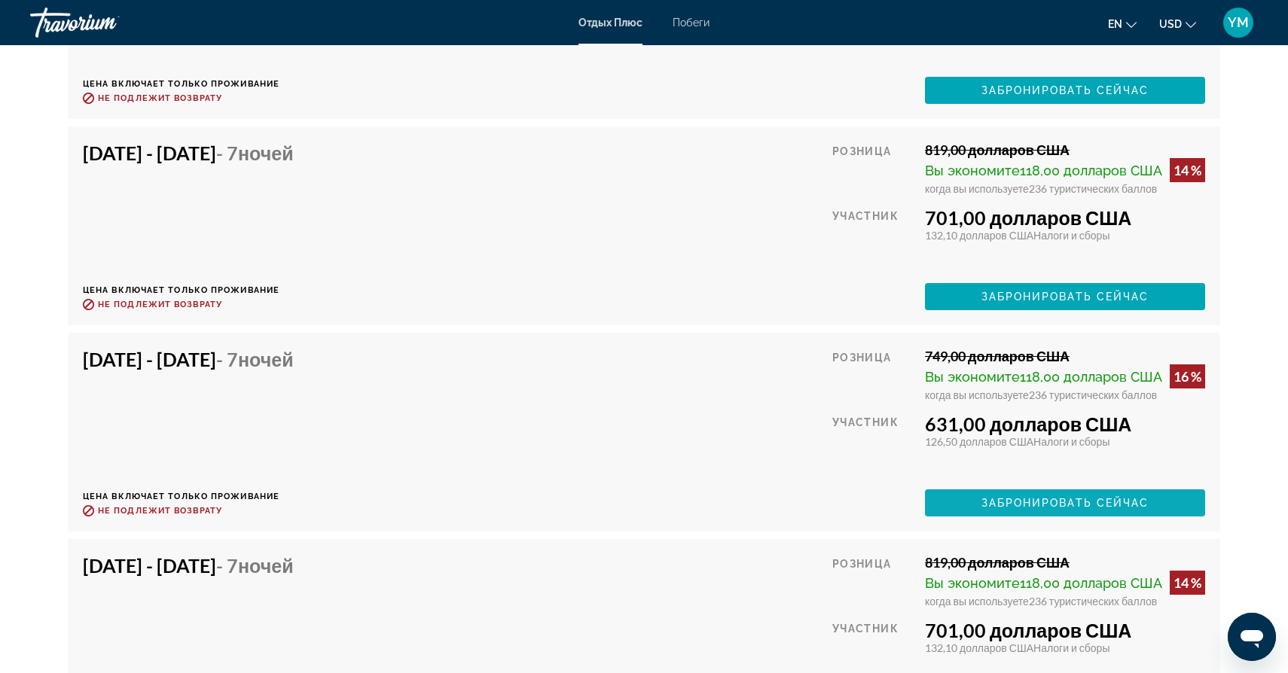
click at [1071, 504] on span "ЗАБРОНИРОВАТЬ СЕЙЧАС" at bounding box center [1065, 503] width 168 height 12
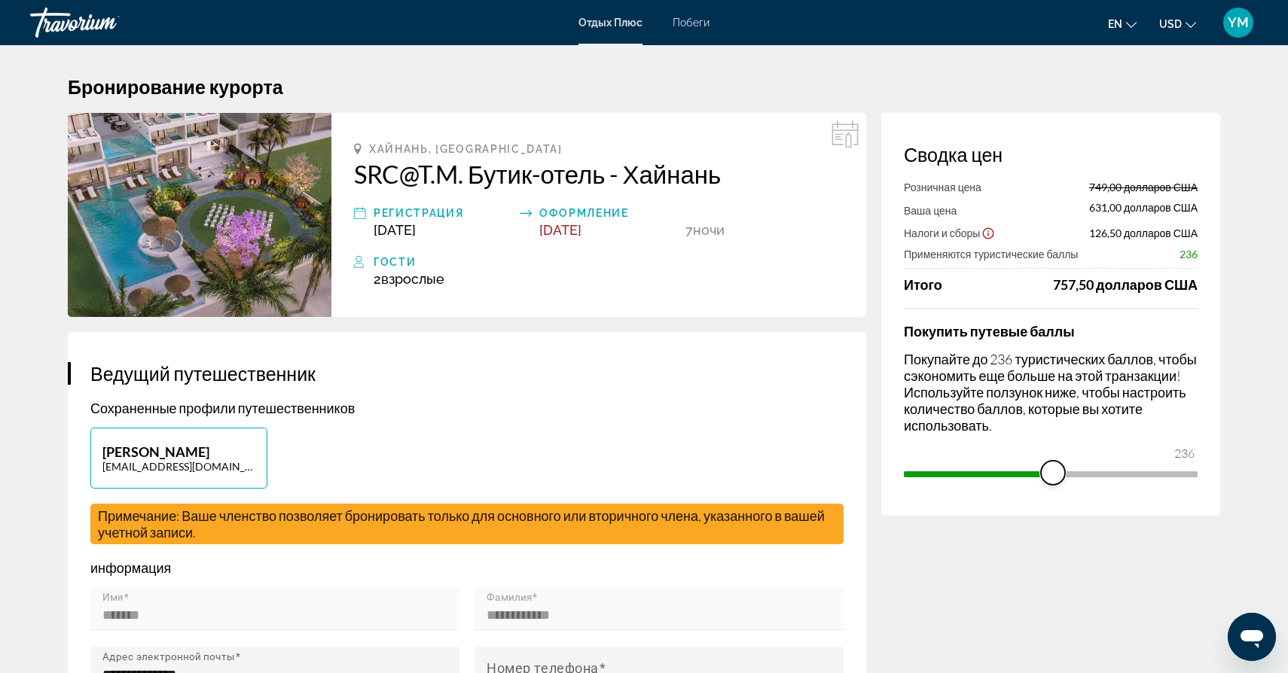
drag, startPoint x: 1187, startPoint y: 474, endPoint x: 1050, endPoint y: 492, distance: 138.3
click at [1050, 492] on div "Сводка цен Розничная цена 749,00 долларов США Ваша цена 631,00 долларов США Нал…" at bounding box center [1050, 314] width 339 height 403
drag, startPoint x: 1050, startPoint y: 475, endPoint x: 1209, endPoint y: 477, distance: 158.2
click at [1209, 477] on div "Сводка цен Розничная цена 749,00 долларов США Ваша цена 631,00 долларов США Нал…" at bounding box center [1050, 314] width 339 height 403
drag, startPoint x: 1185, startPoint y: 469, endPoint x: 1224, endPoint y: 468, distance: 39.2
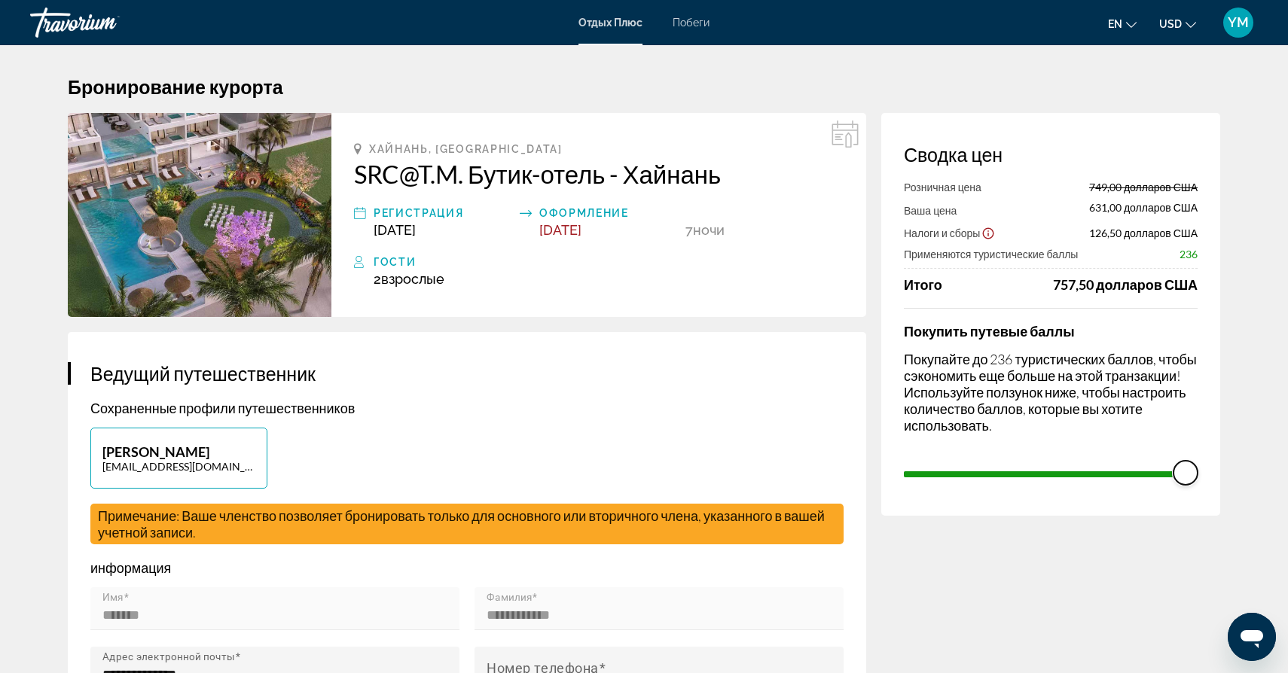
drag, startPoint x: 1195, startPoint y: 474, endPoint x: 1234, endPoint y: 471, distance: 39.3
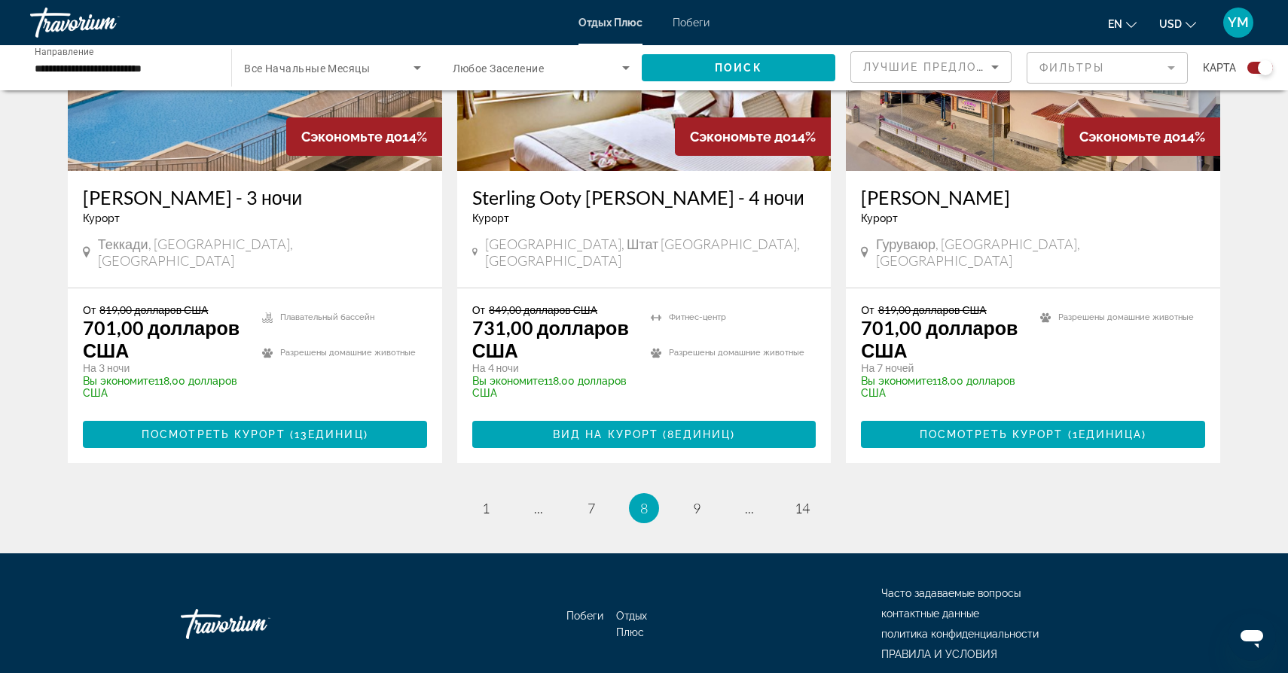
scroll to position [2369, 0]
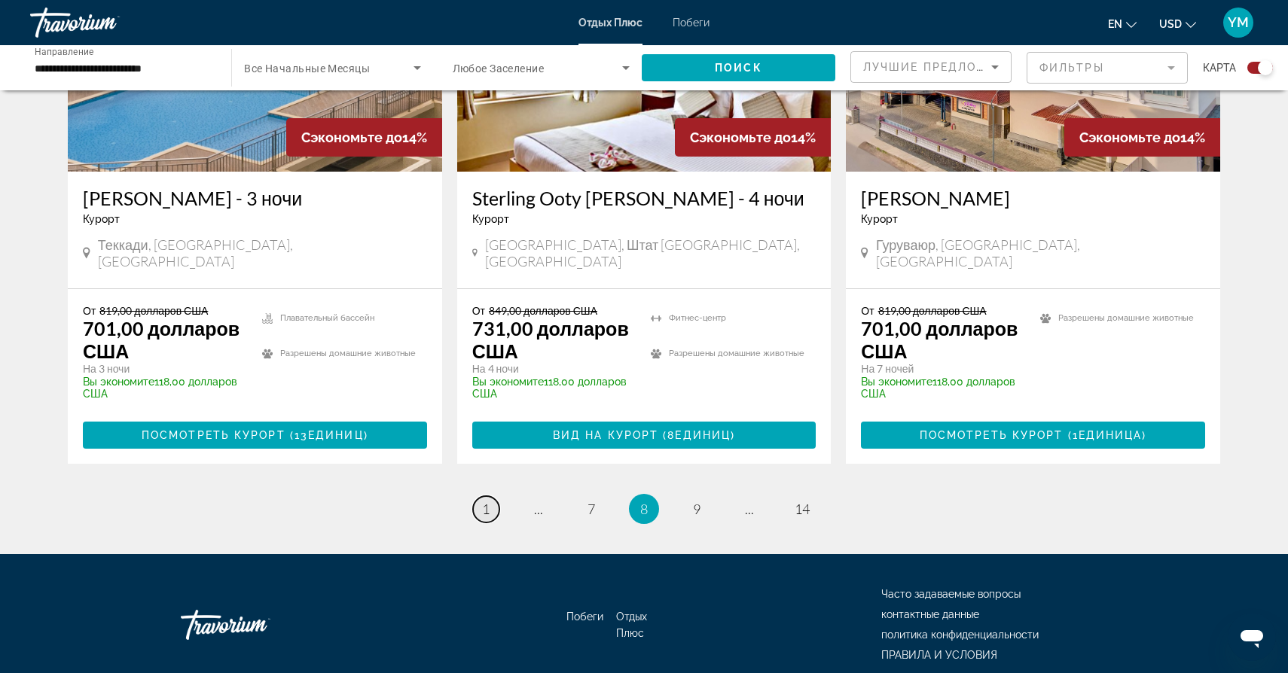
click at [487, 501] on span "1" at bounding box center [486, 509] width 8 height 17
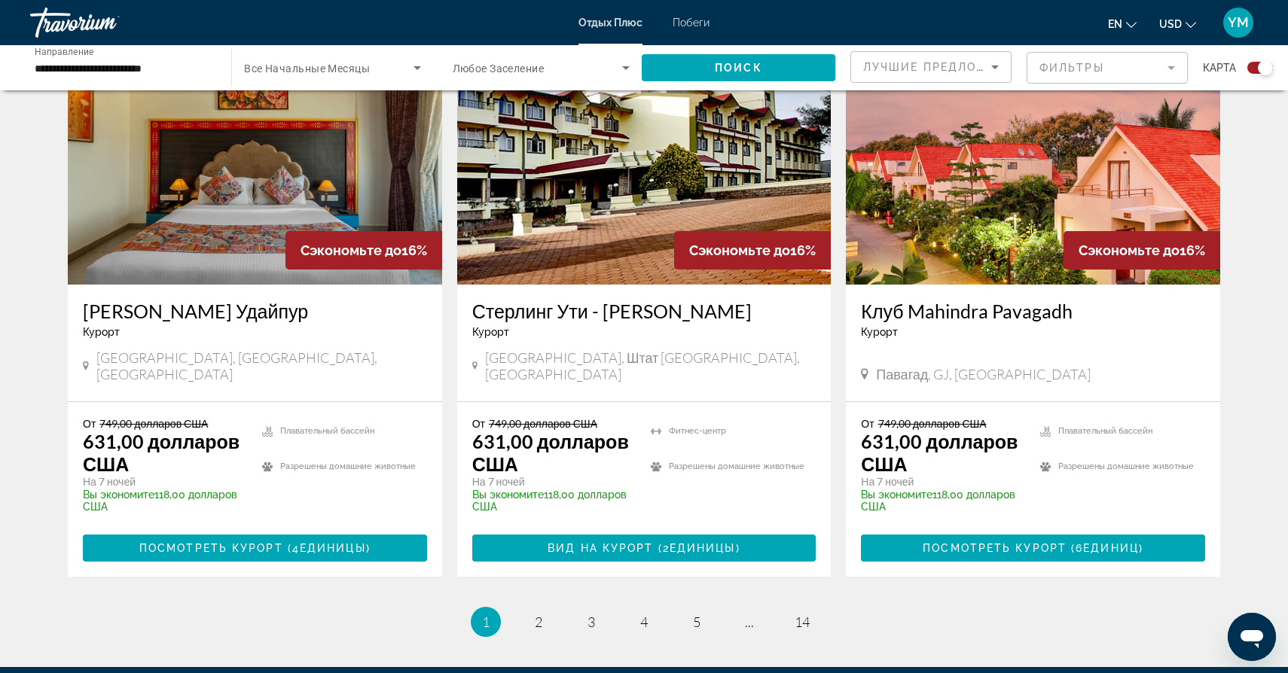
scroll to position [2257, 0]
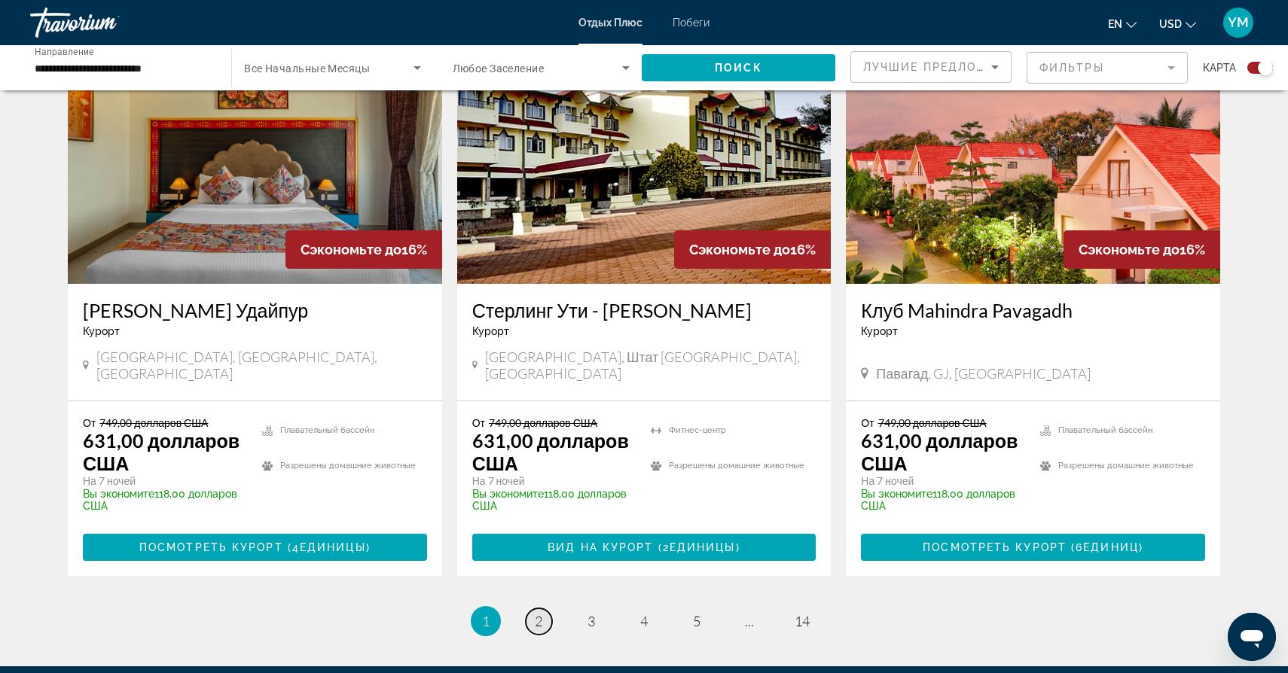
click at [541, 613] on span "2" at bounding box center [539, 621] width 8 height 17
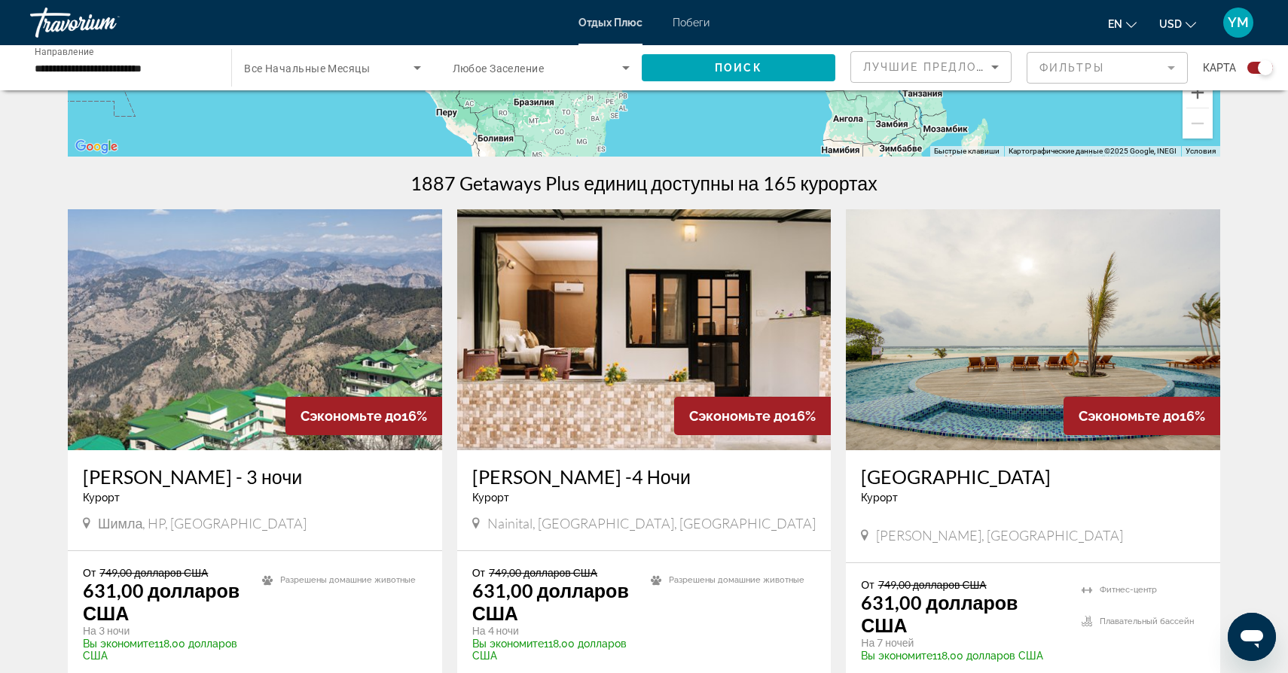
scroll to position [401, 0]
click at [1029, 353] on img "Основное содержание" at bounding box center [1033, 329] width 374 height 241
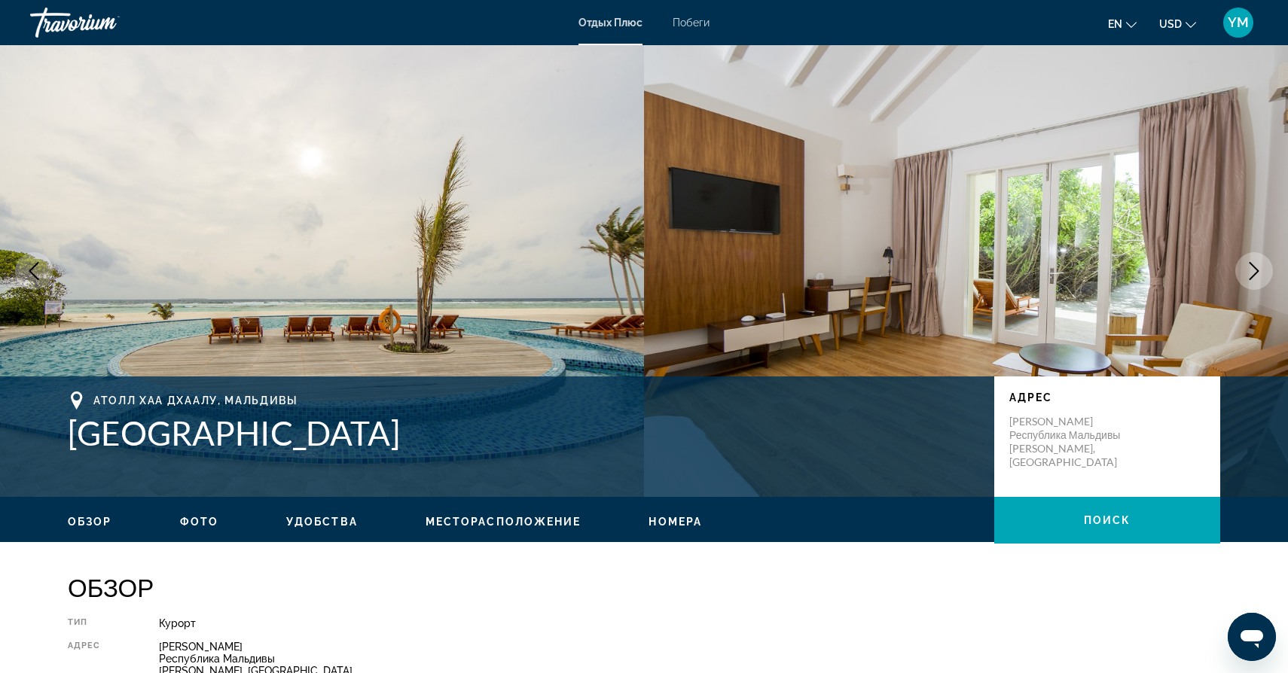
click at [1255, 273] on icon "Следующее изображение" at bounding box center [1254, 271] width 10 height 18
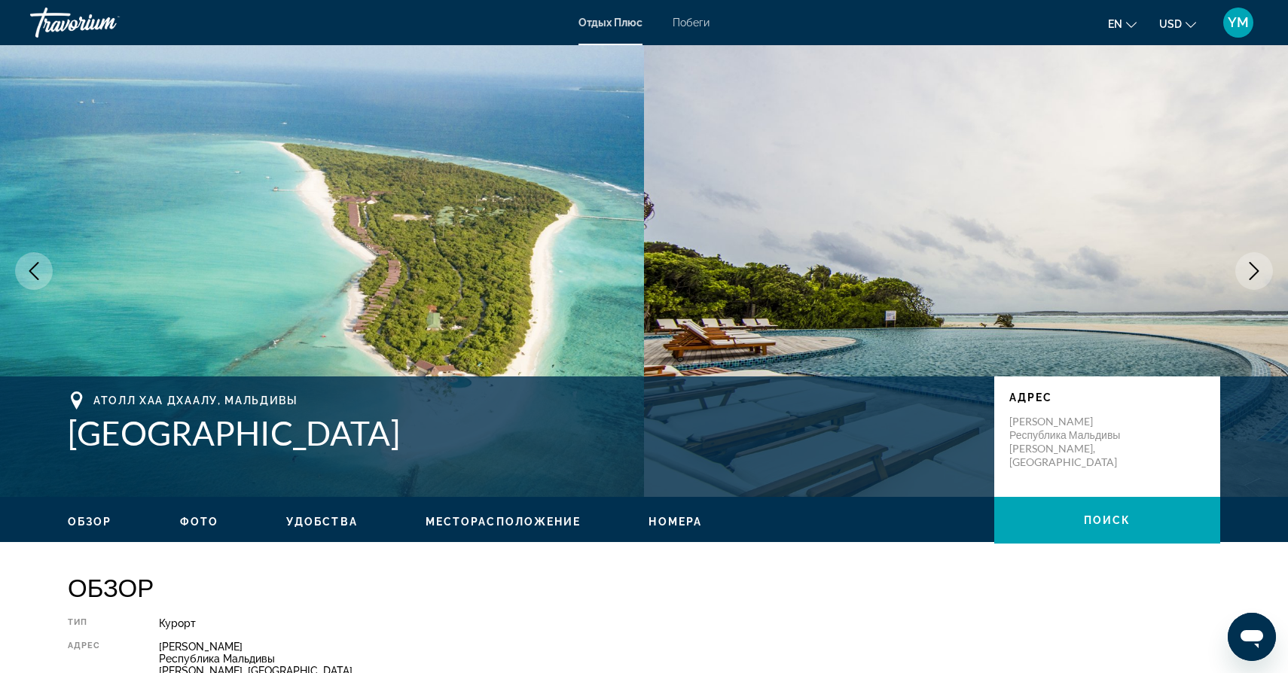
click at [1255, 270] on icon "Следующее изображение" at bounding box center [1254, 271] width 18 height 18
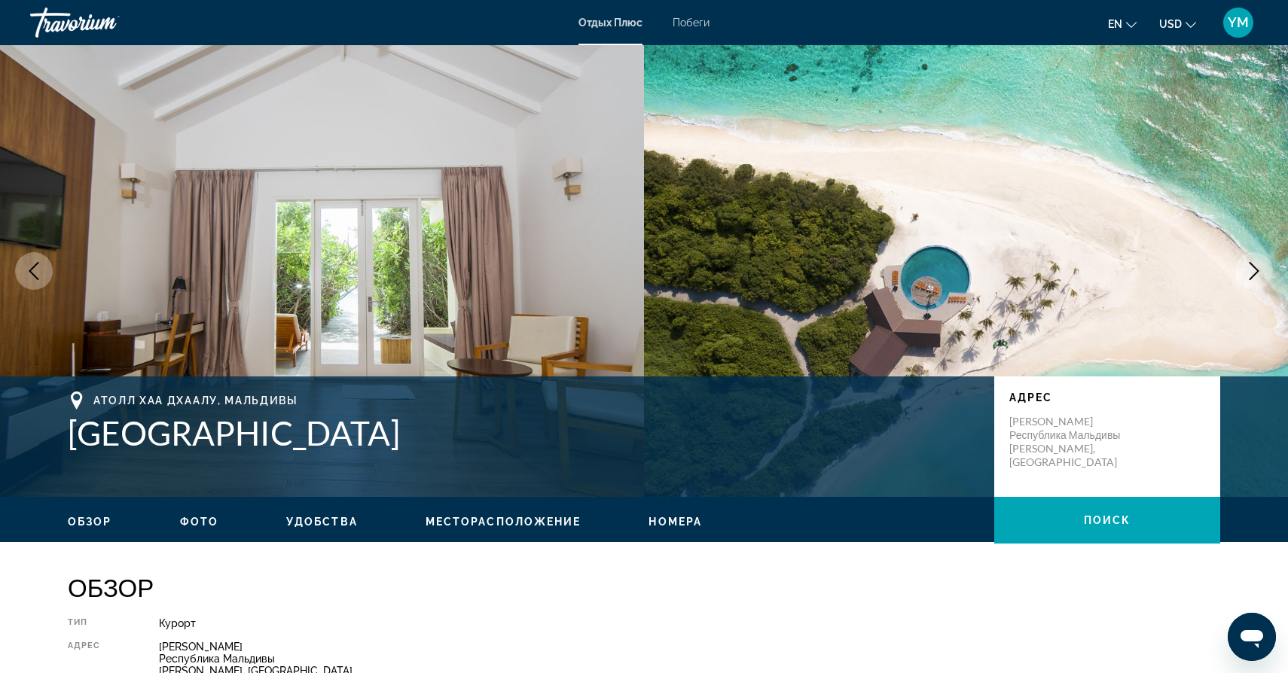
click at [1255, 270] on icon "Следующее изображение" at bounding box center [1254, 271] width 18 height 18
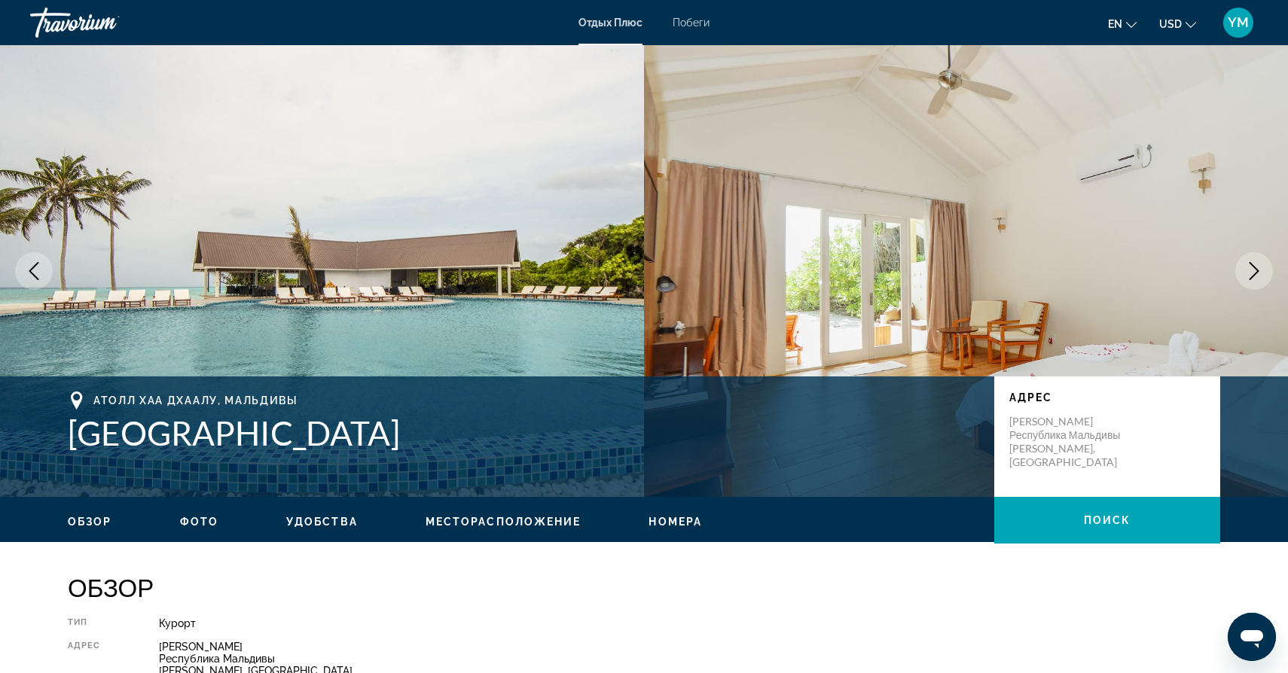
click at [1255, 270] on icon "Следующее изображение" at bounding box center [1254, 271] width 18 height 18
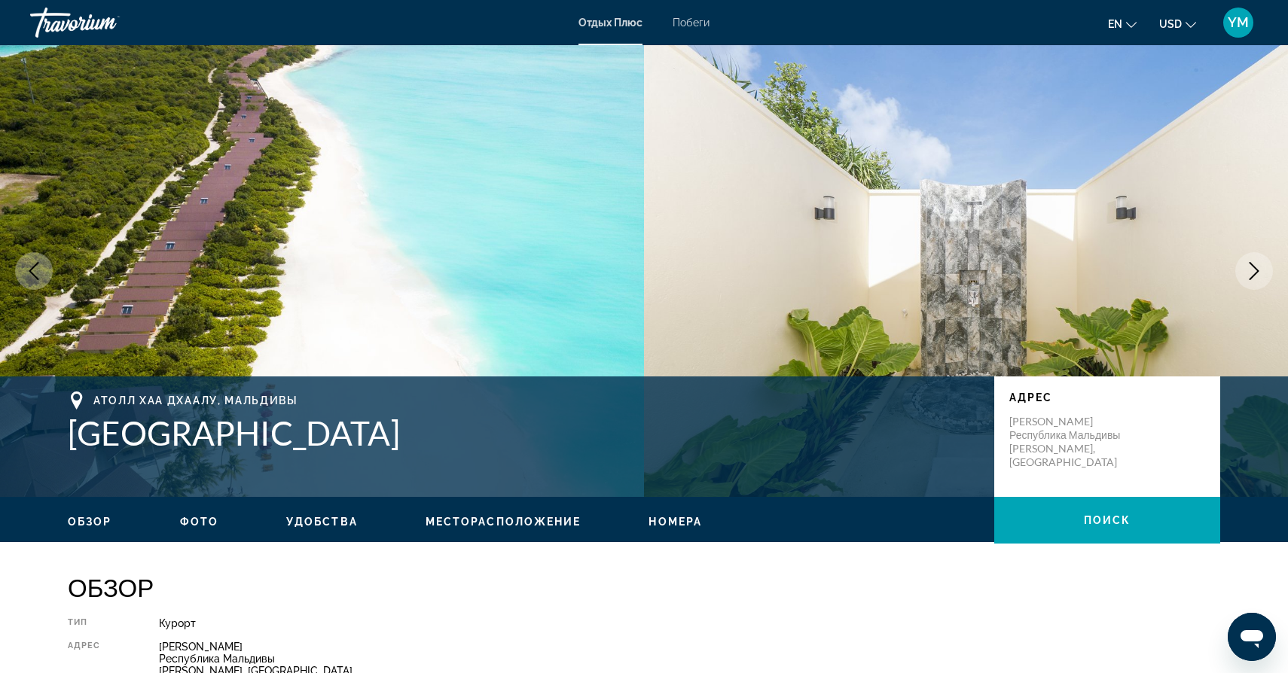
click at [1255, 270] on icon "Следующее изображение" at bounding box center [1254, 271] width 18 height 18
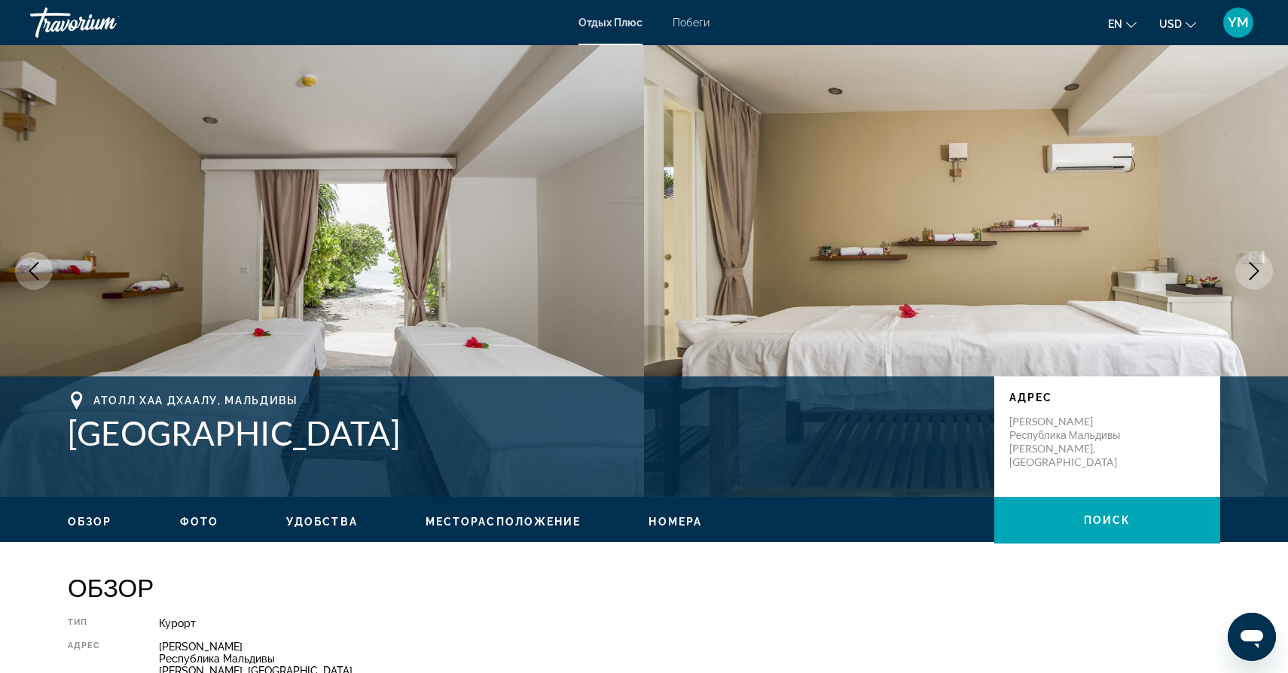
click at [1255, 270] on icon "Следующее изображение" at bounding box center [1254, 271] width 18 height 18
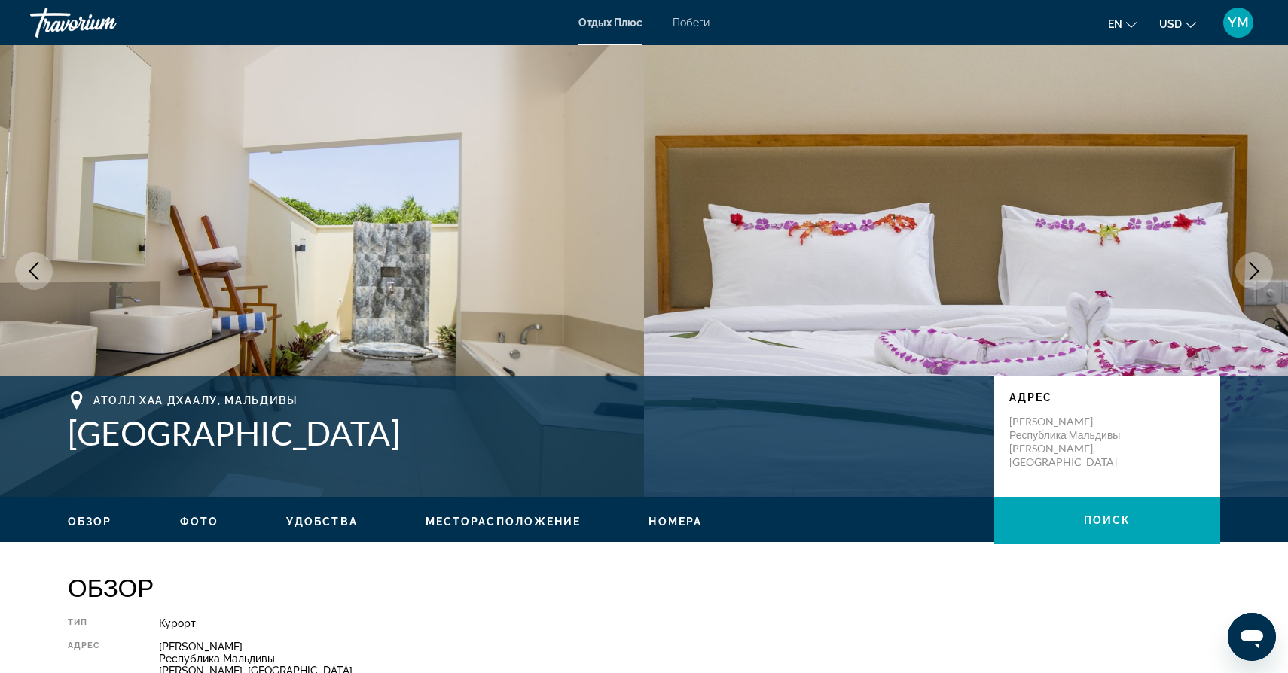
click at [1255, 270] on icon "Следующее изображение" at bounding box center [1254, 271] width 18 height 18
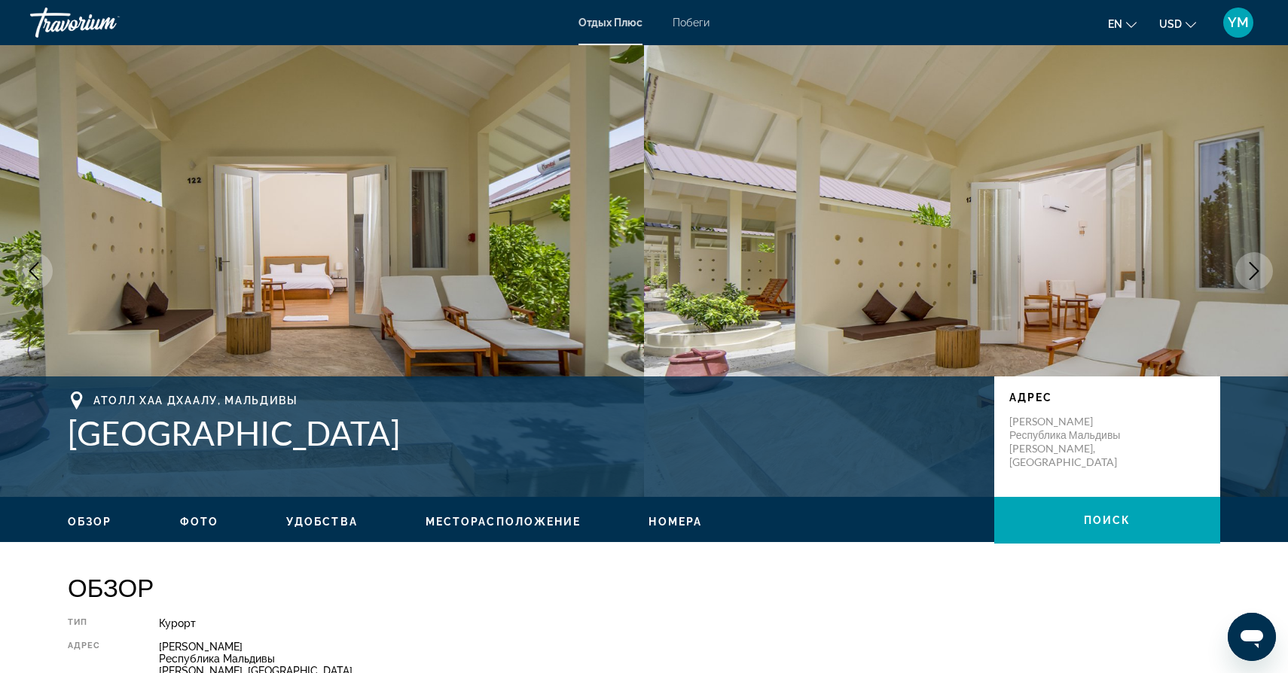
click at [1255, 270] on icon "Следующее изображение" at bounding box center [1254, 271] width 18 height 18
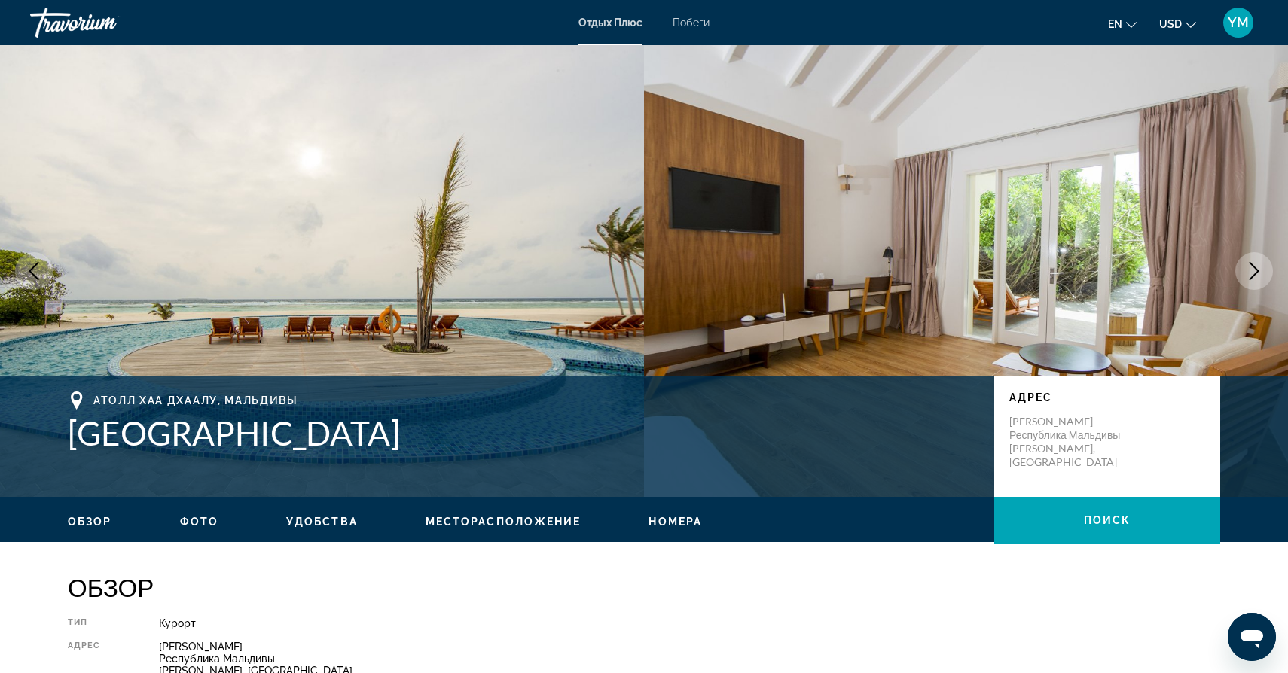
click at [1255, 270] on icon "Следующее изображение" at bounding box center [1254, 271] width 18 height 18
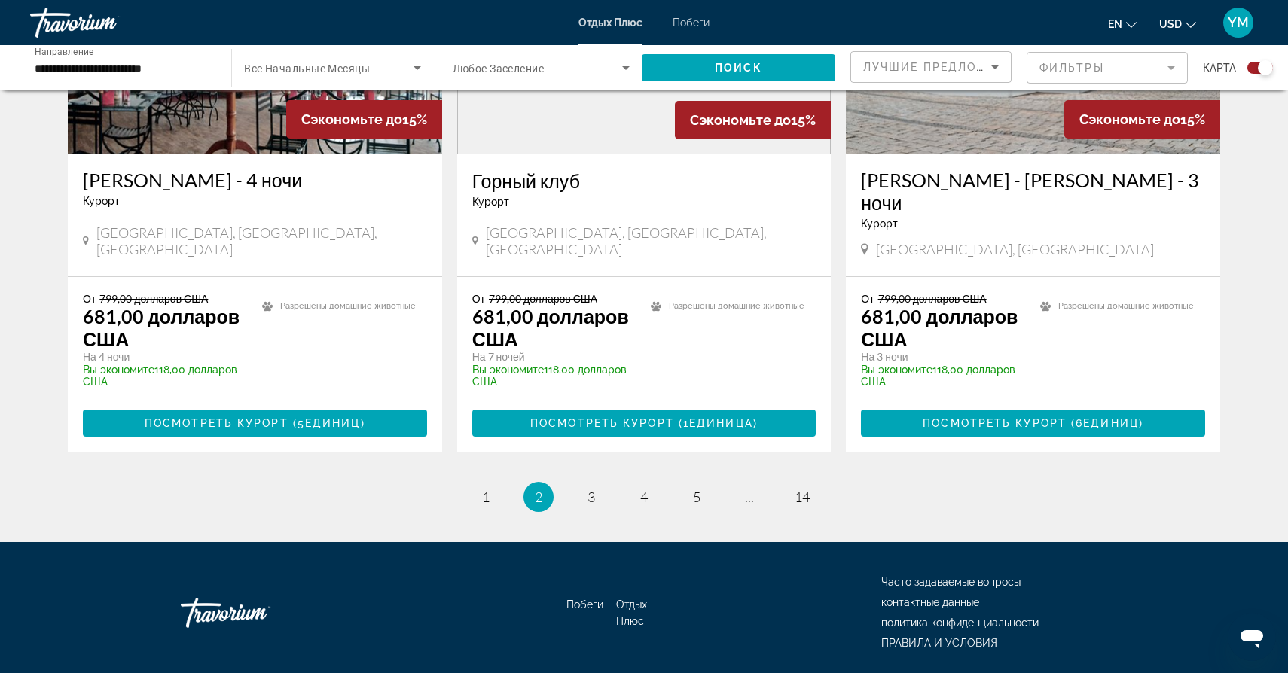
scroll to position [2370, 0]
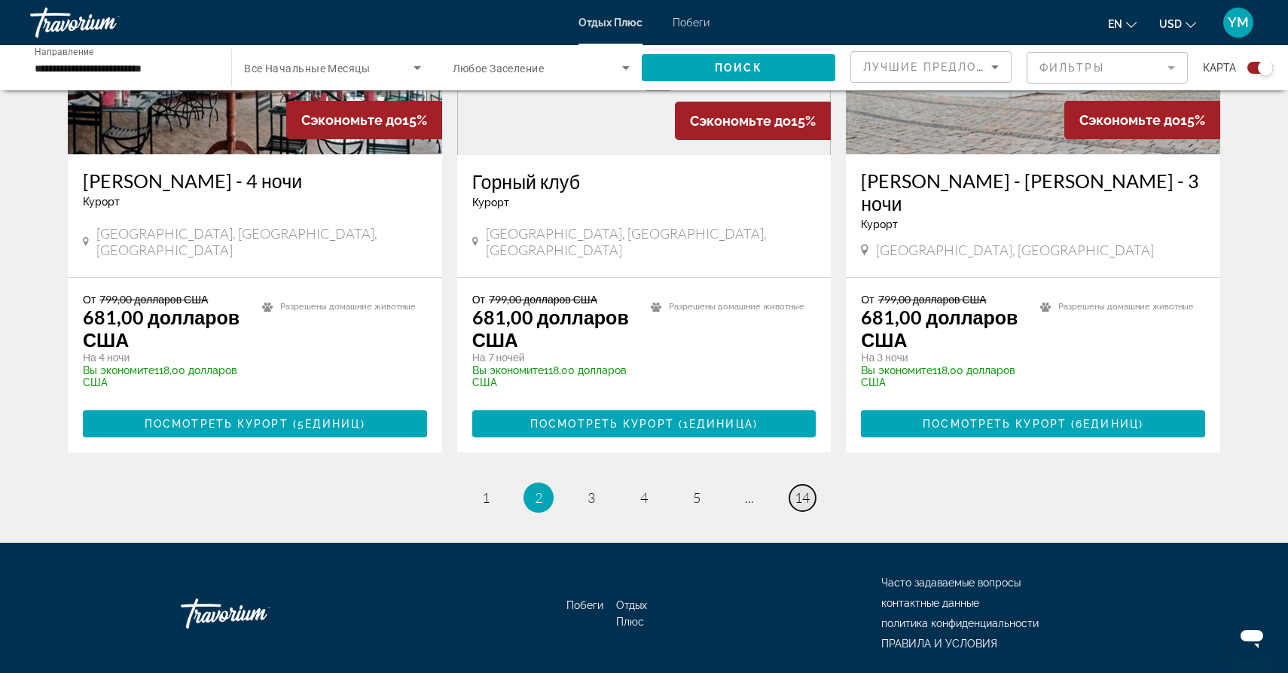
click at [803, 489] on span "14" at bounding box center [801, 497] width 15 height 17
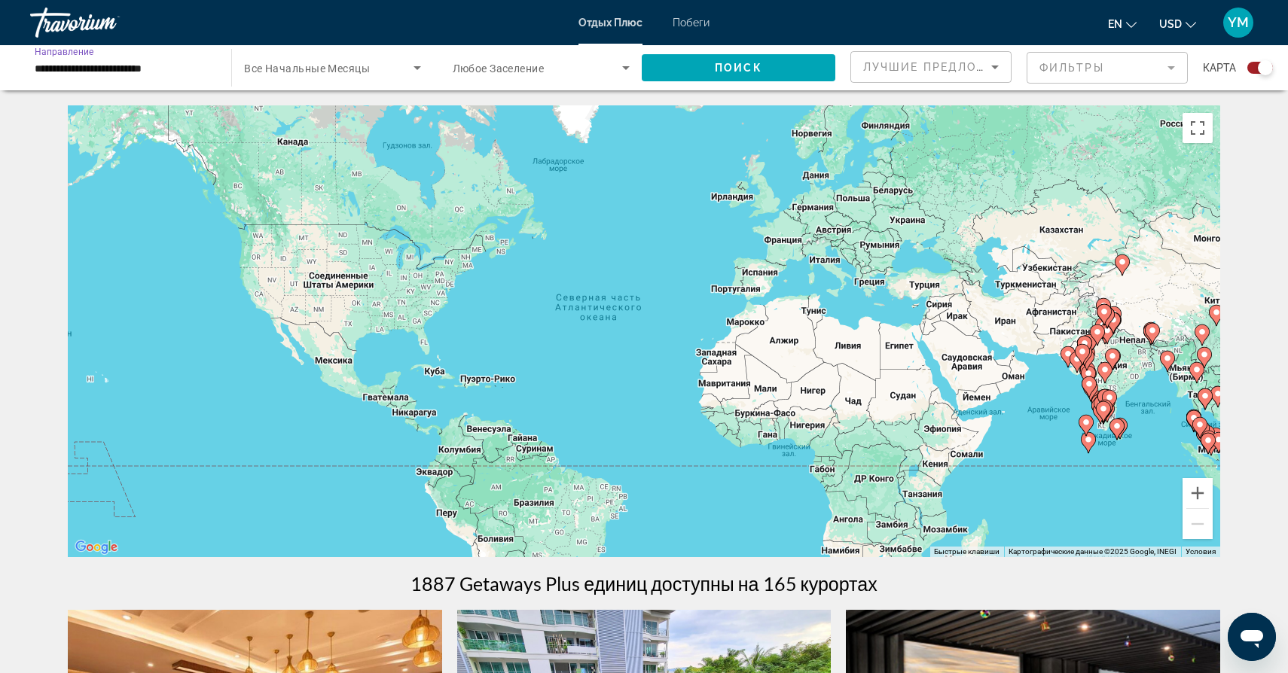
click at [154, 69] on input "**********" at bounding box center [123, 68] width 177 height 18
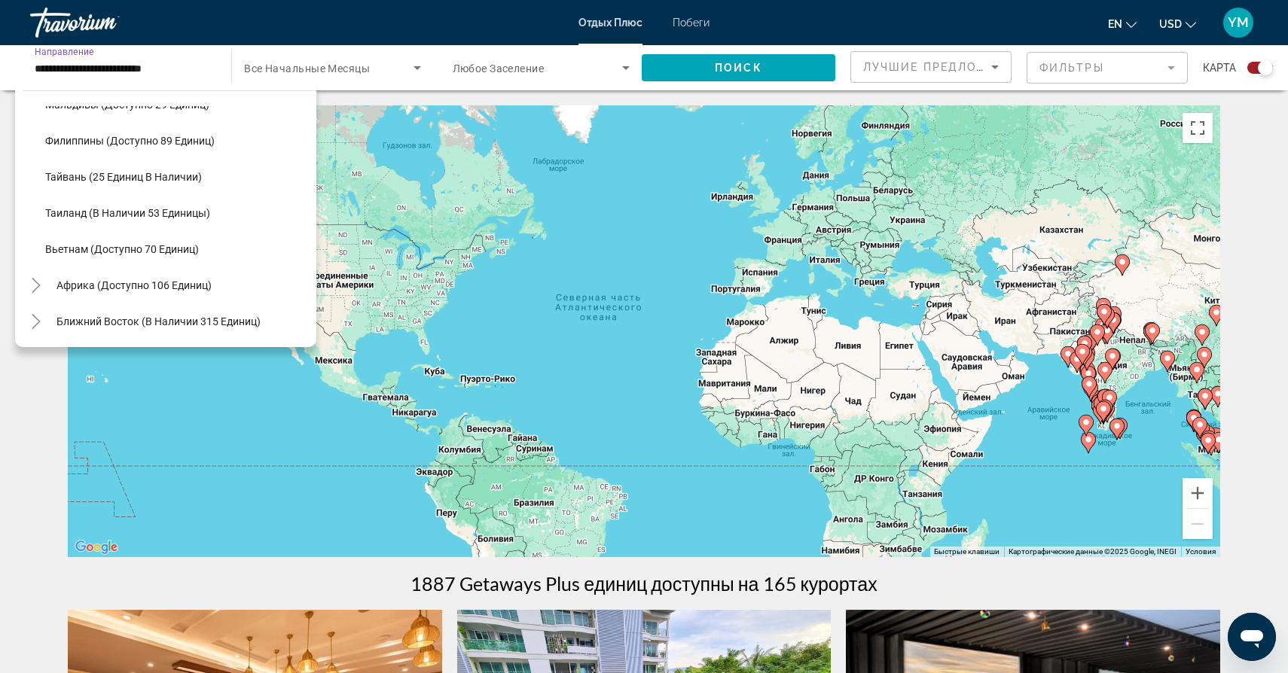
scroll to position [642, 0]
click at [142, 251] on span "Вьетнам (доступно 70 единиц)" at bounding box center [122, 249] width 154 height 12
type input "**********"
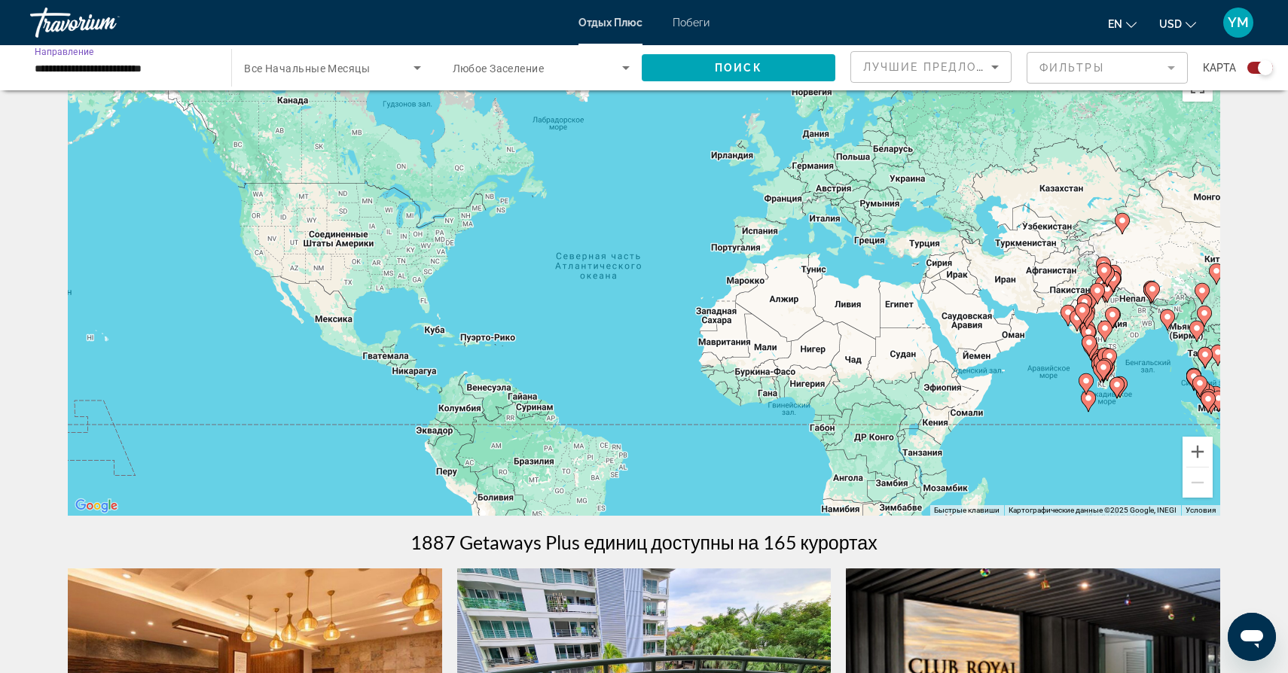
scroll to position [52, 0]
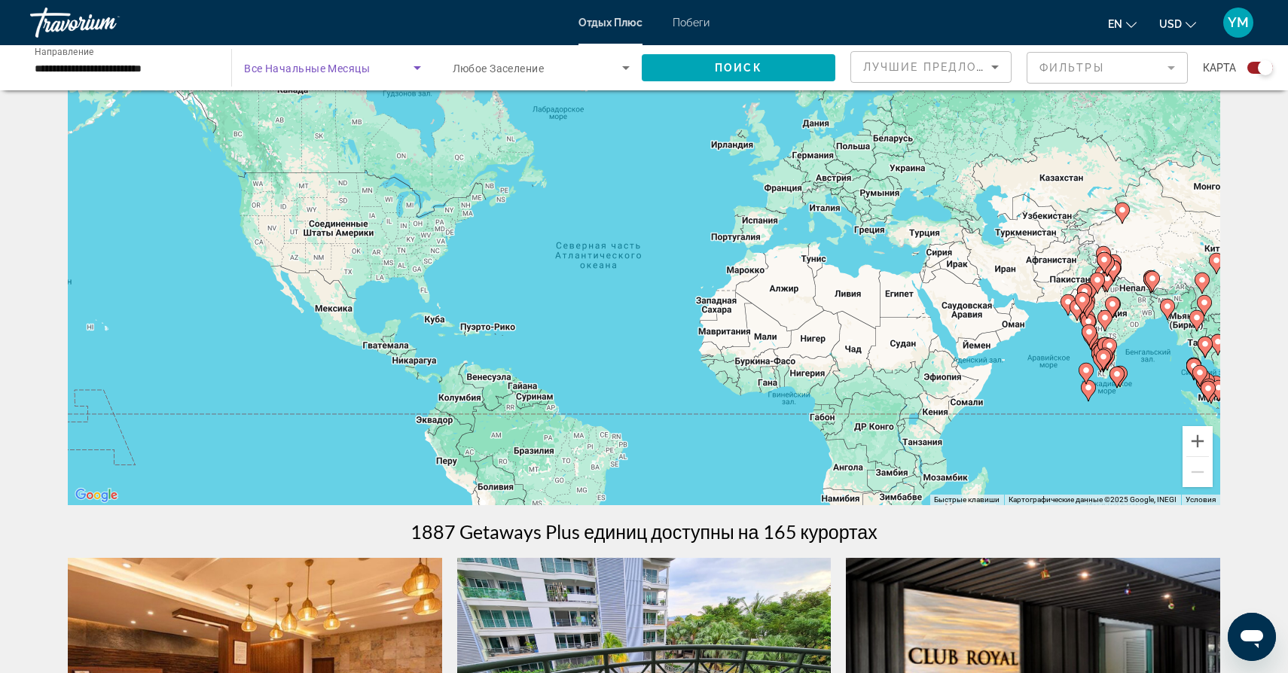
click at [419, 69] on icon "Поиск виджета" at bounding box center [417, 68] width 18 height 18
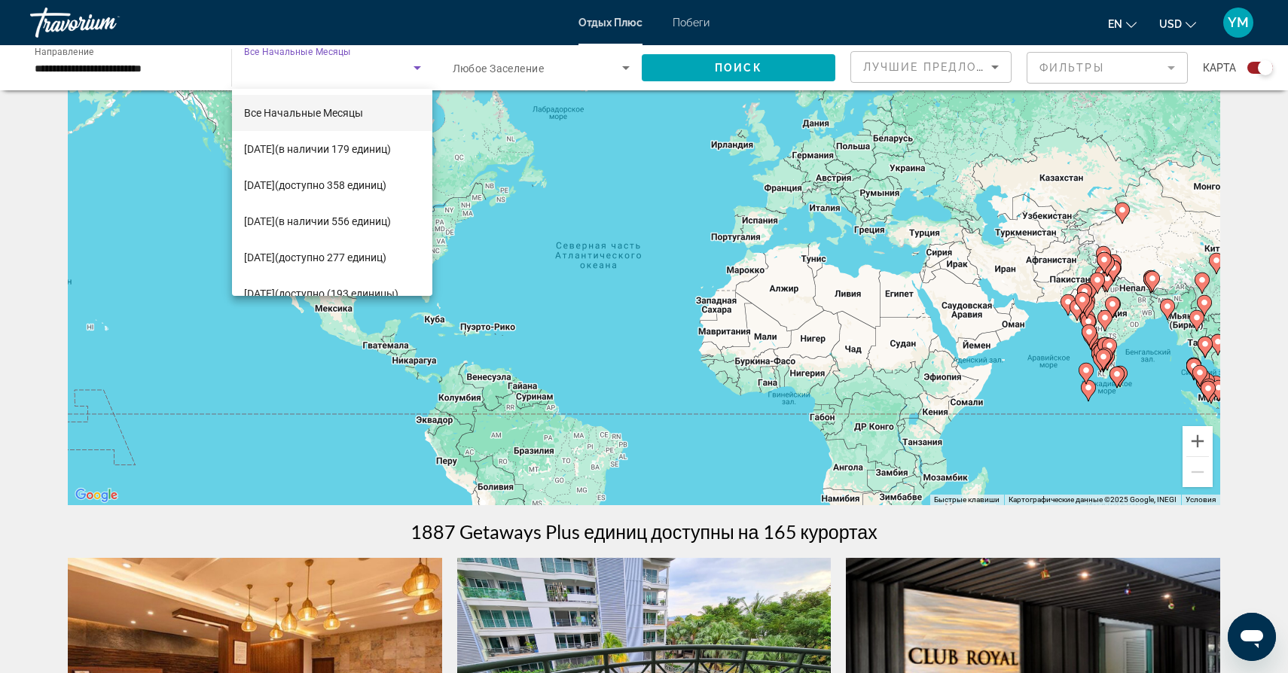
click at [417, 66] on div at bounding box center [644, 336] width 1288 height 673
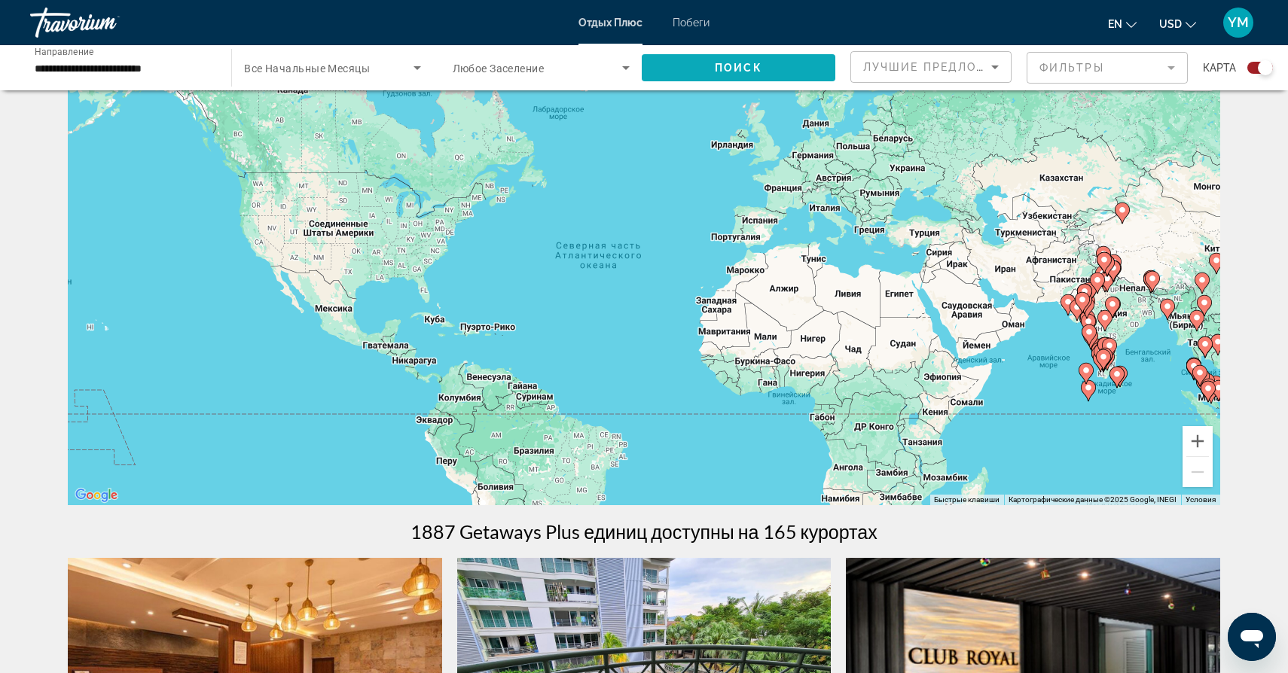
click at [752, 61] on span "Поиск виджета" at bounding box center [739, 68] width 194 height 36
